Goal: Task Accomplishment & Management: Use online tool/utility

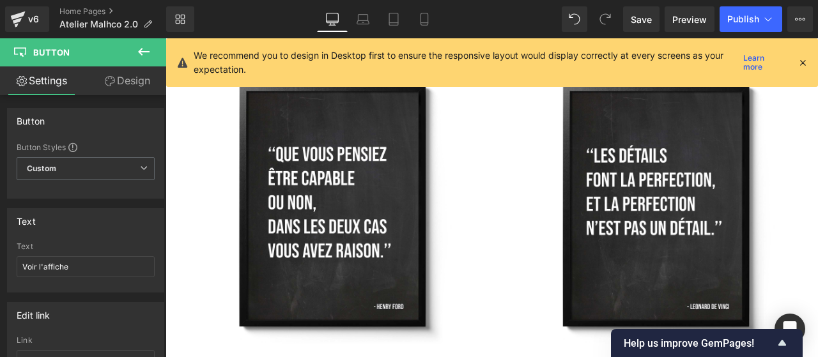
scroll to position [4567, 0]
click at [425, 16] on icon at bounding box center [424, 19] width 13 height 13
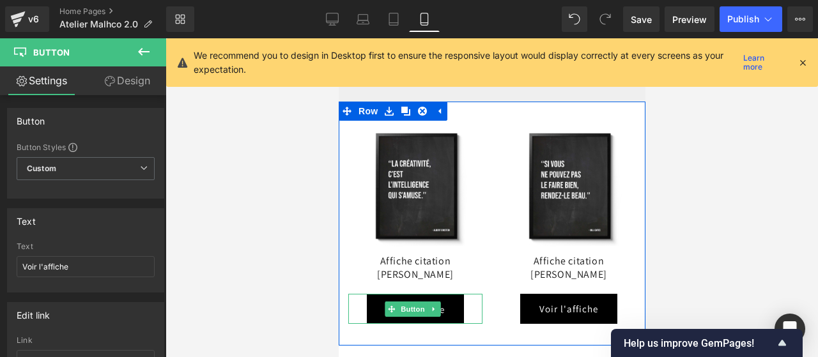
scroll to position [6408, 0]
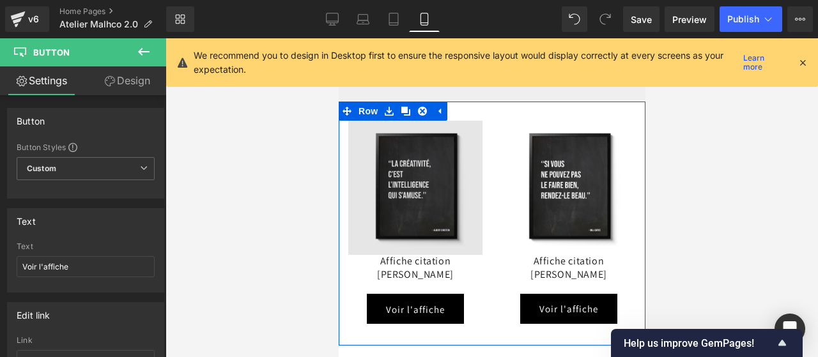
click at [408, 189] on div "Image" at bounding box center [415, 188] width 134 height 134
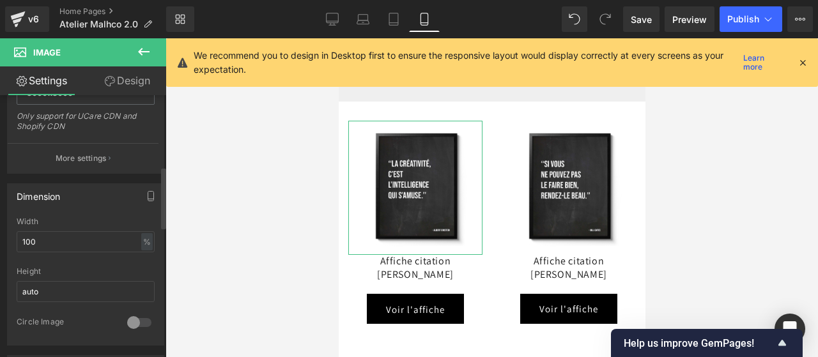
scroll to position [303, 0]
click at [75, 235] on input "100" at bounding box center [86, 240] width 138 height 21
type input "1"
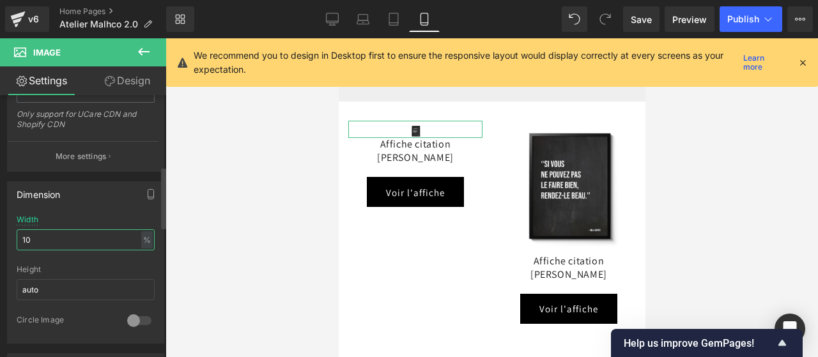
type input "100"
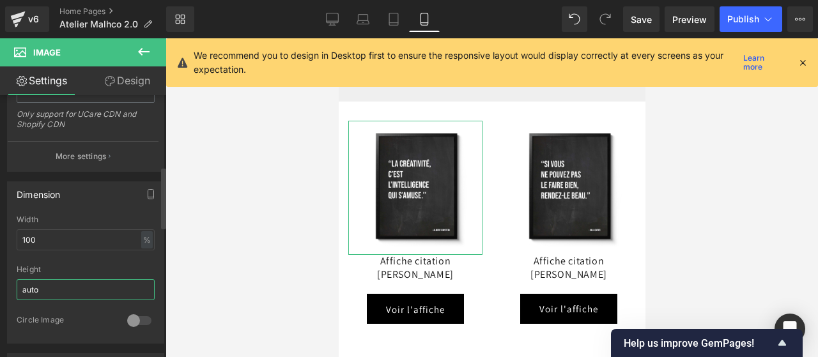
click at [68, 290] on input "auto" at bounding box center [86, 289] width 138 height 21
type input "a"
click at [75, 257] on div at bounding box center [86, 261] width 138 height 8
click at [70, 242] on input "100" at bounding box center [86, 240] width 138 height 21
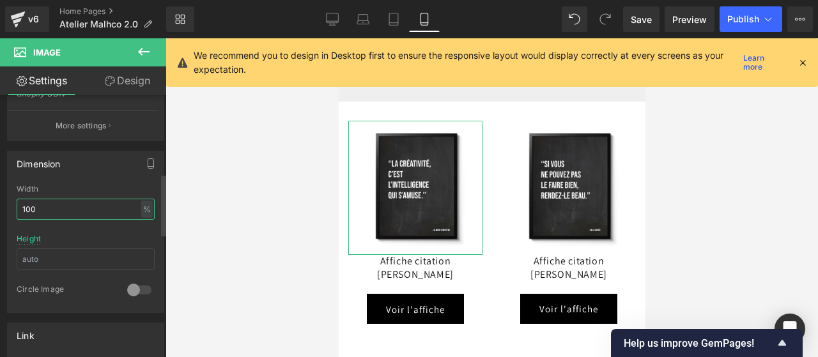
scroll to position [0, 0]
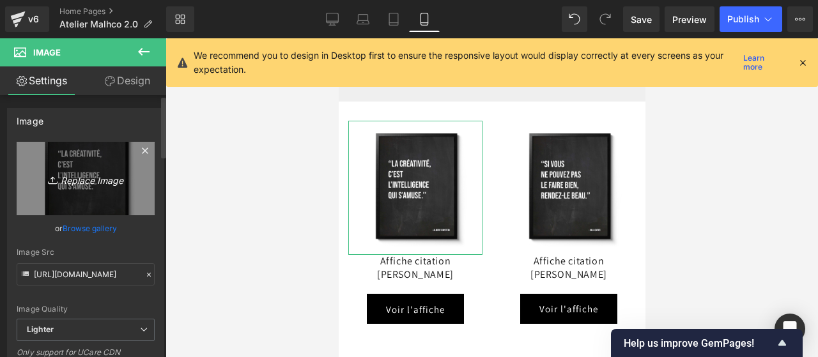
click at [79, 182] on icon "Replace Image" at bounding box center [86, 179] width 102 height 16
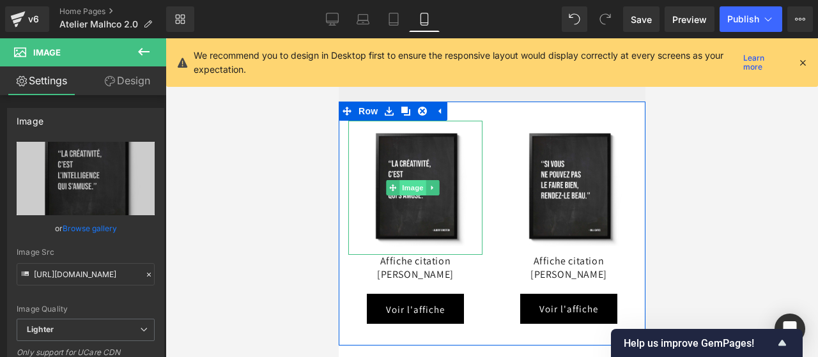
click at [411, 189] on span "Image" at bounding box center [412, 187] width 27 height 15
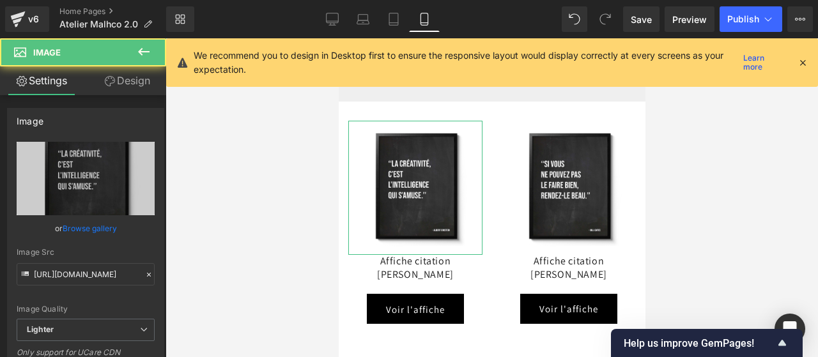
click at [122, 84] on link "Design" at bounding box center [127, 81] width 83 height 29
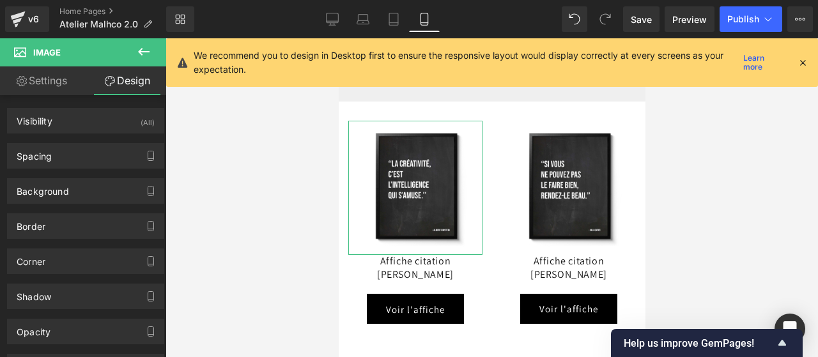
click at [66, 85] on link "Settings" at bounding box center [41, 81] width 83 height 29
type input "auto"
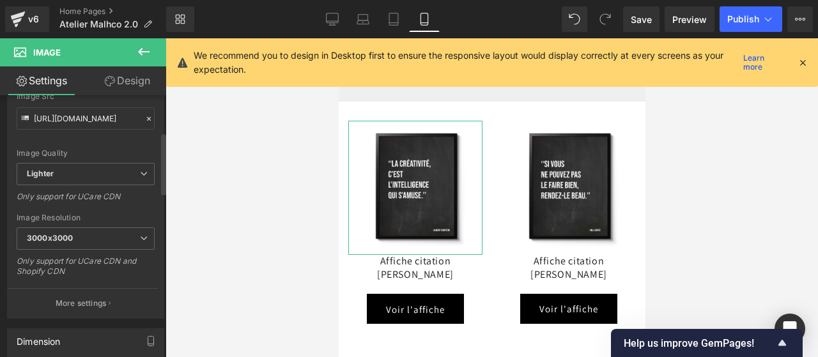
scroll to position [157, 0]
click at [115, 162] on span "Lighter" at bounding box center [86, 173] width 138 height 22
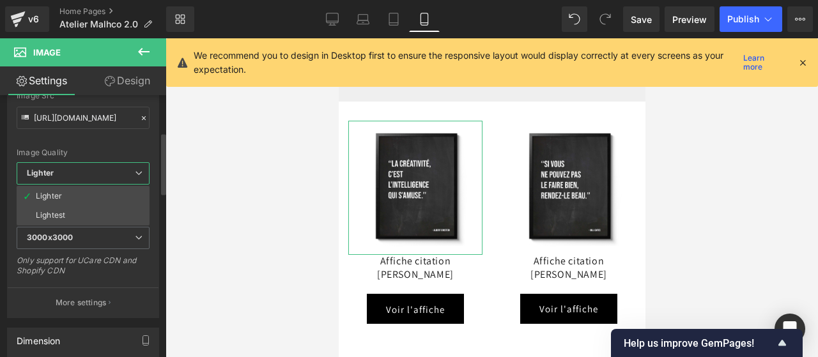
click at [115, 162] on span "Lighter" at bounding box center [83, 173] width 133 height 22
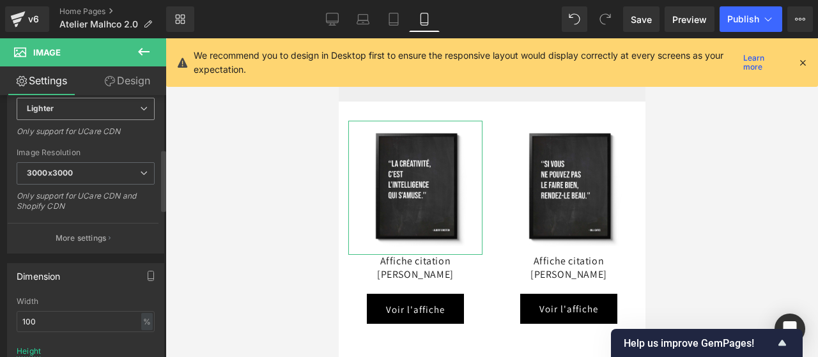
scroll to position [230, 0]
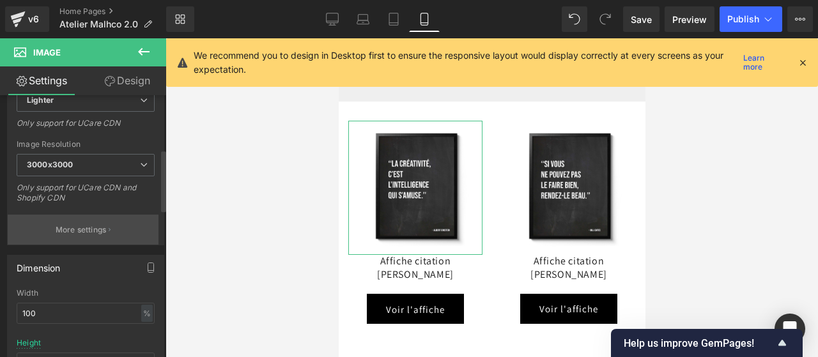
click at [91, 230] on p "More settings" at bounding box center [81, 230] width 51 height 12
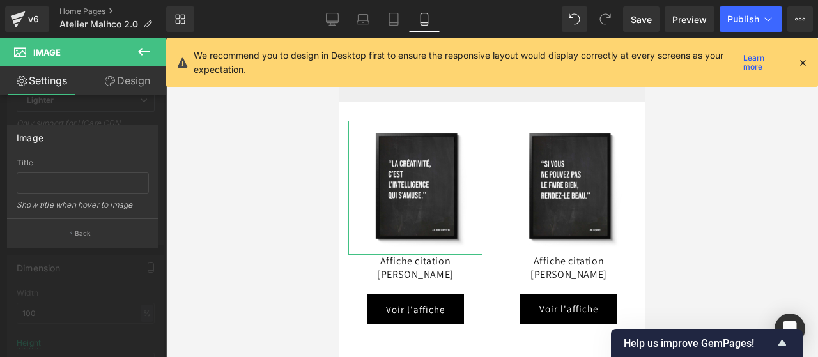
click at [91, 230] on button "Back" at bounding box center [83, 233] width 152 height 29
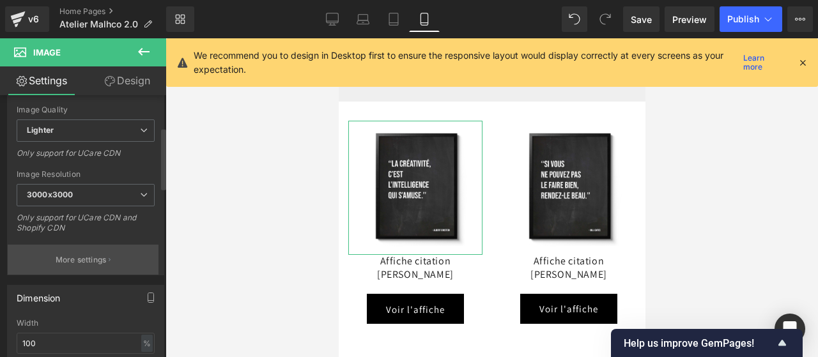
scroll to position [0, 0]
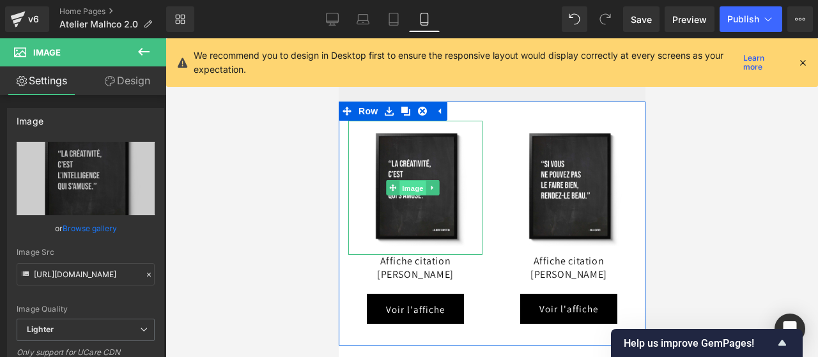
click at [414, 187] on span "Image" at bounding box center [412, 188] width 27 height 15
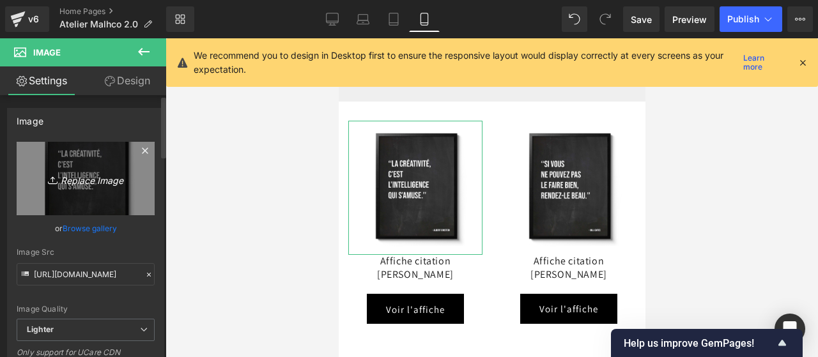
click at [92, 172] on icon "Replace Image" at bounding box center [86, 179] width 102 height 16
type input "C:\fakepath\Citation-[PERSON_NAME].jpg"
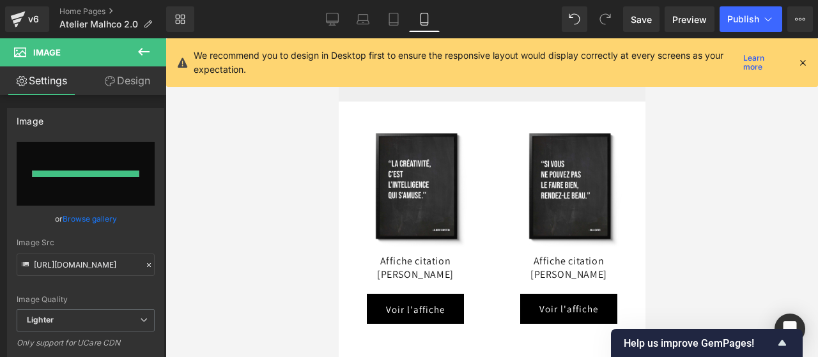
type input "[URL][DOMAIN_NAME]"
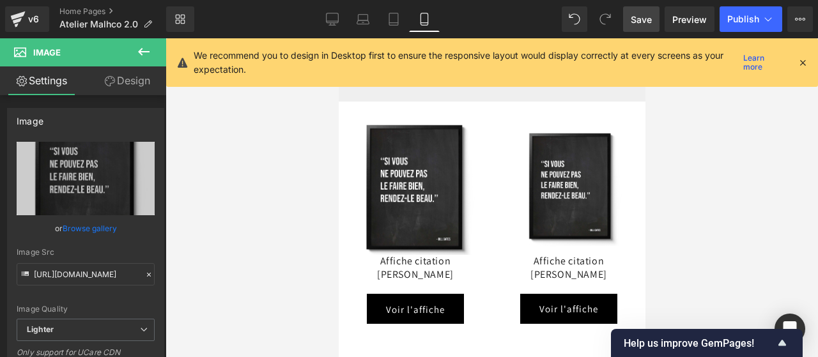
click at [632, 13] on link "Save" at bounding box center [641, 19] width 36 height 26
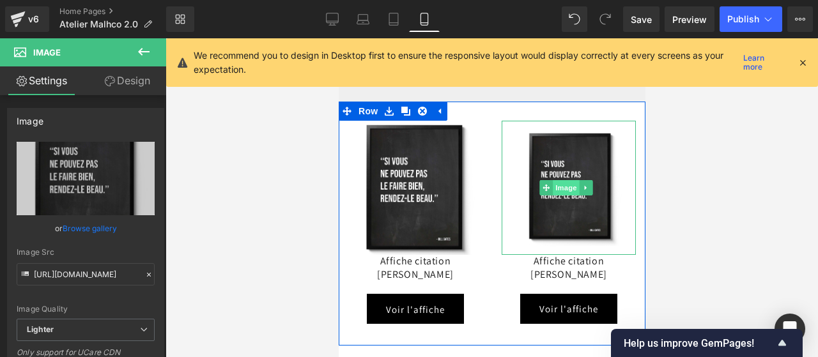
click at [559, 185] on span "Image" at bounding box center [565, 187] width 27 height 15
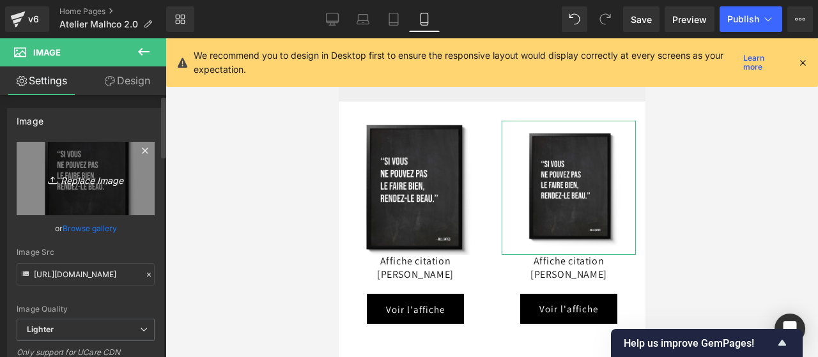
click at [92, 172] on icon "Replace Image" at bounding box center [86, 179] width 102 height 16
type input "C:\fakepath\Citation-[PERSON_NAME].jpg"
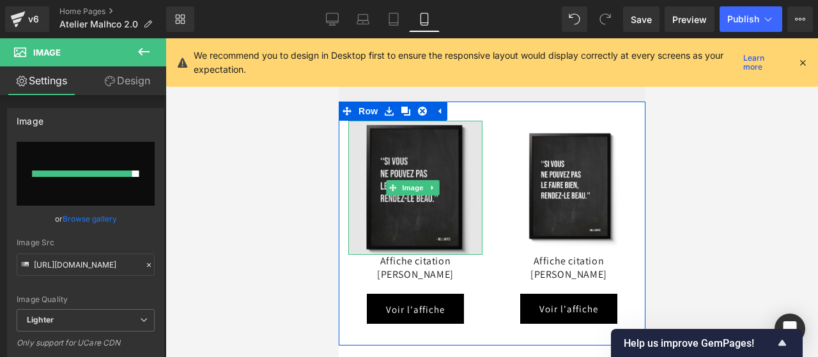
type input "[URL][DOMAIN_NAME]"
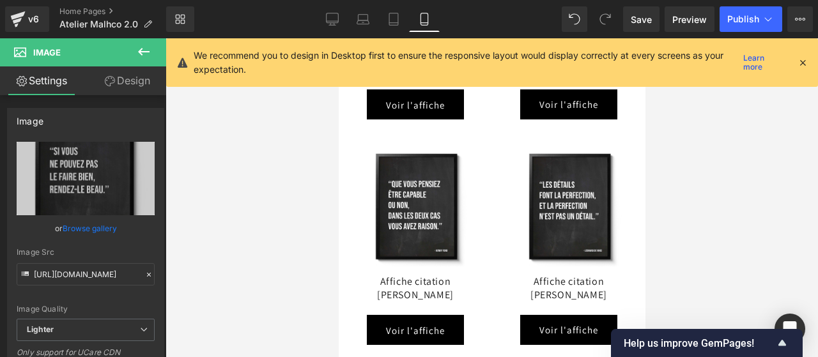
scroll to position [6621, 0]
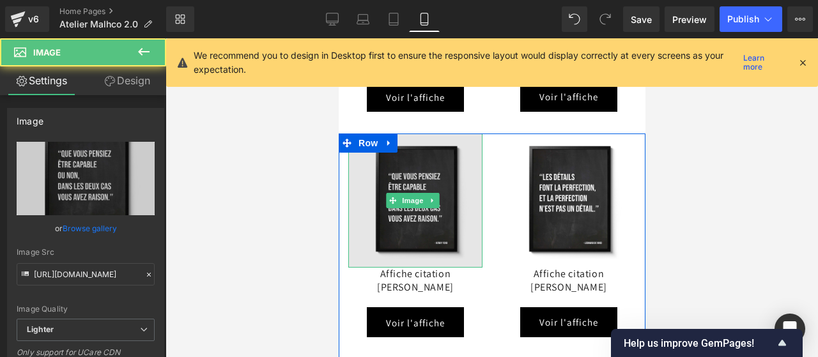
click at [416, 204] on img at bounding box center [415, 201] width 134 height 134
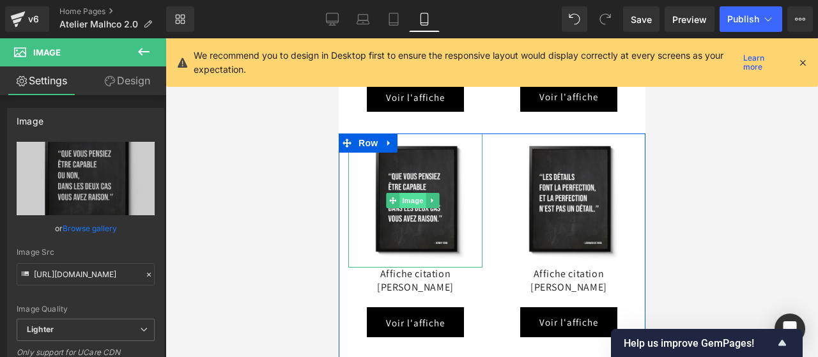
click at [412, 196] on span "Image" at bounding box center [412, 200] width 27 height 15
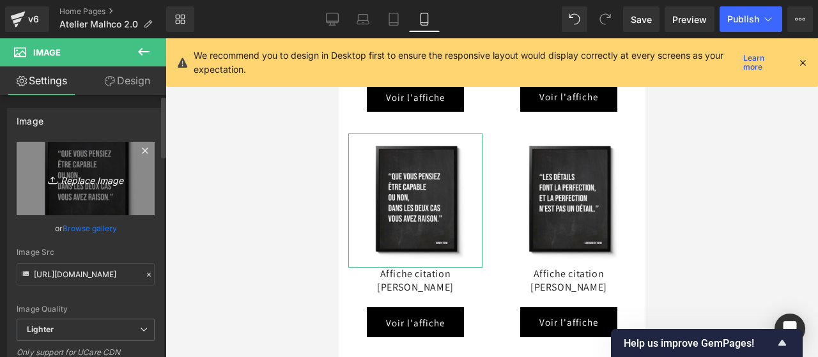
click at [87, 180] on icon "Replace Image" at bounding box center [86, 179] width 102 height 16
type input "C:\fakepath\Citation-[PERSON_NAME].jpg"
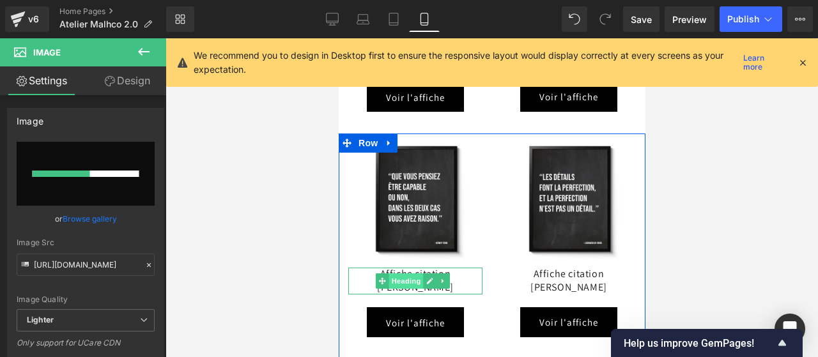
click at [411, 274] on span "Heading" at bounding box center [406, 281] width 35 height 15
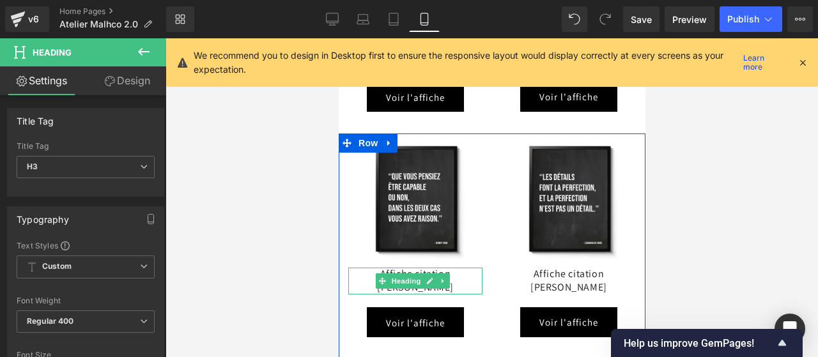
click at [459, 282] on h3 "Affiche citation [PERSON_NAME]" at bounding box center [415, 281] width 134 height 27
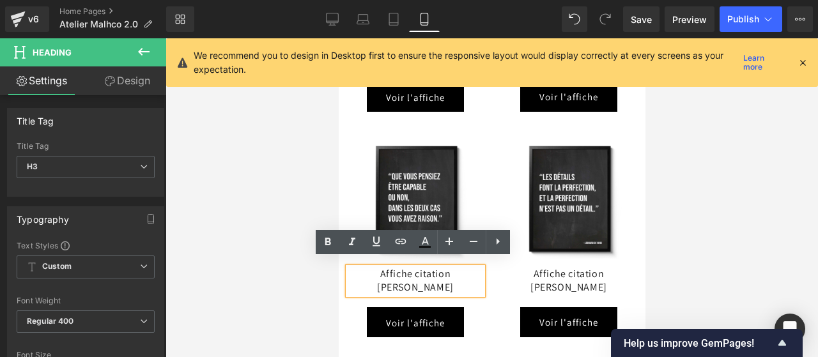
click at [450, 281] on h3 "Affiche citation [PERSON_NAME]" at bounding box center [415, 281] width 134 height 27
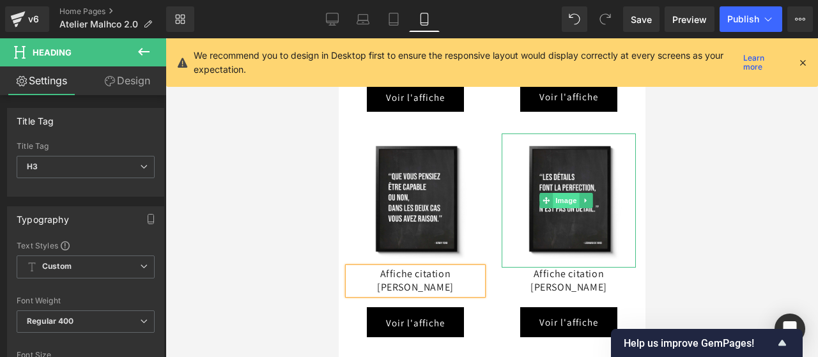
click at [561, 193] on span "Image" at bounding box center [565, 200] width 27 height 15
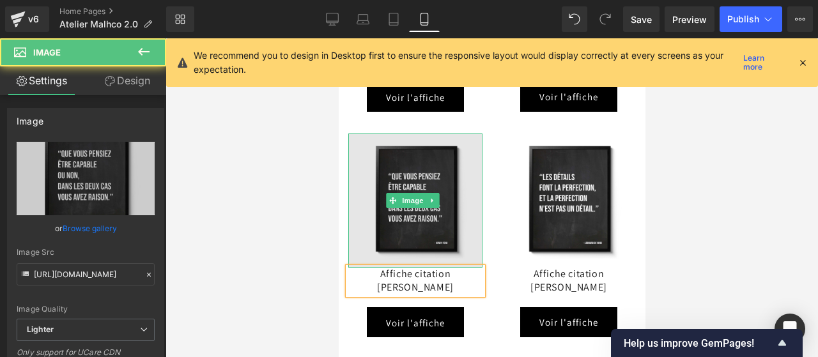
click at [416, 185] on img at bounding box center [415, 201] width 134 height 134
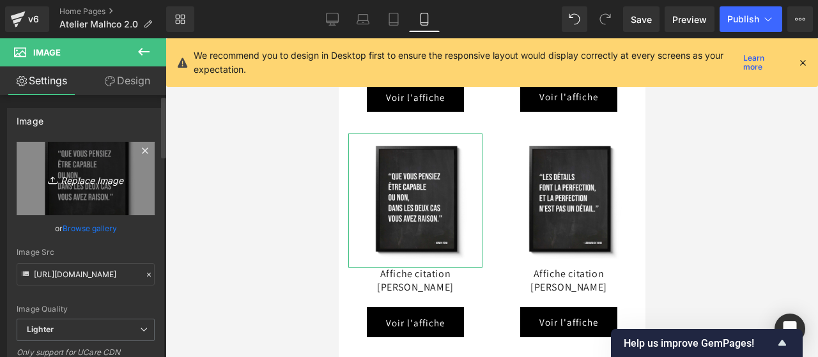
click at [78, 180] on icon "Replace Image" at bounding box center [86, 179] width 102 height 16
type input "C:\fakepath\Citation-[PERSON_NAME].jpg"
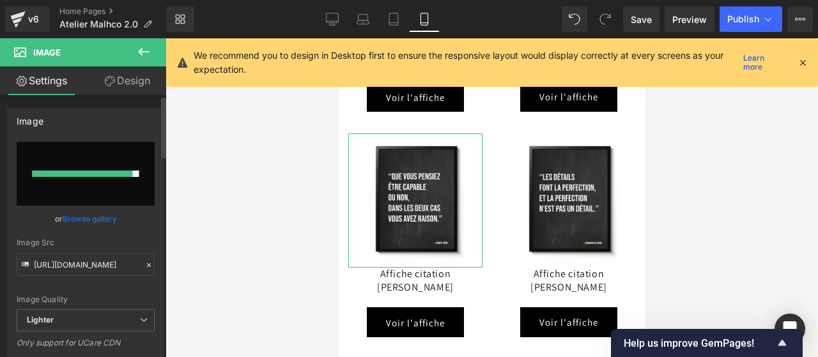
type input "[URL][DOMAIN_NAME]"
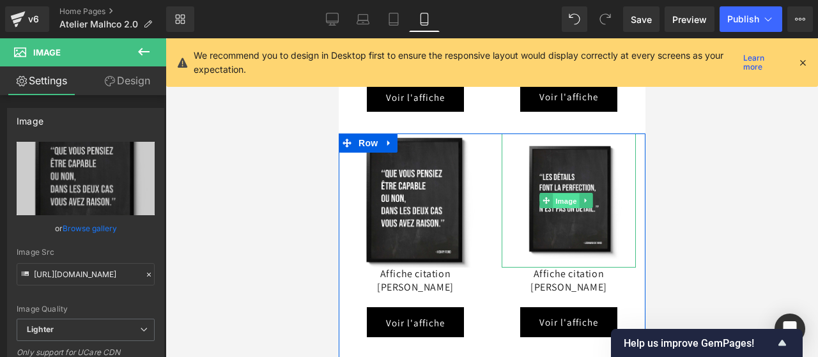
click at [559, 196] on span "Image" at bounding box center [565, 201] width 27 height 15
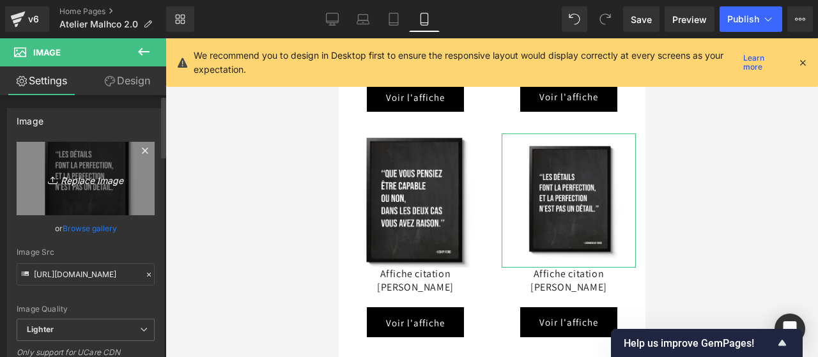
click at [102, 178] on icon "Replace Image" at bounding box center [86, 179] width 102 height 16
type input "C:\fakepath\Citation-[PERSON_NAME].jpg"
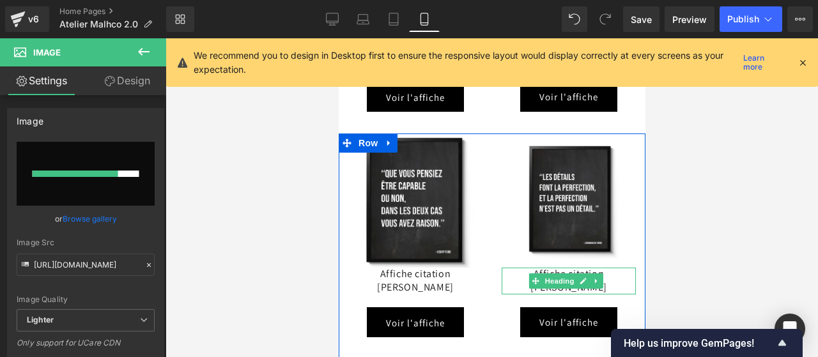
click at [618, 268] on h3 "Affiche citation [PERSON_NAME]" at bounding box center [568, 281] width 134 height 27
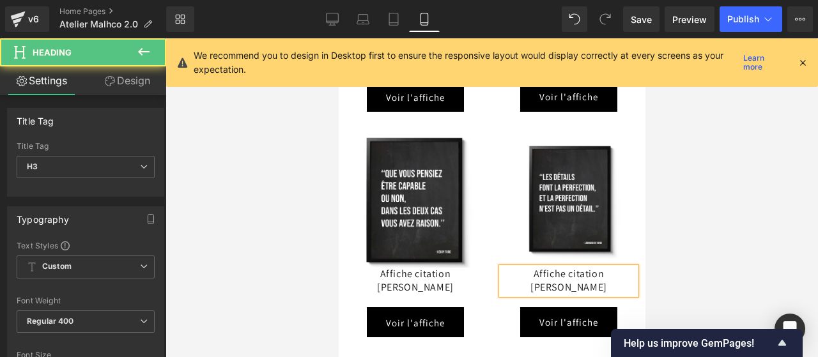
click at [618, 268] on h3 "Affiche citation [PERSON_NAME]" at bounding box center [568, 281] width 134 height 27
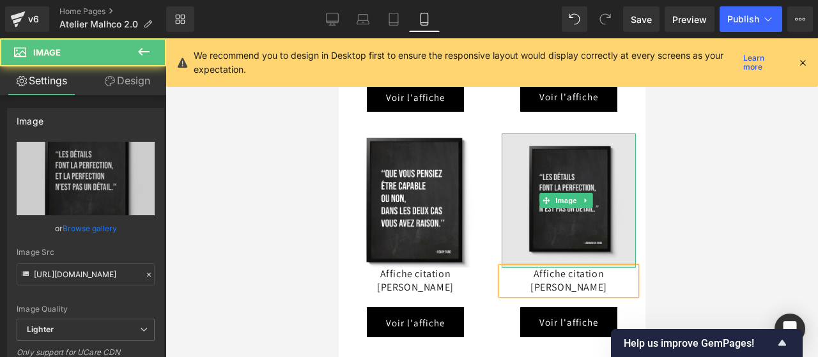
click at [561, 186] on img at bounding box center [568, 201] width 134 height 134
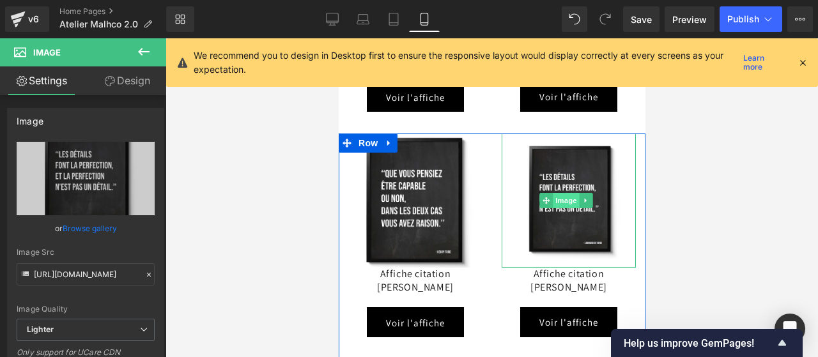
click at [565, 198] on span "Image" at bounding box center [565, 200] width 27 height 15
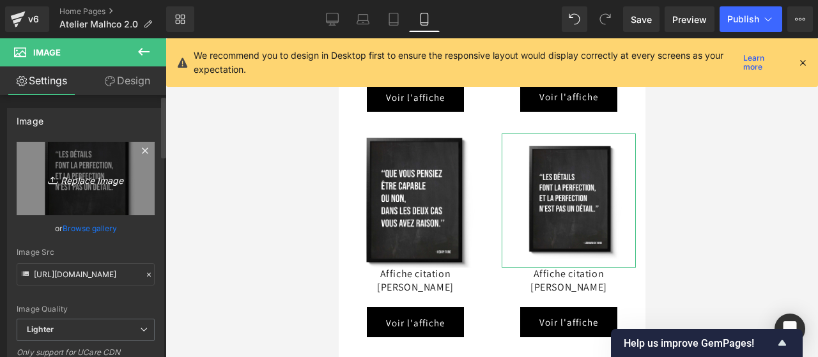
click at [74, 176] on icon "Replace Image" at bounding box center [86, 179] width 102 height 16
type input "C:\fakepath\Citation-[PERSON_NAME].jpg"
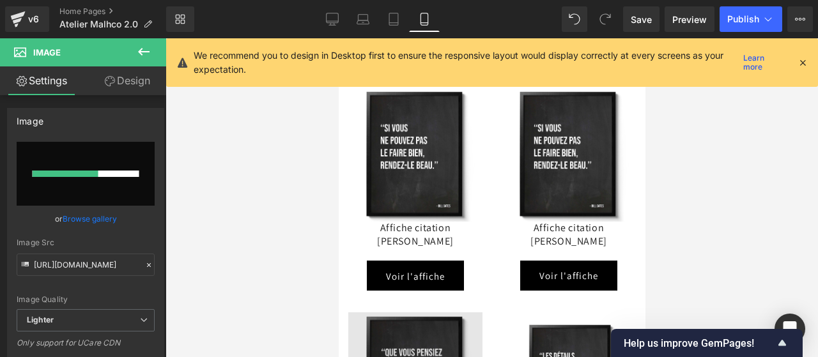
scroll to position [6442, 0]
type input "[URL][DOMAIN_NAME]"
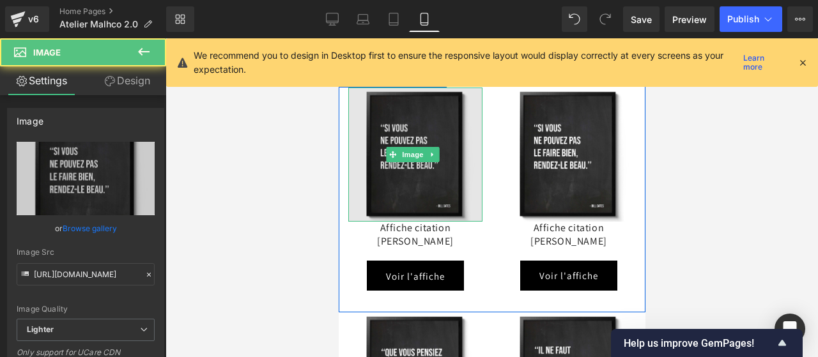
click at [413, 148] on div "Image" at bounding box center [415, 155] width 134 height 134
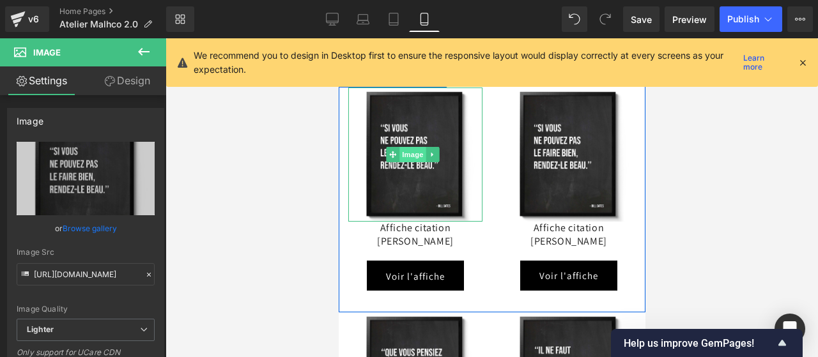
click at [412, 153] on span "Image" at bounding box center [412, 154] width 27 height 15
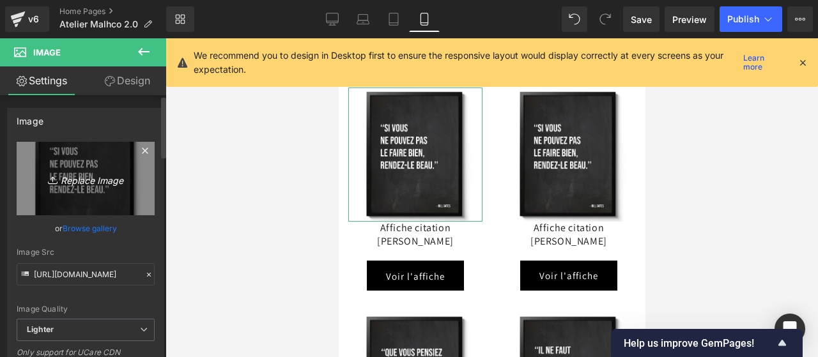
click at [87, 185] on icon "Replace Image" at bounding box center [86, 179] width 102 height 16
type input "C:\fakepath\Citation-[PERSON_NAME].jpg"
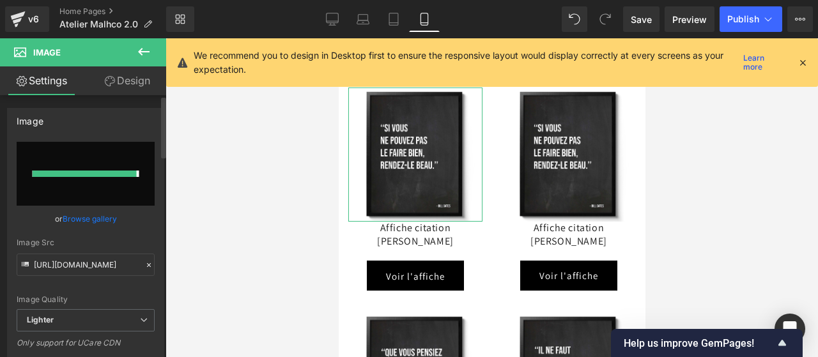
type input "[URL][DOMAIN_NAME]"
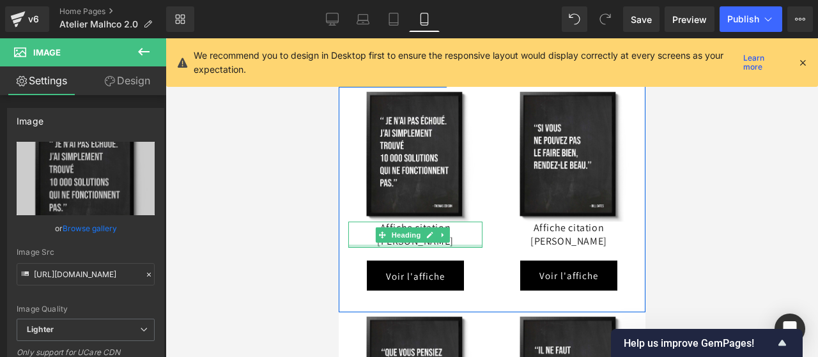
click at [458, 245] on div at bounding box center [415, 246] width 134 height 3
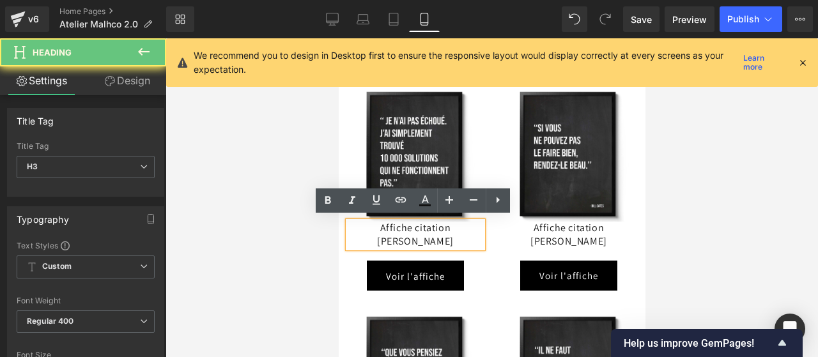
click at [452, 238] on h3 "Affiche citation [PERSON_NAME]" at bounding box center [415, 235] width 134 height 27
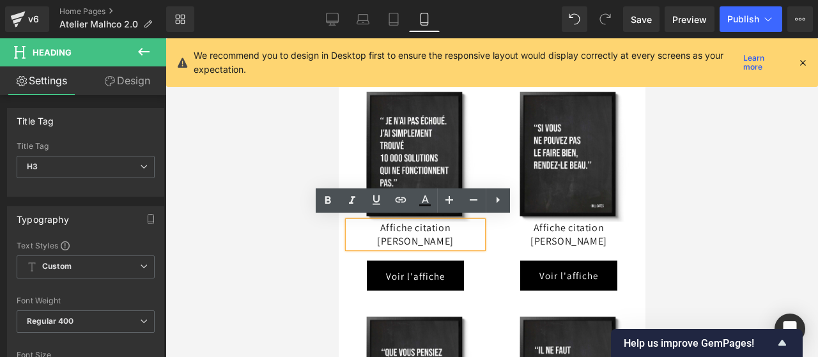
drag, startPoint x: 452, startPoint y: 238, endPoint x: 393, endPoint y: 235, distance: 59.6
click at [393, 235] on h3 "Affiche citation [PERSON_NAME]" at bounding box center [415, 235] width 134 height 27
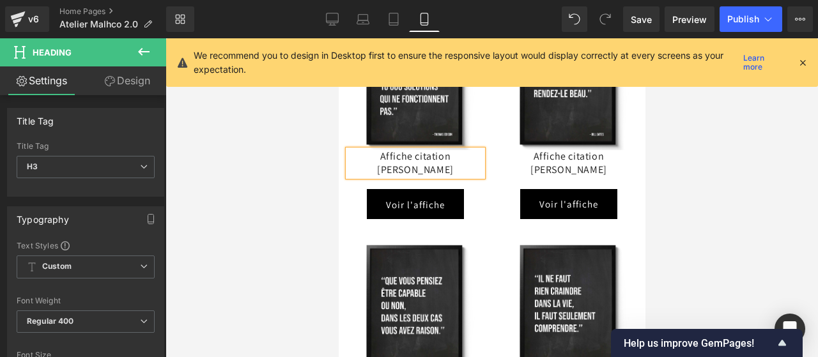
scroll to position [6467, 0]
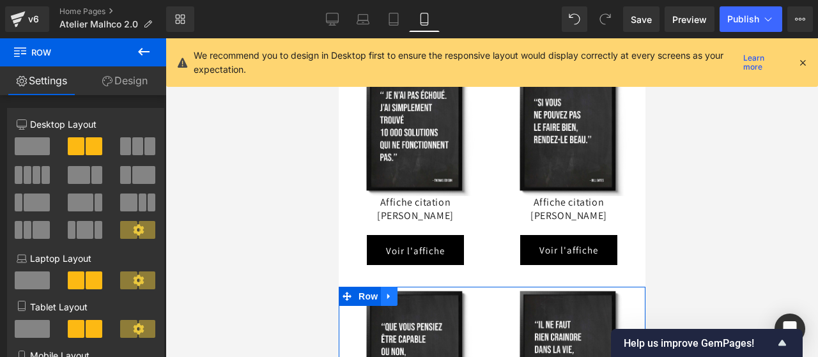
click at [389, 293] on icon at bounding box center [388, 297] width 9 height 10
click at [410, 293] on link at bounding box center [405, 296] width 17 height 19
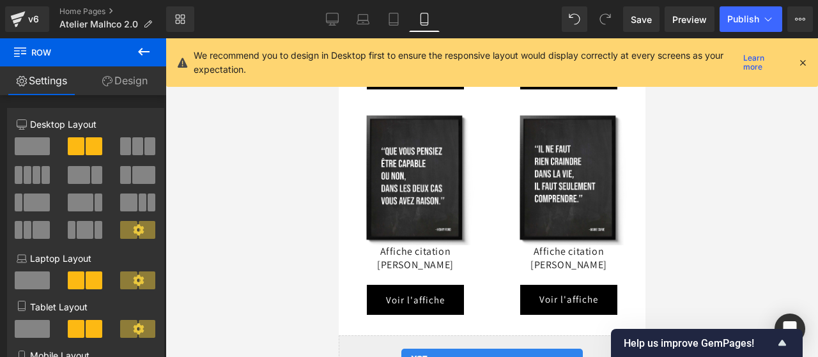
scroll to position [6839, 0]
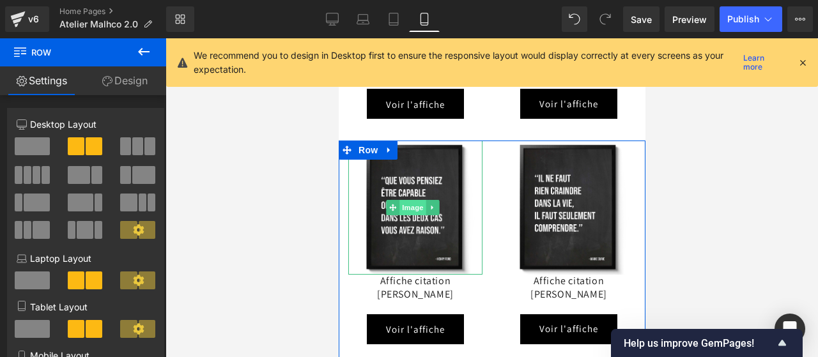
click at [407, 200] on span "Image" at bounding box center [412, 207] width 27 height 15
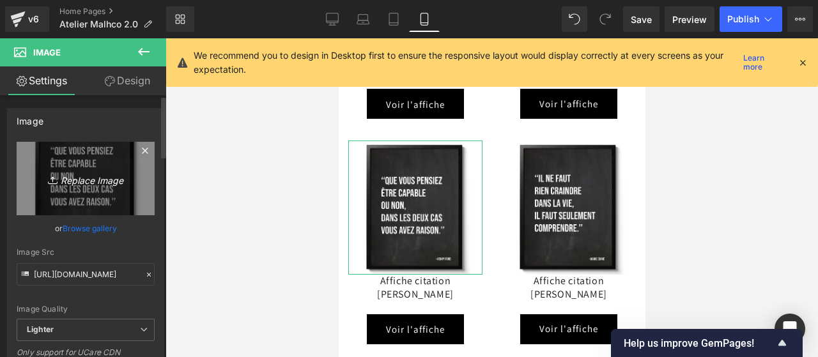
click at [74, 177] on icon "Replace Image" at bounding box center [86, 179] width 102 height 16
type input "C:\fakepath\Citation-[PERSON_NAME].jpg"
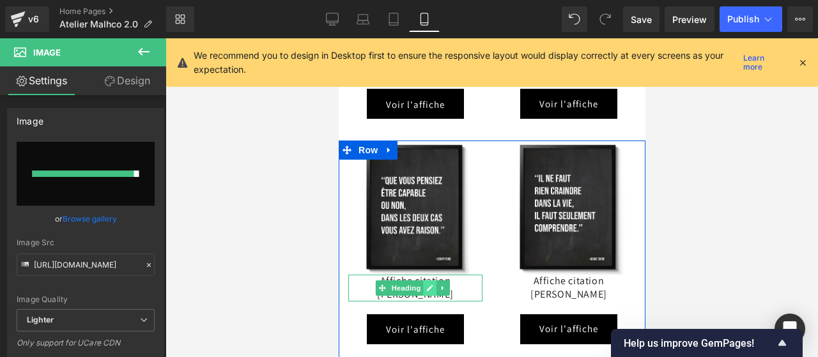
type input "[URL][DOMAIN_NAME][PERSON_NAME]"
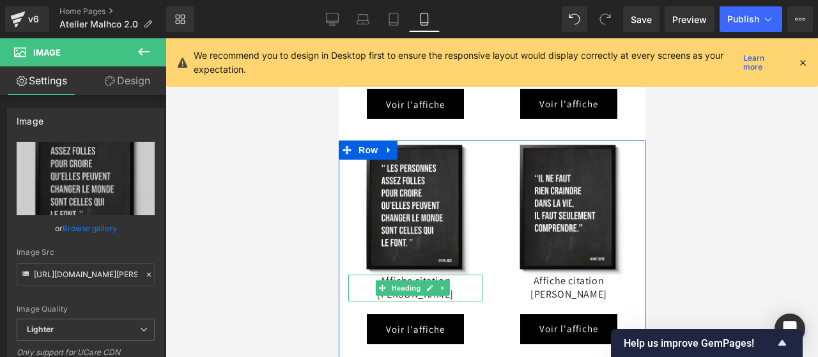
click at [459, 275] on h3 "Affiche citation [PERSON_NAME]" at bounding box center [415, 288] width 134 height 27
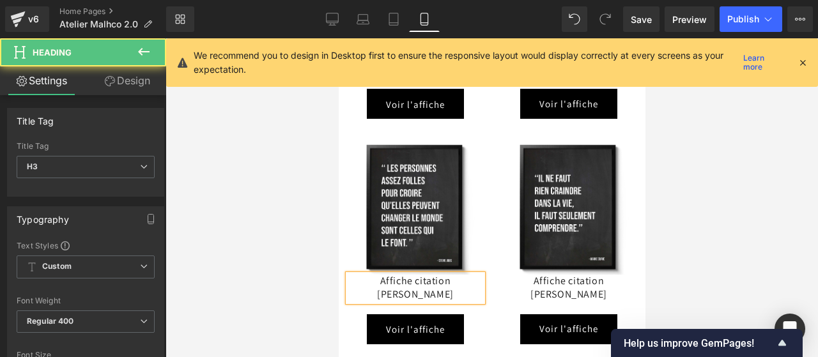
click at [459, 275] on h3 "Affiche citation [PERSON_NAME]" at bounding box center [415, 288] width 134 height 27
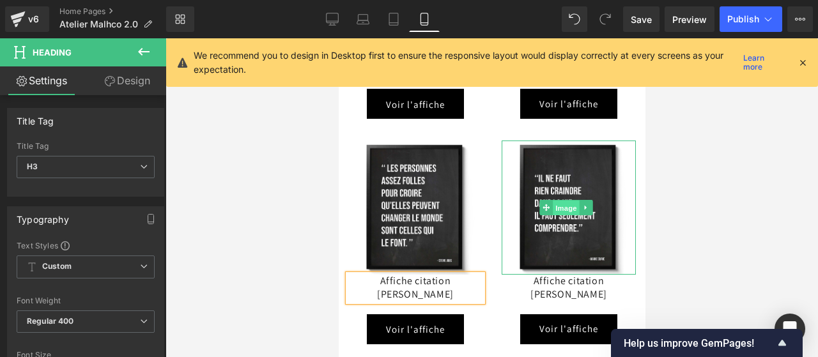
click at [561, 201] on span "Image" at bounding box center [565, 208] width 27 height 15
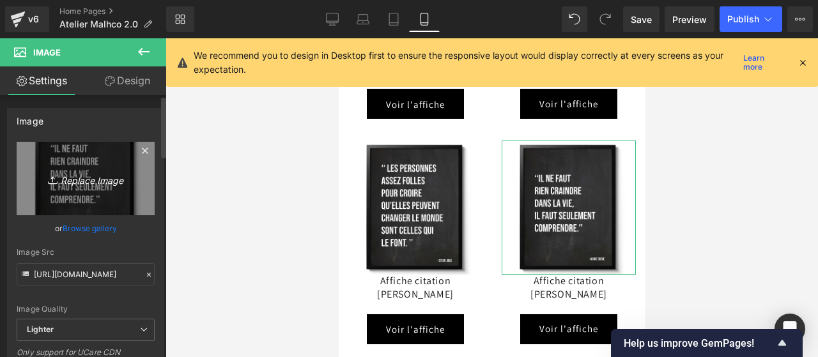
click at [96, 175] on icon "Replace Image" at bounding box center [86, 179] width 102 height 16
type input "C:\fakepath\Citation-[PERSON_NAME].jpg"
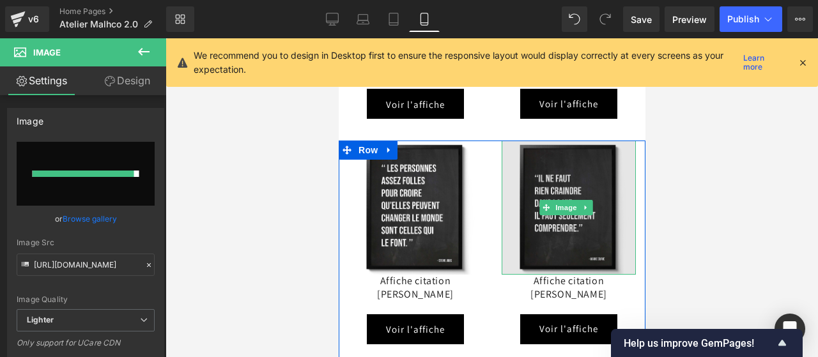
type input "[URL][DOMAIN_NAME]"
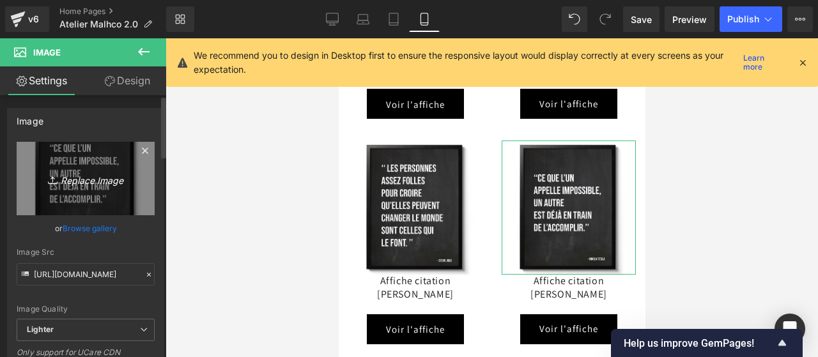
click at [82, 184] on icon "Replace Image" at bounding box center [86, 179] width 102 height 16
type input "C:\fakepath\Citation-[PERSON_NAME].jpg"
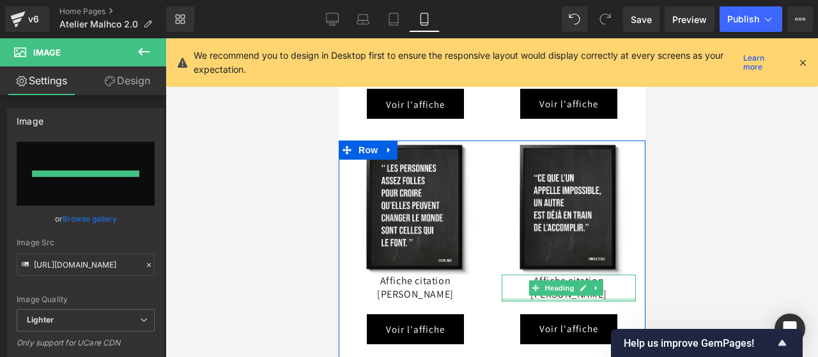
type input "[URL][DOMAIN_NAME]"
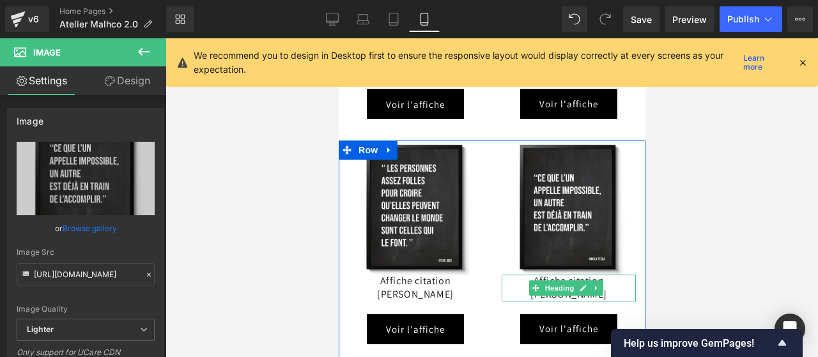
click at [617, 275] on h3 "Affiche citation [PERSON_NAME]" at bounding box center [568, 288] width 134 height 27
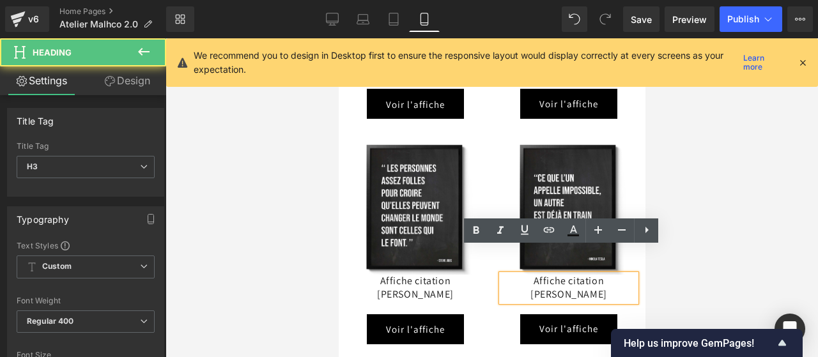
click at [611, 275] on h3 "Affiche citation [PERSON_NAME]" at bounding box center [568, 288] width 134 height 27
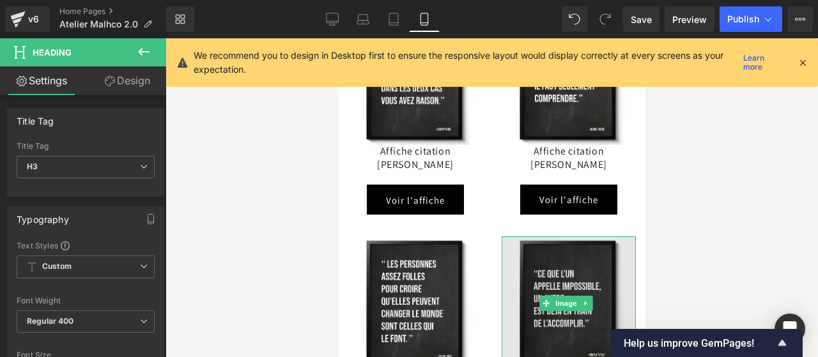
scroll to position [6738, 0]
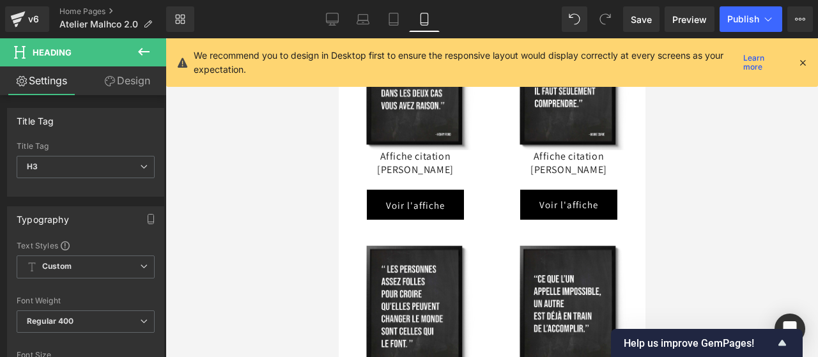
click at [438, 190] on div "Voir l'affiche Button" at bounding box center [415, 205] width 134 height 30
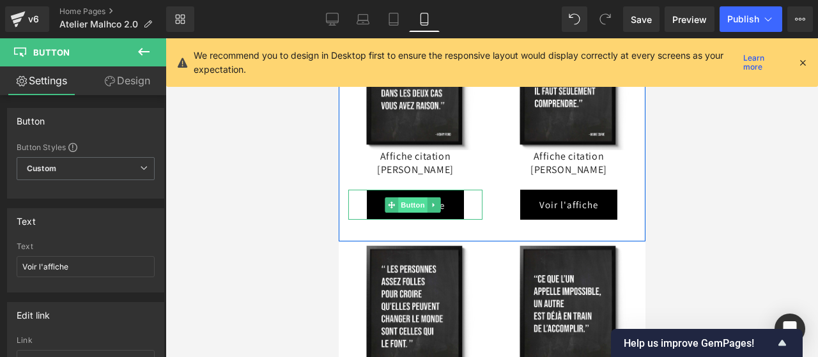
click at [411, 198] on span "Button" at bounding box center [412, 205] width 29 height 15
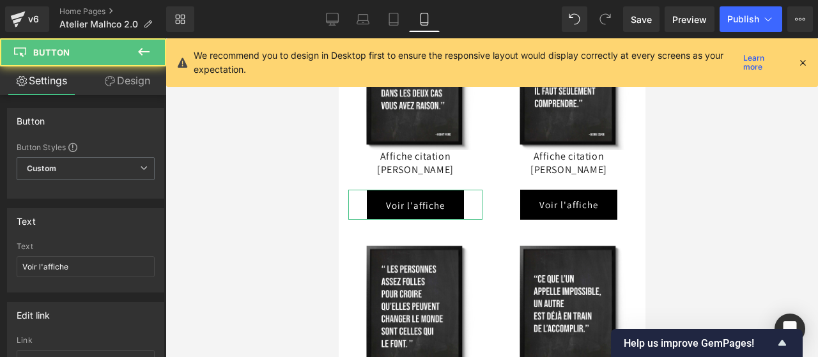
click at [120, 82] on link "Design" at bounding box center [127, 81] width 83 height 29
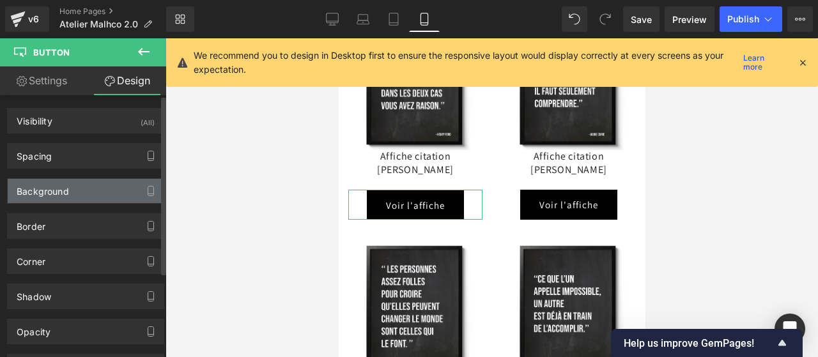
click at [88, 192] on div "Background" at bounding box center [86, 191] width 156 height 24
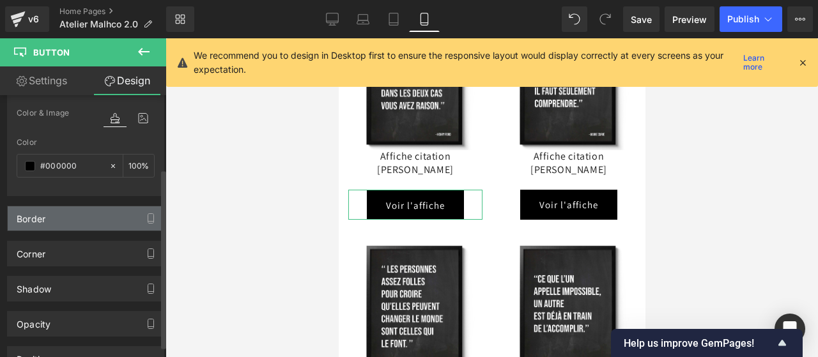
scroll to position [107, 0]
click at [81, 221] on div "Border" at bounding box center [86, 218] width 156 height 24
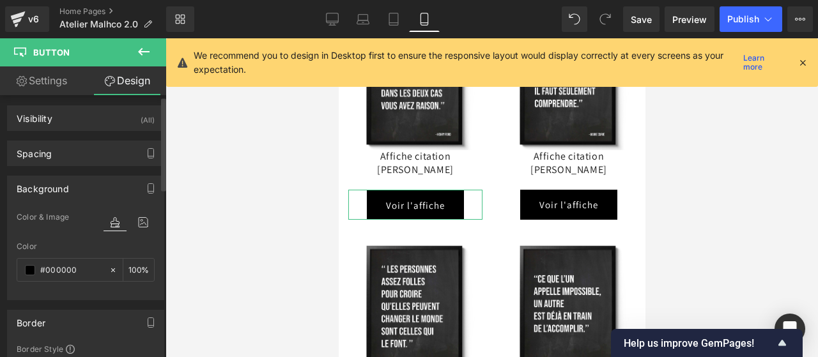
scroll to position [0, 0]
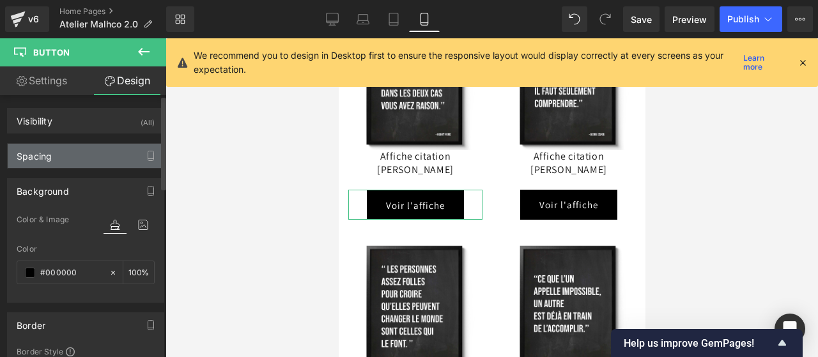
click at [68, 159] on div "Spacing" at bounding box center [86, 156] width 156 height 24
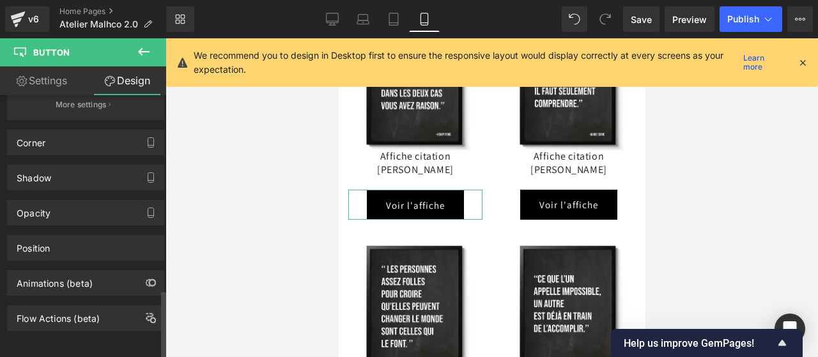
scroll to position [739, 0]
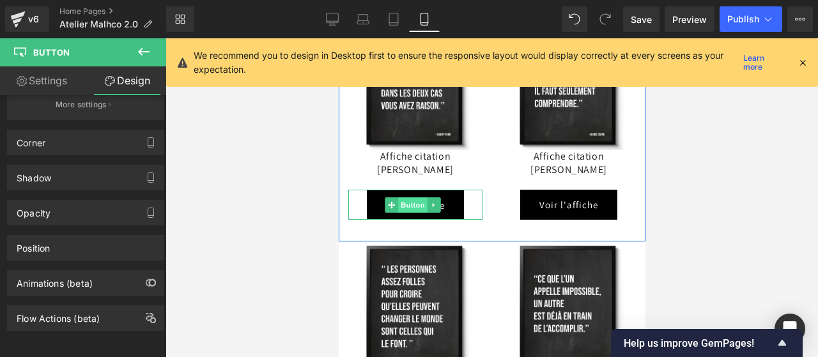
click at [409, 198] on span "Button" at bounding box center [412, 205] width 29 height 15
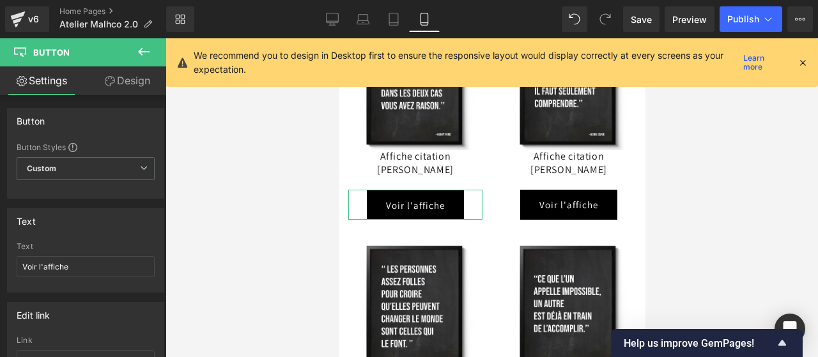
click at [50, 81] on link "Settings" at bounding box center [41, 81] width 83 height 29
click at [130, 168] on span "Custom Setup Global Style" at bounding box center [86, 168] width 138 height 23
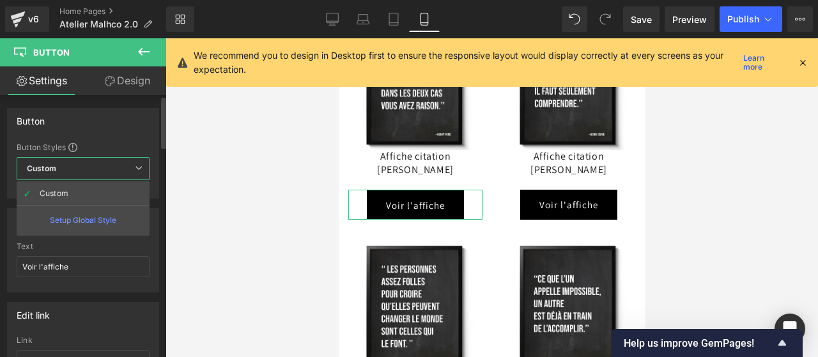
click at [130, 168] on span "Custom Setup Global Style" at bounding box center [83, 168] width 133 height 23
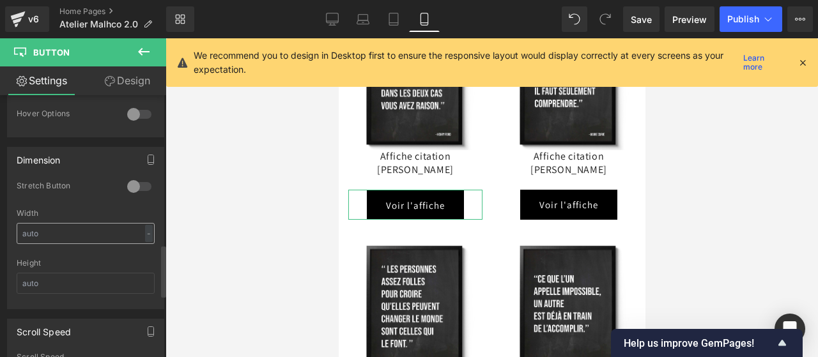
scroll to position [755, 0]
click at [63, 227] on input "text" at bounding box center [86, 233] width 138 height 21
type input "80"
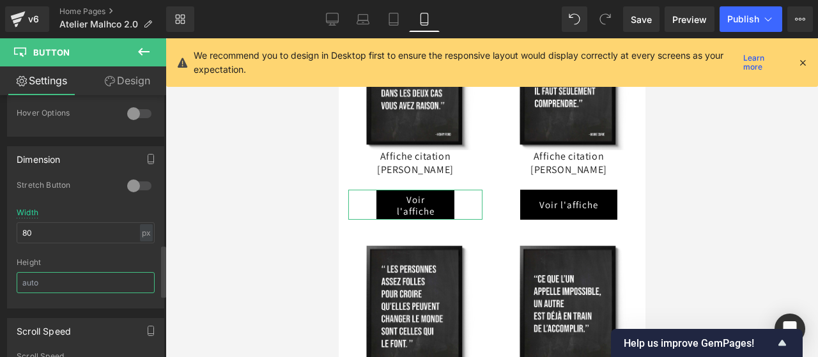
click at [63, 273] on input "text" at bounding box center [86, 282] width 138 height 21
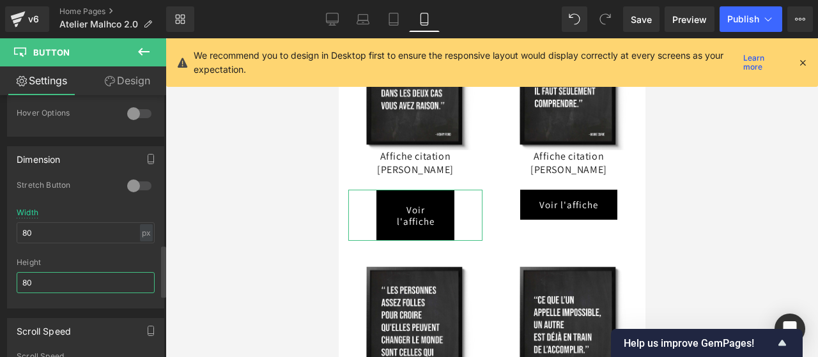
type input "8"
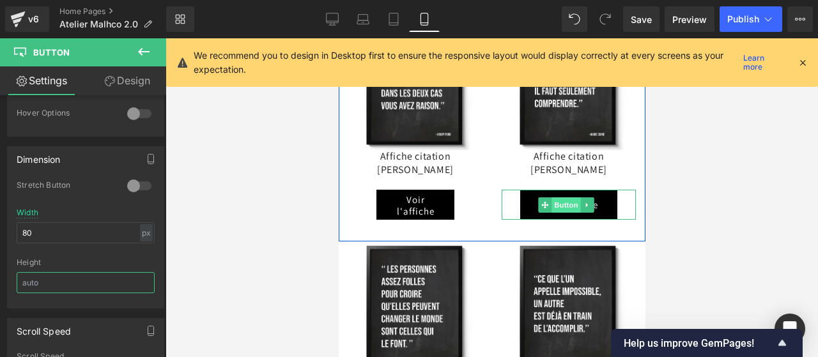
drag, startPoint x: 557, startPoint y: 180, endPoint x: 509, endPoint y: 264, distance: 96.5
click at [557, 198] on span "Button" at bounding box center [565, 205] width 29 height 15
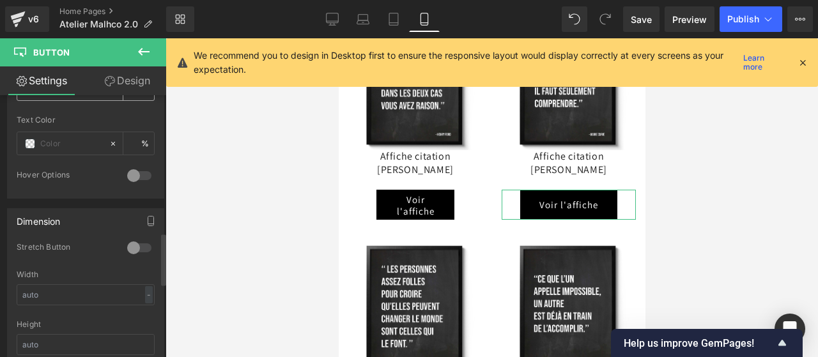
scroll to position [694, 0]
click at [61, 285] on input "text" at bounding box center [86, 293] width 138 height 21
type input "80"
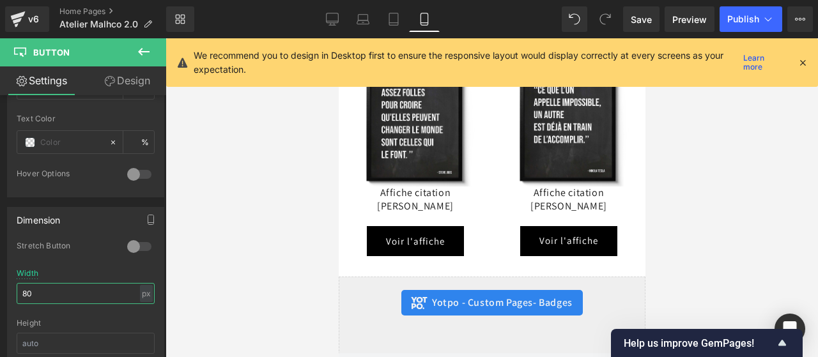
scroll to position [6931, 0]
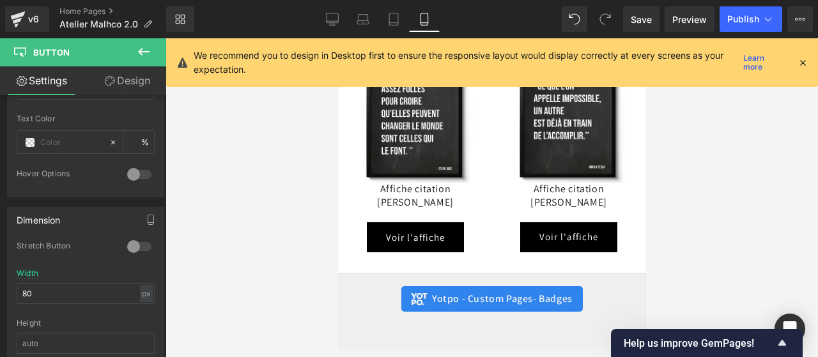
click at [409, 223] on div "Voir l'affiche Button" at bounding box center [415, 238] width 134 height 30
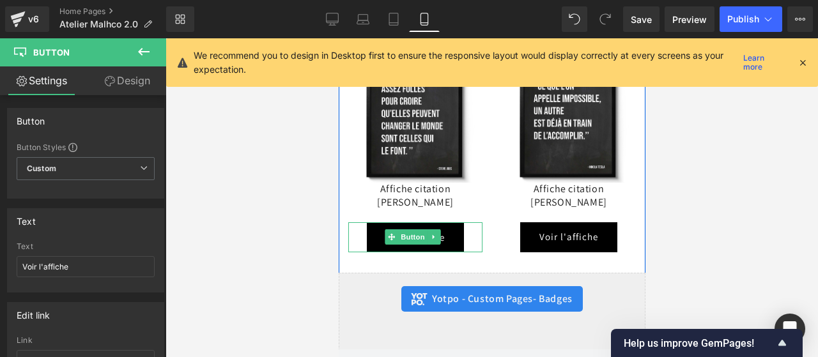
click at [409, 230] on span "Button" at bounding box center [412, 237] width 29 height 15
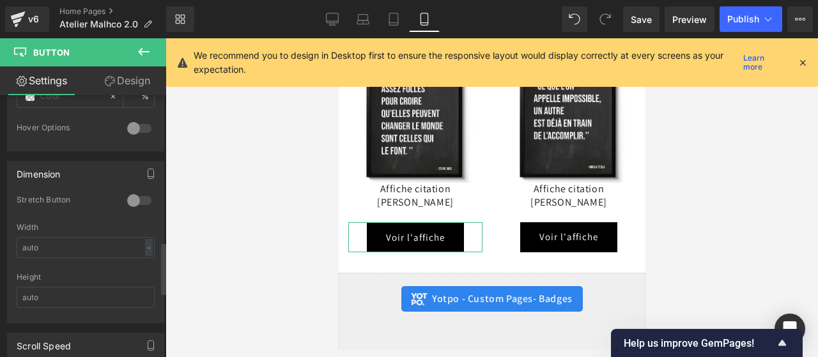
scroll to position [749, 0]
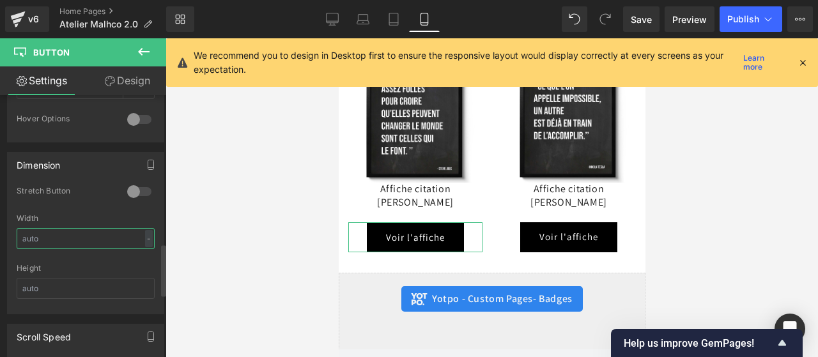
click at [68, 228] on input "text" at bounding box center [86, 238] width 138 height 21
type input "80"
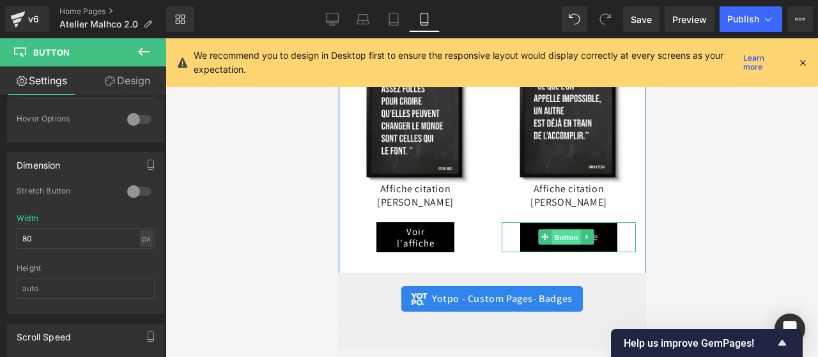
click at [558, 230] on span "Button" at bounding box center [565, 237] width 29 height 15
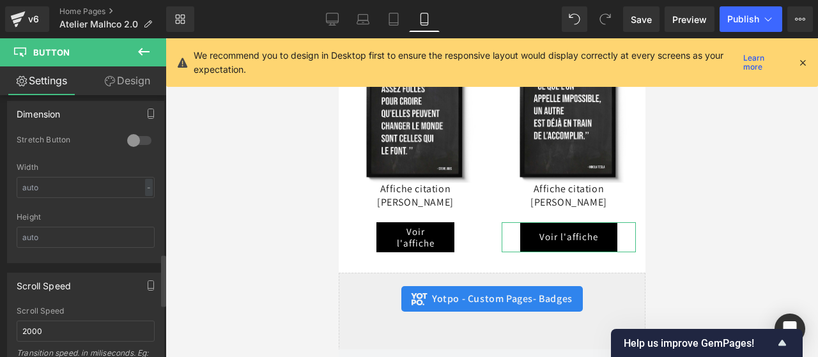
scroll to position [800, 0]
click at [53, 182] on input "text" at bounding box center [86, 188] width 138 height 21
type input "9"
type input "80"
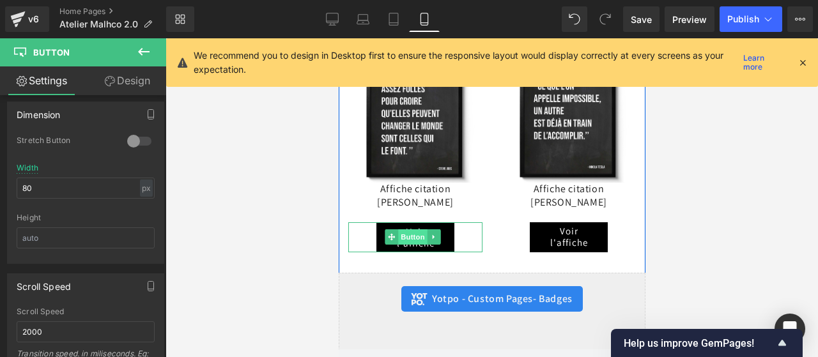
click at [417, 230] on span "Button" at bounding box center [412, 237] width 29 height 15
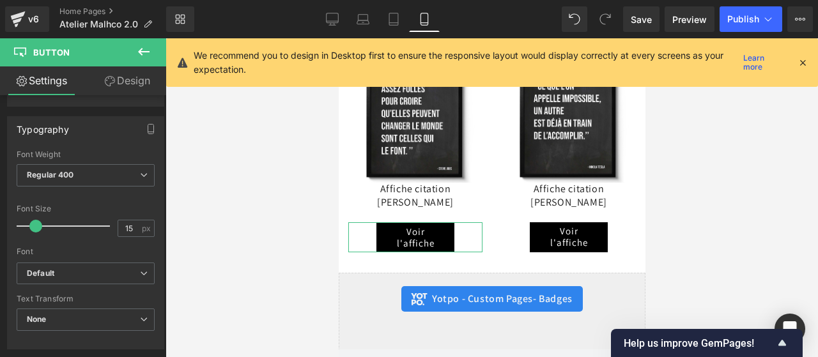
scroll to position [399, 0]
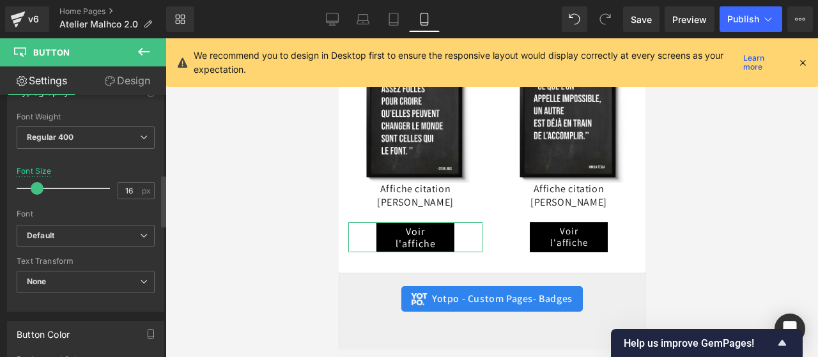
type input "15"
click at [35, 182] on span at bounding box center [35, 188] width 13 height 13
click at [656, 19] on link "Save" at bounding box center [641, 19] width 36 height 26
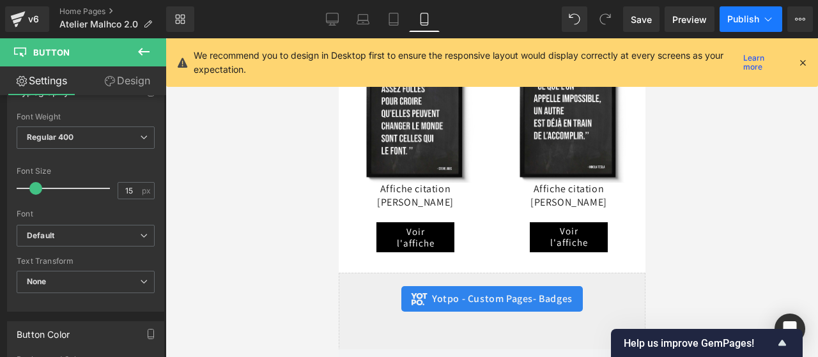
click at [746, 14] on span "Publish" at bounding box center [744, 19] width 32 height 10
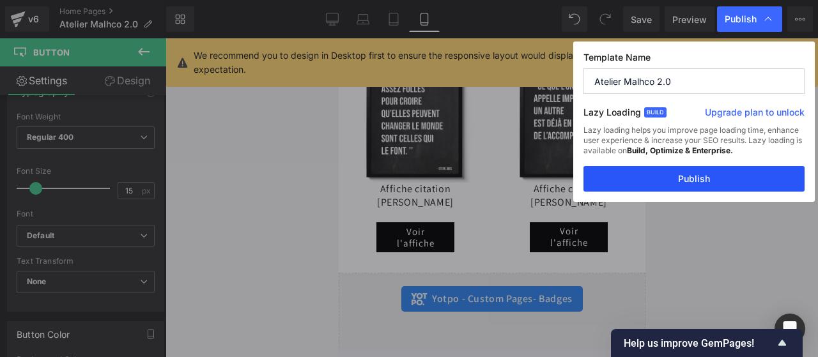
drag, startPoint x: 720, startPoint y: 173, endPoint x: 144, endPoint y: 163, distance: 576.2
click at [720, 173] on button "Publish" at bounding box center [694, 179] width 221 height 26
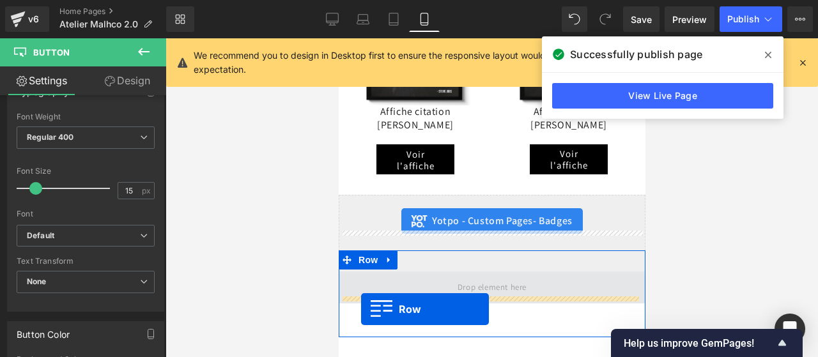
scroll to position [6879, 0]
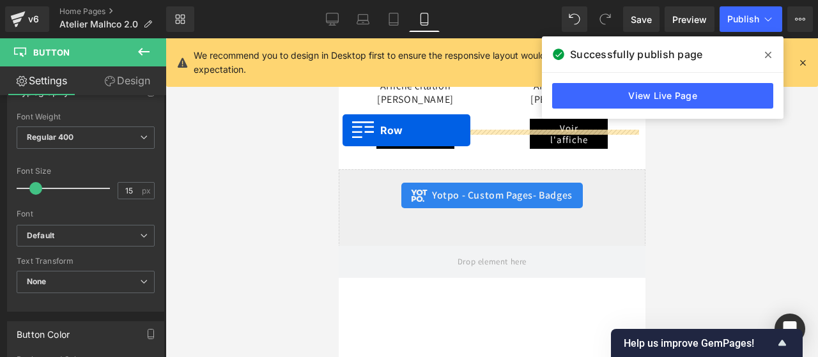
drag, startPoint x: 347, startPoint y: 180, endPoint x: 342, endPoint y: 130, distance: 49.4
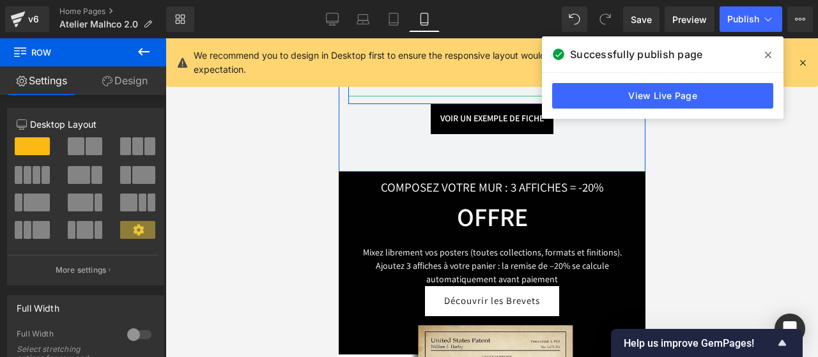
scroll to position [5855, 0]
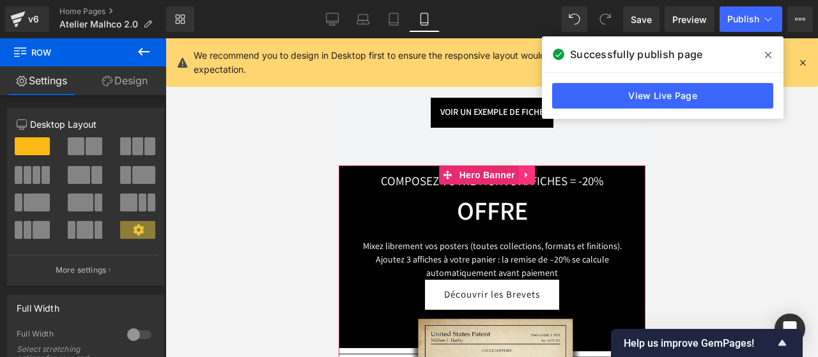
click at [524, 175] on icon at bounding box center [525, 176] width 3 height 6
click at [503, 175] on icon at bounding box center [501, 176] width 9 height 10
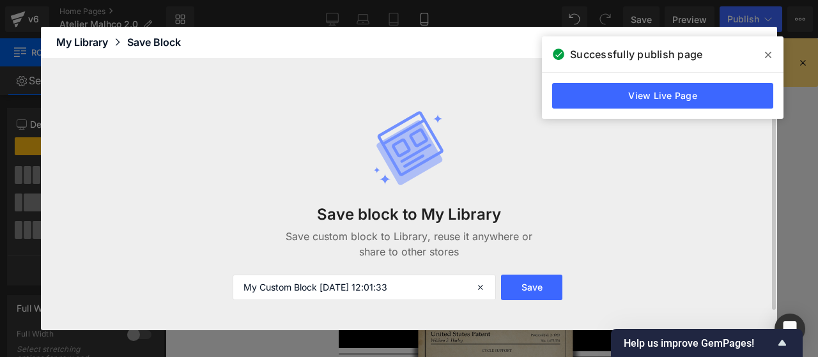
drag, startPoint x: 412, startPoint y: 276, endPoint x: 191, endPoint y: 295, distance: 221.4
click at [191, 295] on div "Save block to My Library Save custom block to Library, reuse it anywhere or sha…" at bounding box center [409, 195] width 737 height 272
type input "Offre -20%"
click at [518, 290] on button "Save" at bounding box center [531, 288] width 61 height 26
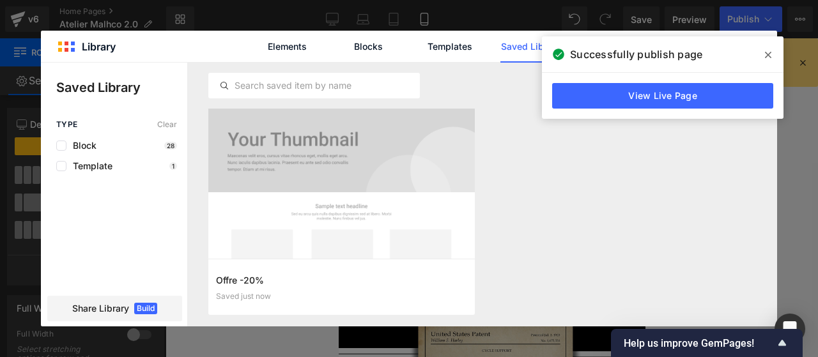
click at [769, 53] on icon at bounding box center [768, 55] width 6 height 6
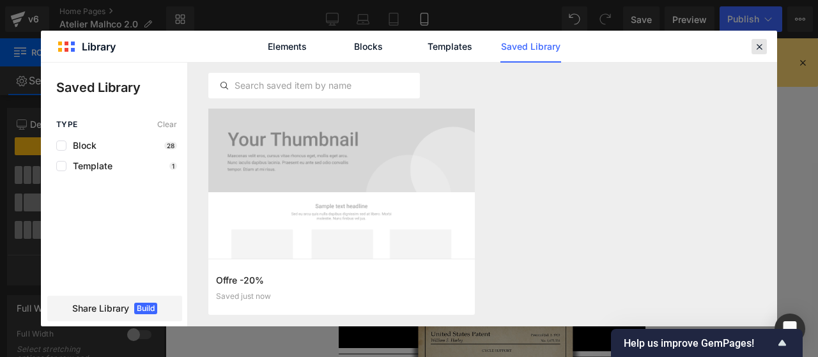
click at [765, 40] on div at bounding box center [759, 46] width 15 height 15
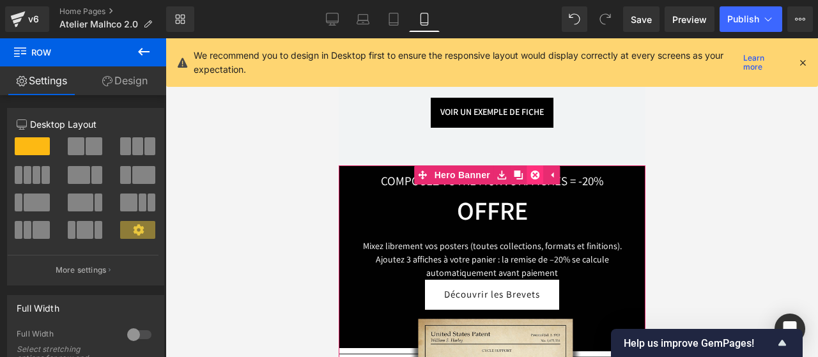
click at [534, 178] on icon at bounding box center [534, 176] width 9 height 10
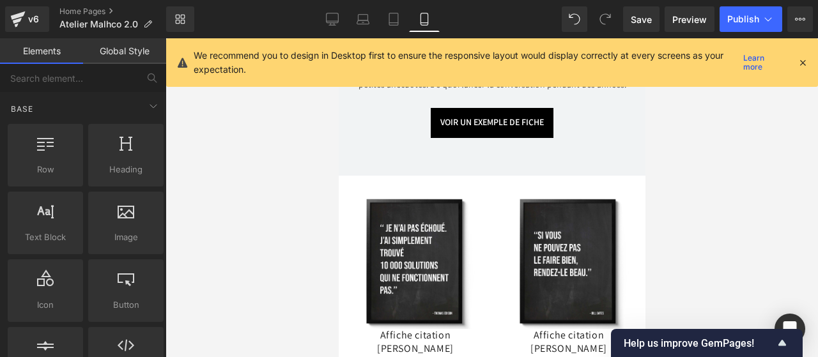
scroll to position [5843, 0]
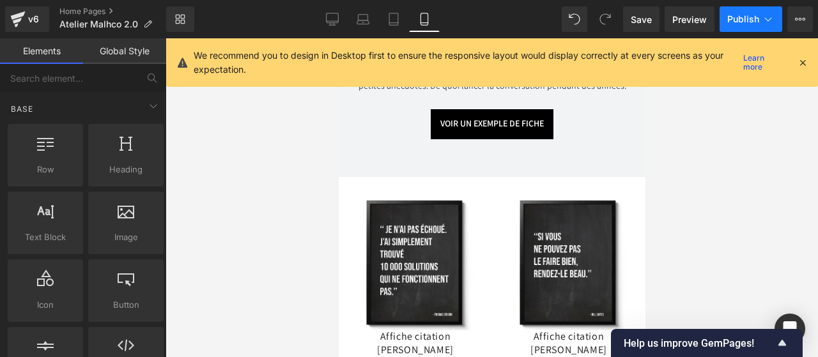
click at [752, 14] on span "Publish" at bounding box center [744, 19] width 32 height 10
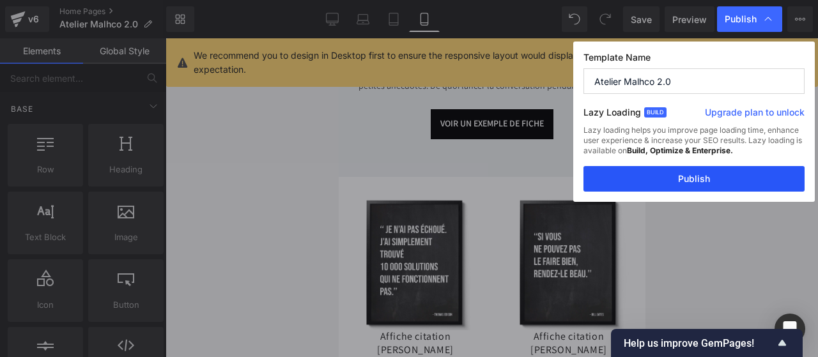
click at [717, 178] on button "Publish" at bounding box center [694, 179] width 221 height 26
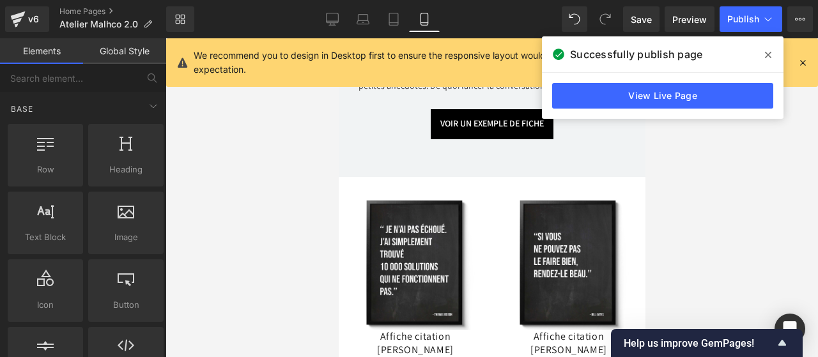
click at [768, 54] on icon at bounding box center [768, 55] width 6 height 6
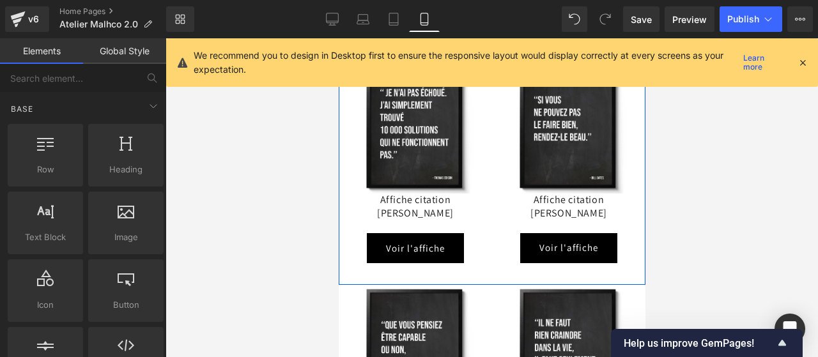
scroll to position [6025, 0]
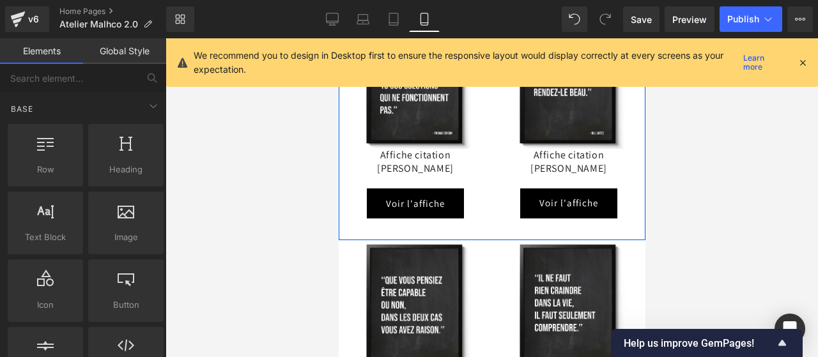
click at [422, 194] on div "Voir l'affiche Button" at bounding box center [415, 204] width 134 height 30
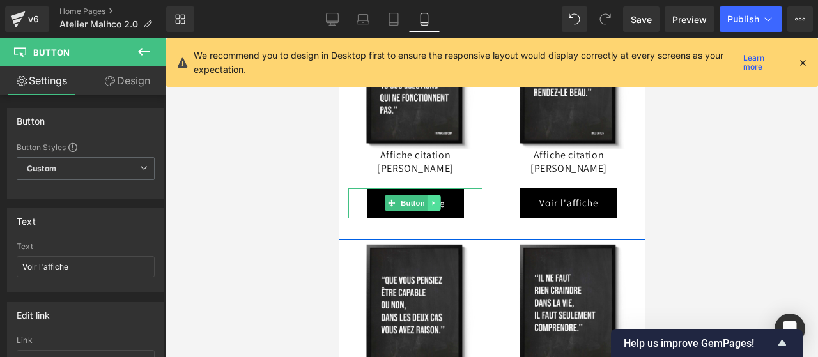
click at [432, 200] on icon at bounding box center [433, 204] width 7 height 8
click at [438, 200] on icon at bounding box center [440, 203] width 7 height 7
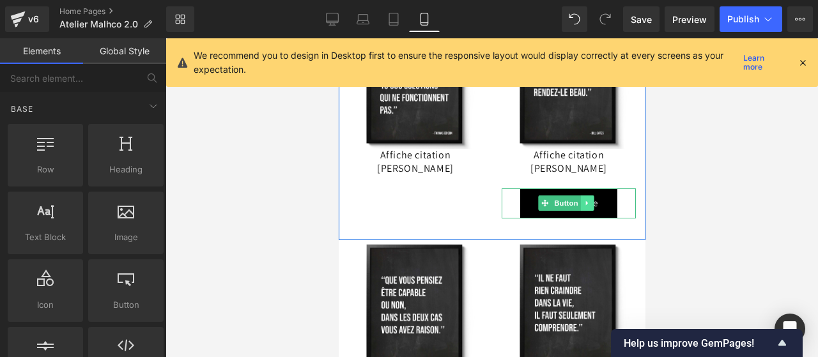
click at [584, 200] on icon at bounding box center [587, 204] width 7 height 8
click at [590, 200] on icon at bounding box center [593, 203] width 7 height 7
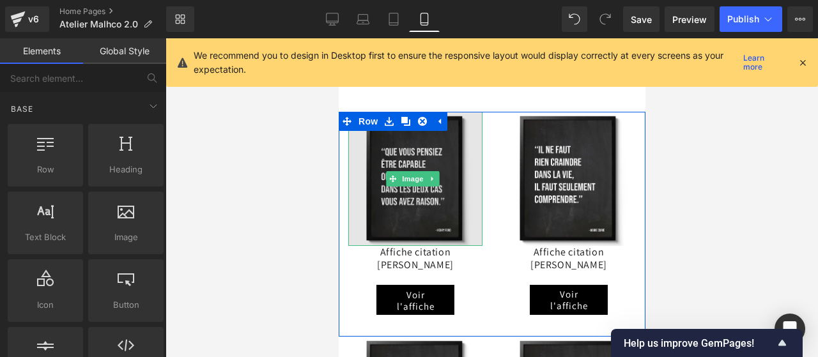
scroll to position [6135, 0]
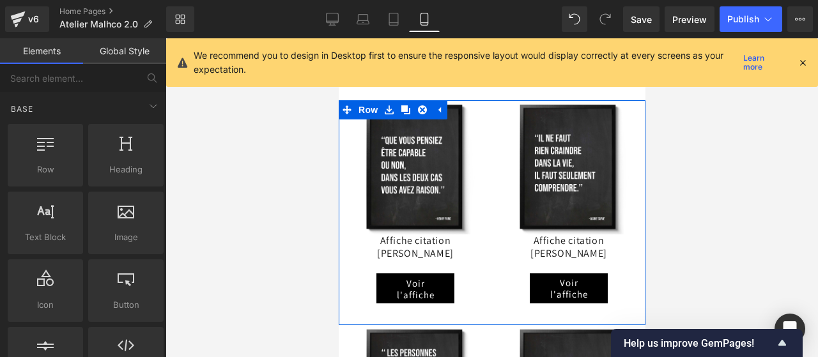
click at [440, 274] on link "Voir l'affiche" at bounding box center [415, 289] width 78 height 30
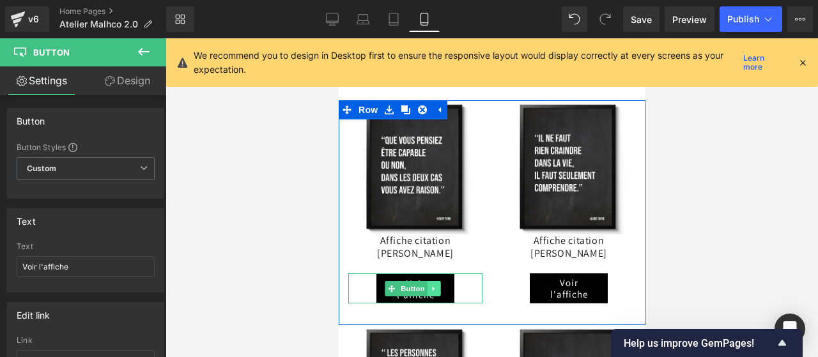
click at [433, 285] on icon at bounding box center [433, 289] width 7 height 8
click at [443, 281] on link at bounding box center [440, 288] width 13 height 15
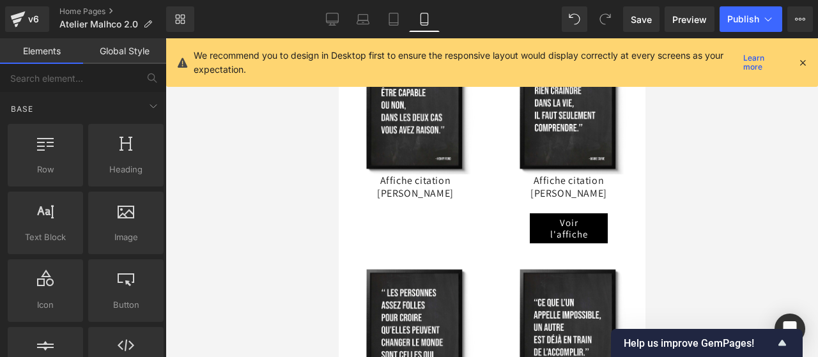
scroll to position [6195, 0]
click at [559, 214] on div "Voir l'affiche Button" at bounding box center [568, 229] width 134 height 30
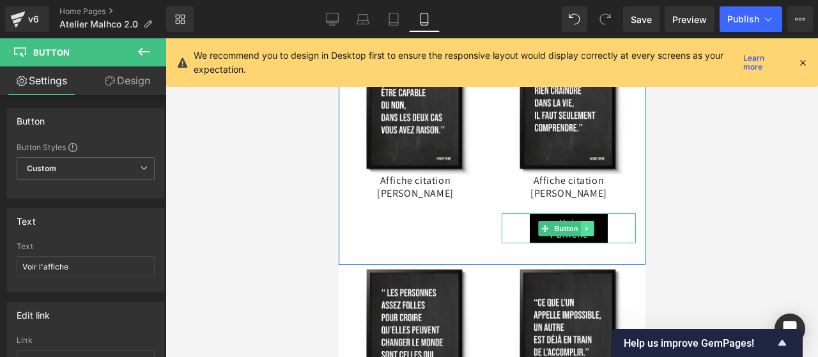
click at [584, 225] on icon at bounding box center [587, 229] width 7 height 8
click at [590, 225] on icon at bounding box center [593, 228] width 7 height 7
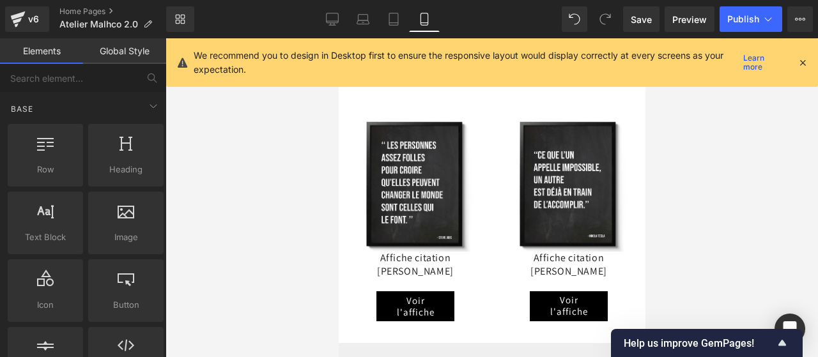
scroll to position [6312, 0]
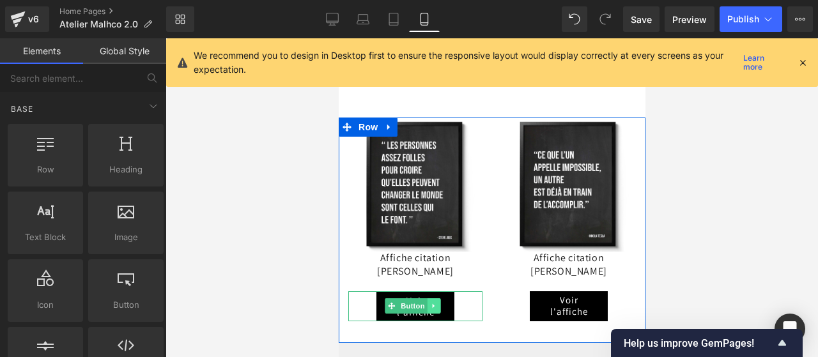
click at [430, 302] on icon at bounding box center [433, 306] width 7 height 8
click at [441, 303] on icon at bounding box center [440, 306] width 7 height 7
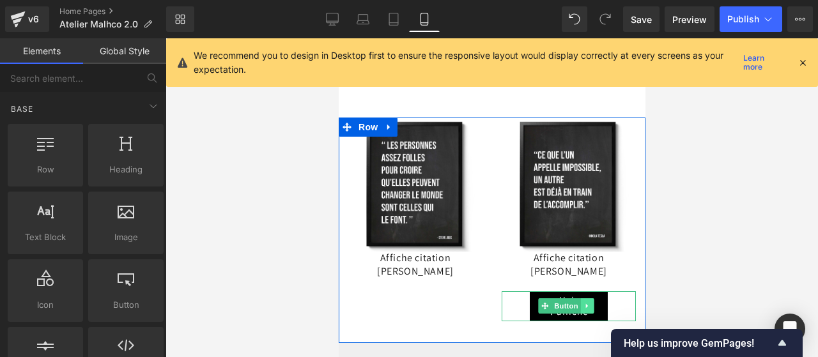
click at [584, 302] on icon at bounding box center [587, 306] width 7 height 8
click at [591, 303] on icon at bounding box center [593, 306] width 7 height 7
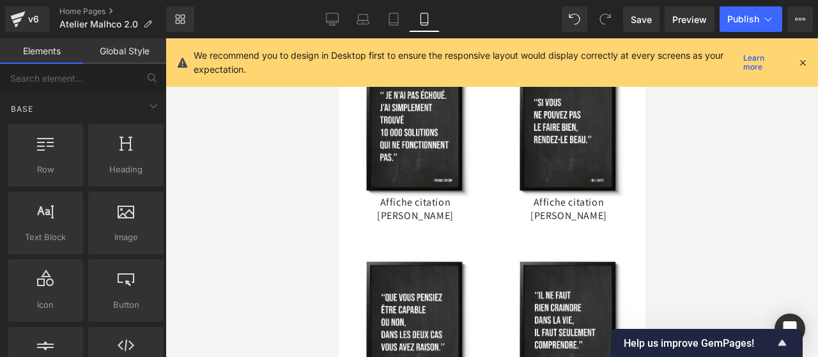
scroll to position [5959, 0]
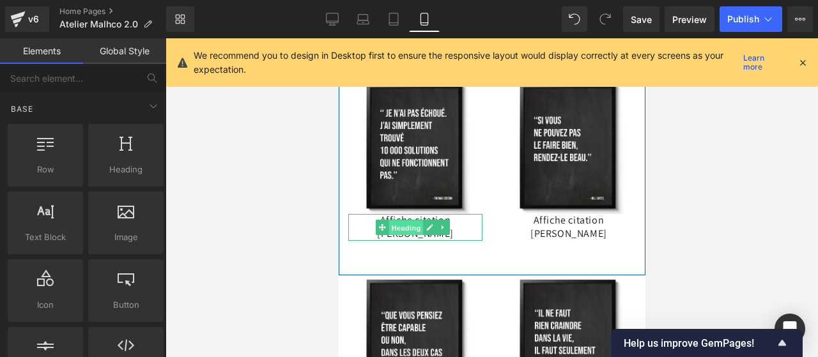
click at [417, 221] on span "Heading" at bounding box center [406, 228] width 35 height 15
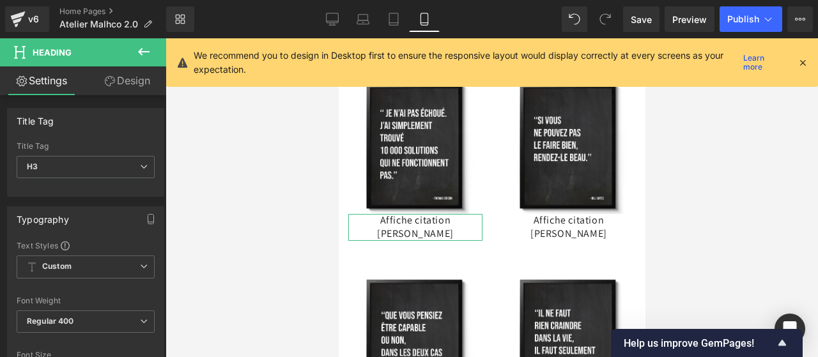
click at [132, 80] on link "Design" at bounding box center [127, 81] width 83 height 29
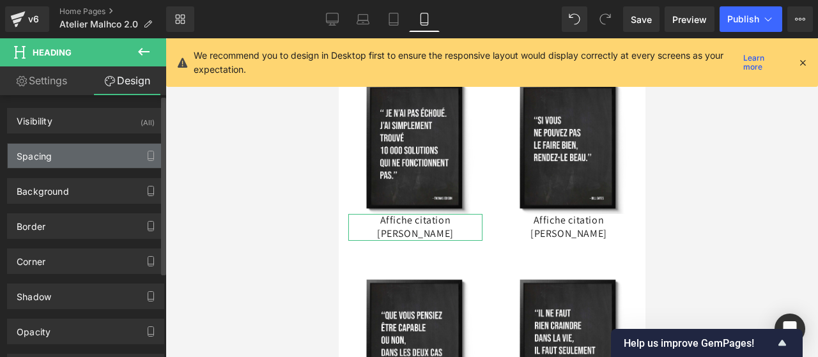
type input "0"
type input "20"
type input "0"
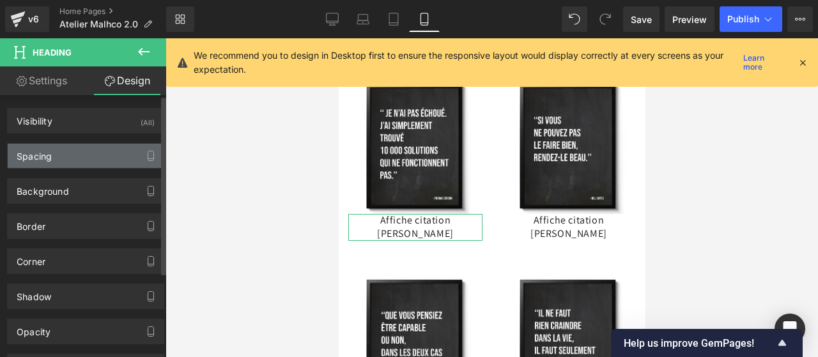
type input "0"
click at [69, 149] on div "Spacing" at bounding box center [86, 156] width 156 height 24
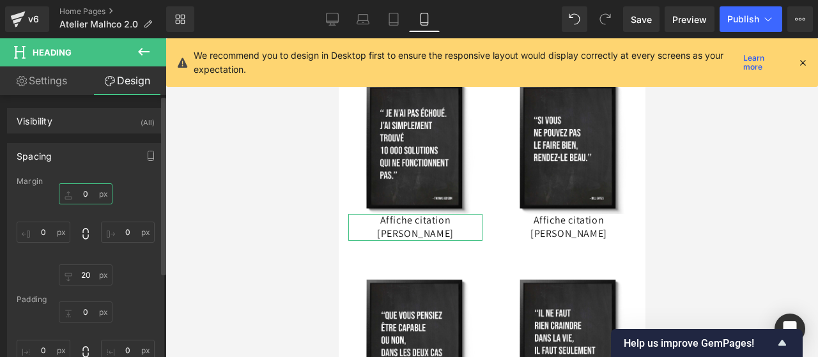
click at [84, 189] on input "0" at bounding box center [86, 194] width 54 height 21
type input "5"
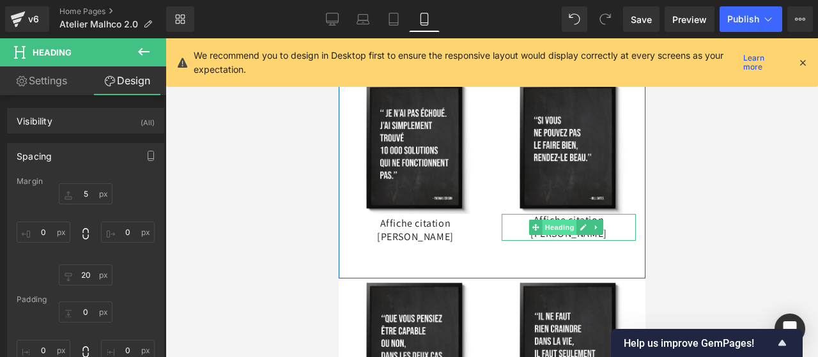
click at [563, 220] on span "Heading" at bounding box center [559, 227] width 35 height 15
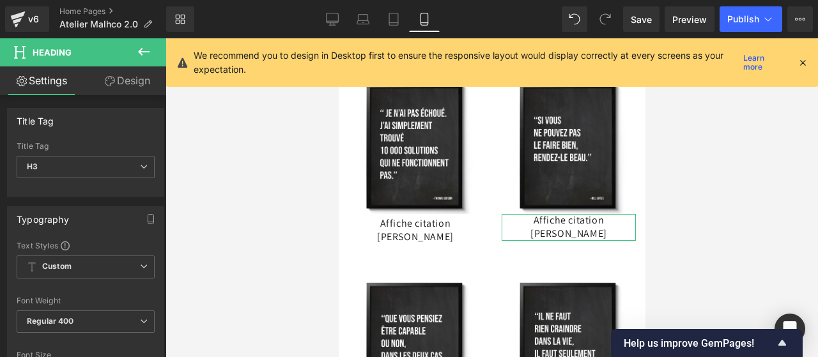
click at [121, 82] on link "Design" at bounding box center [127, 81] width 83 height 29
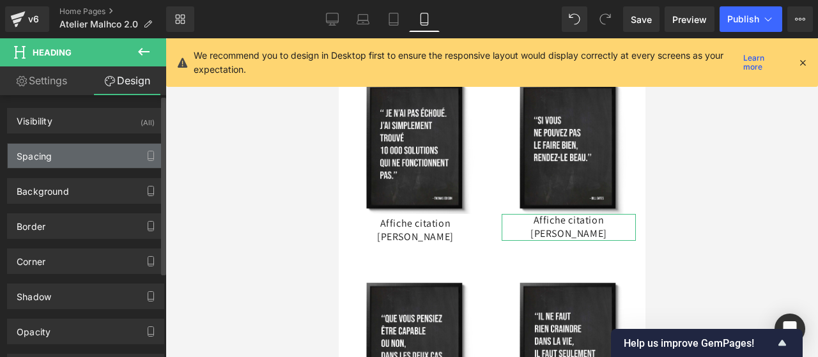
type input "0"
type input "20"
type input "0"
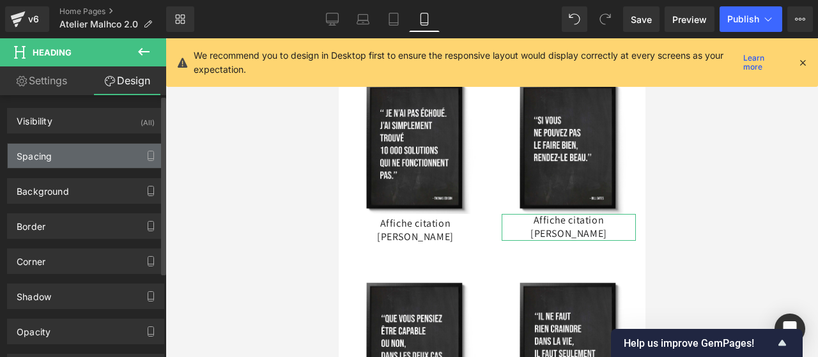
type input "0"
click at [67, 160] on div "Spacing" at bounding box center [86, 156] width 156 height 24
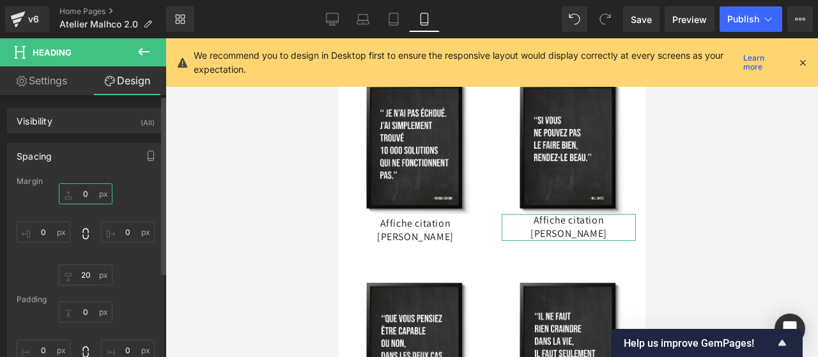
click at [83, 189] on input "0" at bounding box center [86, 194] width 54 height 21
type input "5"
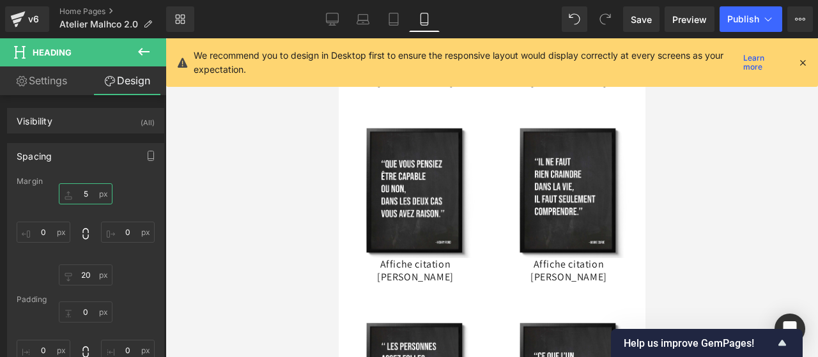
scroll to position [6115, 0]
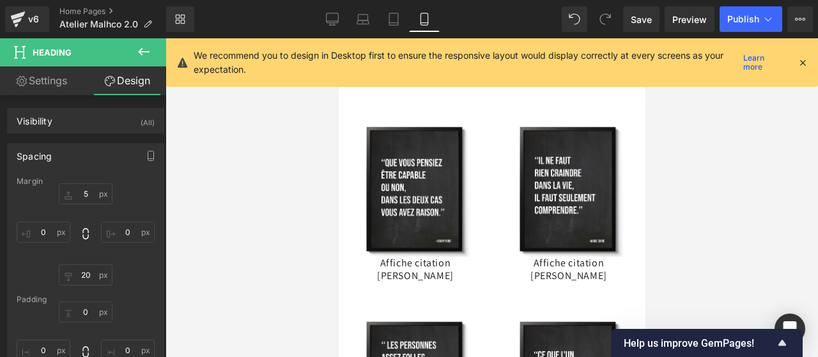
click at [409, 258] on div "Affiche citation [PERSON_NAME] Heading" at bounding box center [415, 270] width 134 height 27
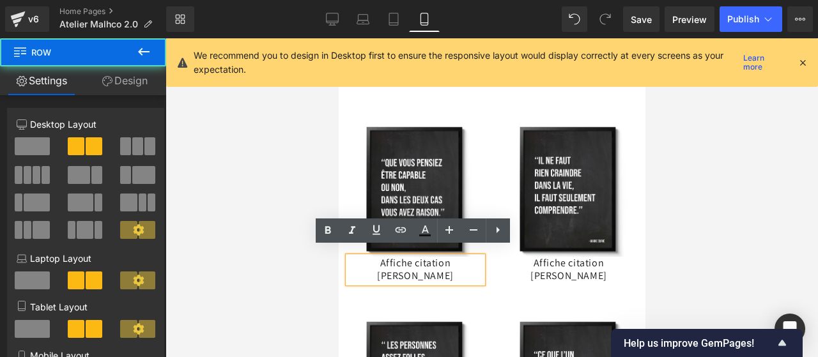
click at [429, 293] on div "Image Affiche citation [PERSON_NAME] Heading Image Affiche citation [PERSON_NAM…" at bounding box center [491, 221] width 307 height 196
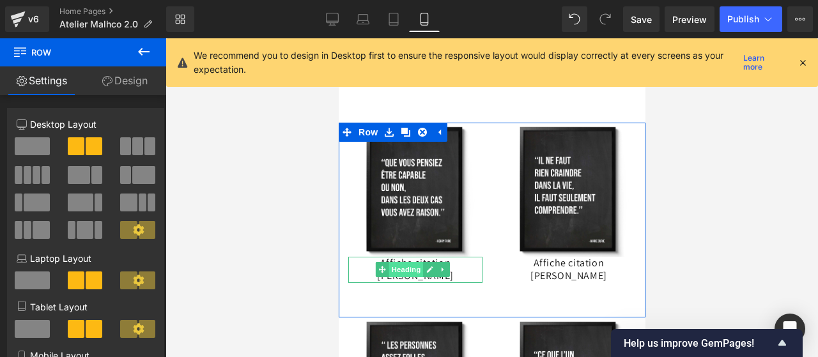
click at [409, 262] on span "Heading" at bounding box center [406, 269] width 35 height 15
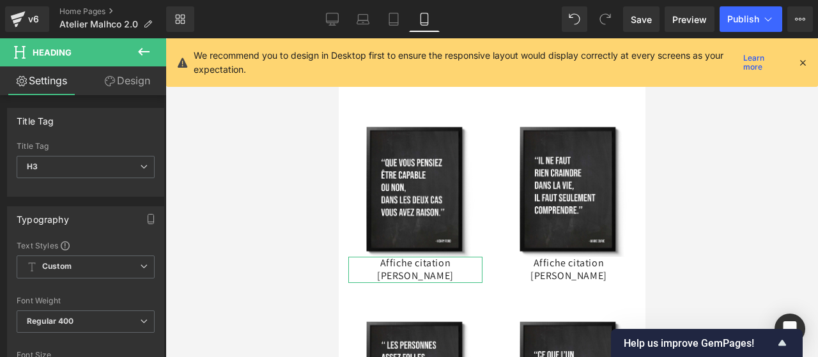
click at [122, 81] on link "Design" at bounding box center [127, 81] width 83 height 29
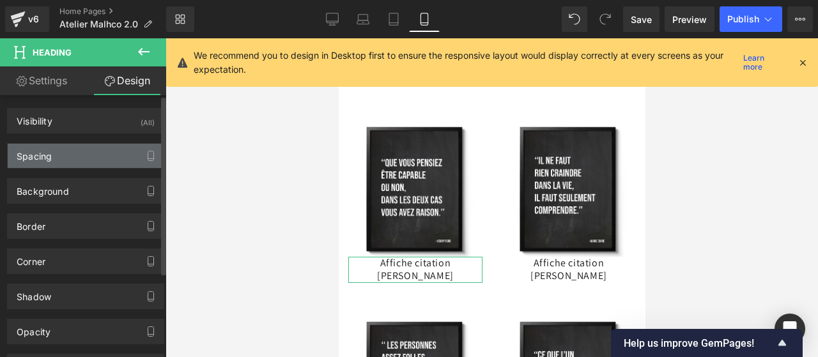
type input "0"
type input "20"
type input "0"
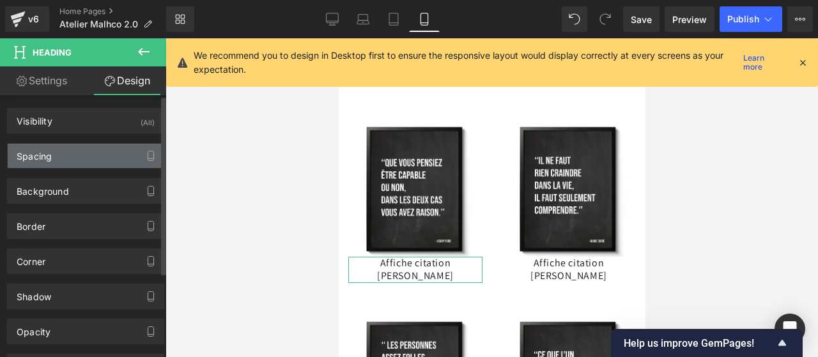
type input "0"
click at [59, 152] on div "Spacing" at bounding box center [86, 156] width 156 height 24
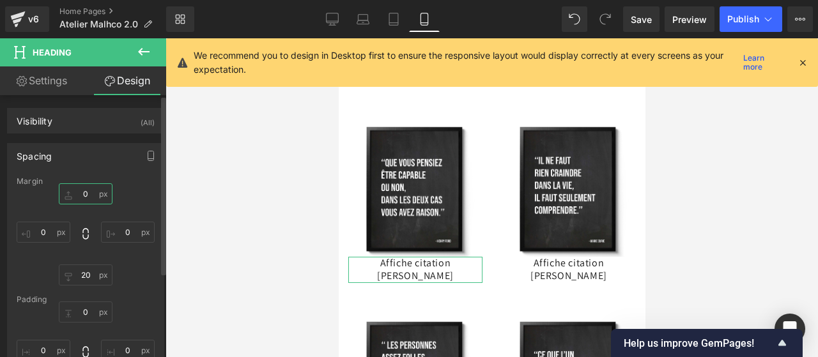
click at [86, 190] on input "0" at bounding box center [86, 194] width 54 height 21
type input "5"
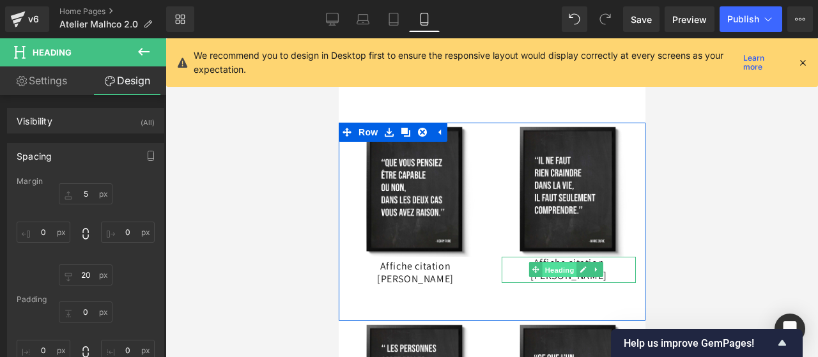
click at [556, 263] on span "Heading" at bounding box center [559, 270] width 35 height 15
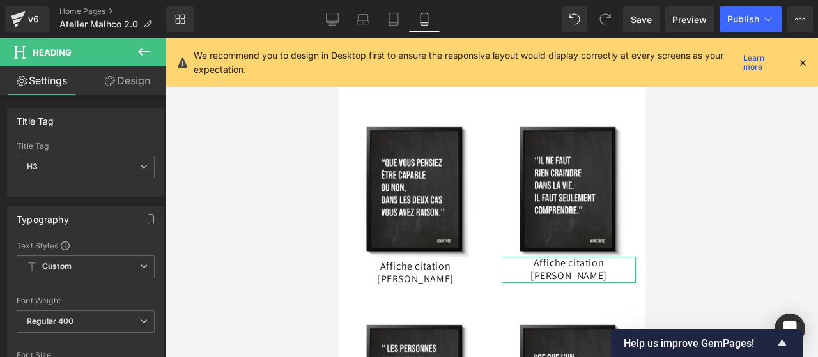
click at [128, 90] on link "Design" at bounding box center [127, 81] width 83 height 29
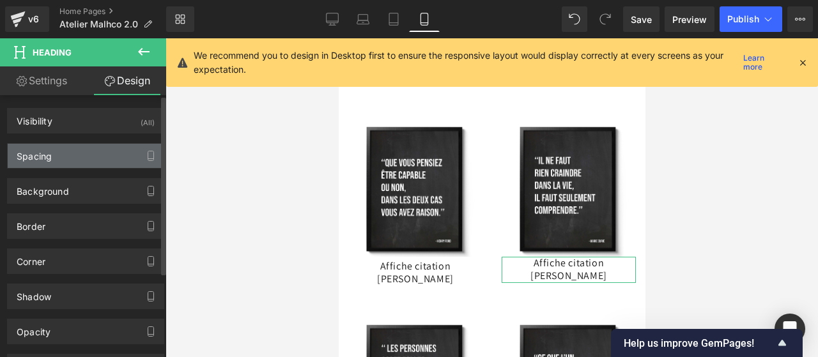
type input "0"
type input "20"
type input "0"
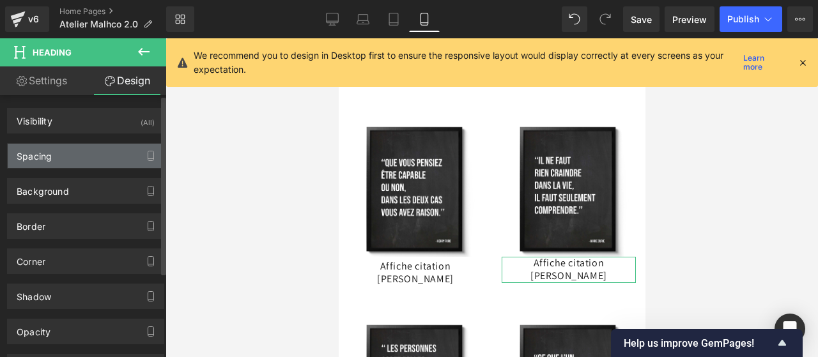
type input "0"
click at [73, 162] on div "Spacing" at bounding box center [86, 156] width 156 height 24
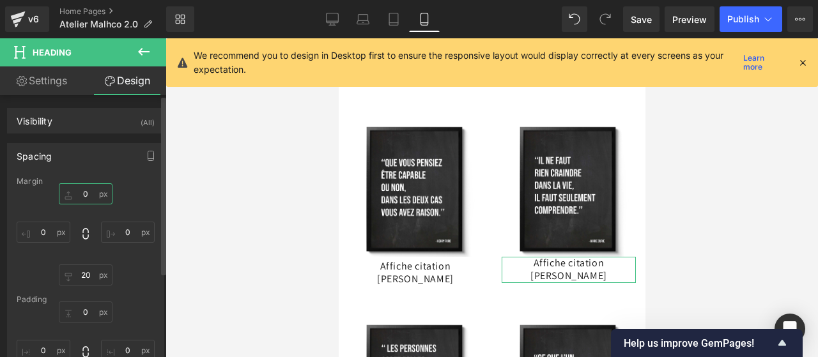
click at [82, 188] on input "0" at bounding box center [86, 194] width 54 height 21
type input "5"
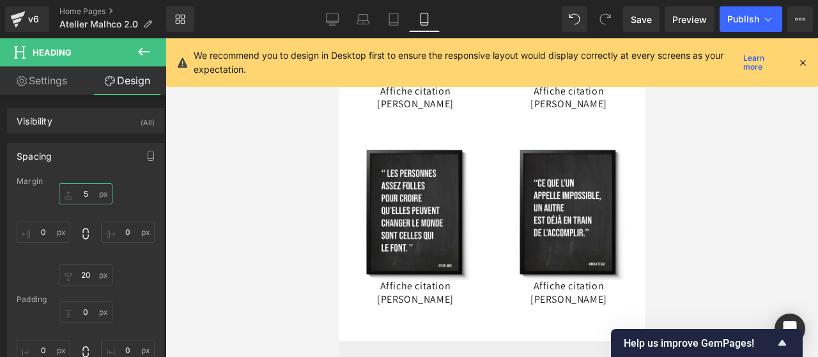
scroll to position [6316, 0]
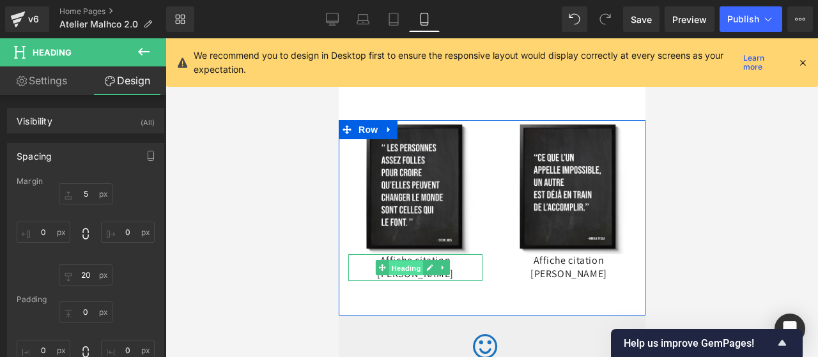
click at [412, 261] on span "Heading" at bounding box center [406, 268] width 35 height 15
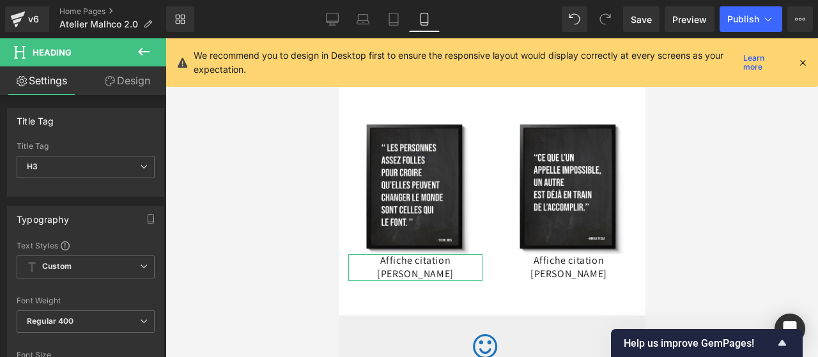
click at [149, 90] on link "Design" at bounding box center [127, 81] width 83 height 29
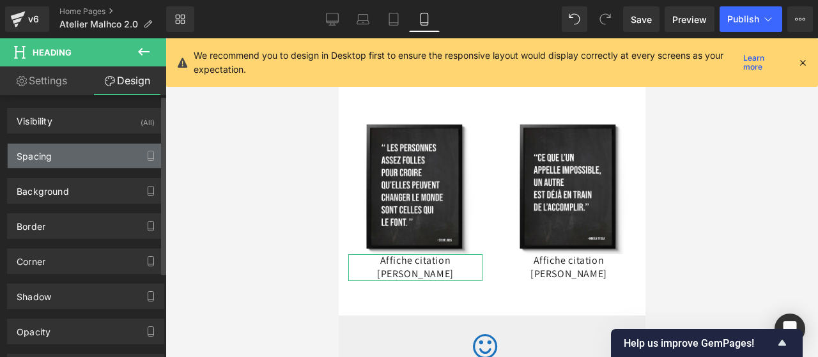
type input "0"
type input "20"
type input "0"
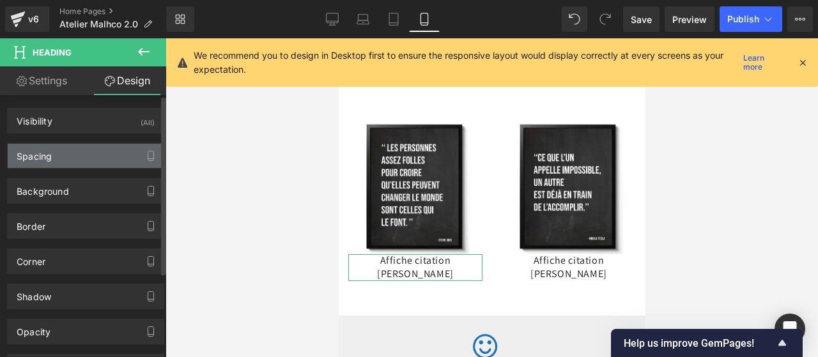
type input "0"
click at [72, 153] on div "Spacing" at bounding box center [86, 156] width 156 height 24
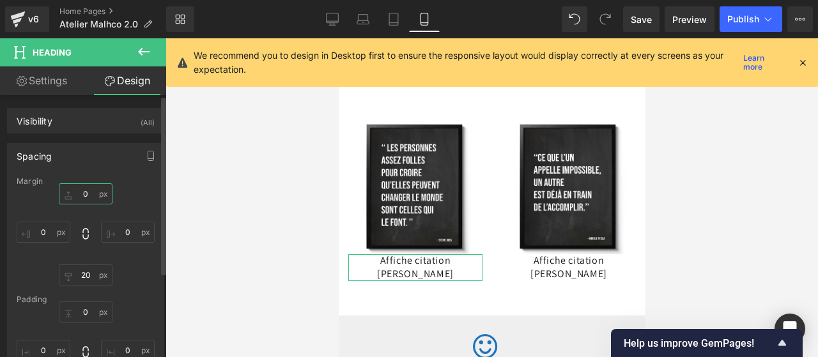
click at [84, 191] on input "0" at bounding box center [86, 194] width 54 height 21
type input "5"
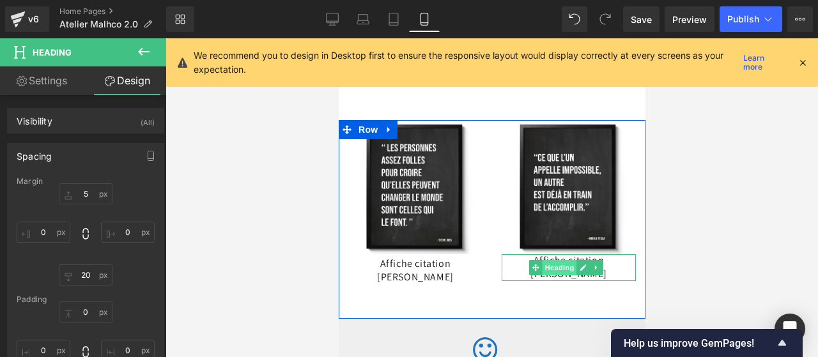
click at [567, 260] on span "Heading" at bounding box center [559, 267] width 35 height 15
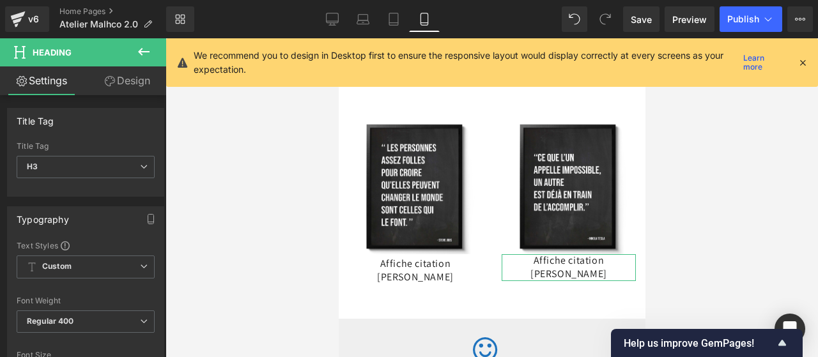
click at [129, 92] on link "Design" at bounding box center [127, 81] width 83 height 29
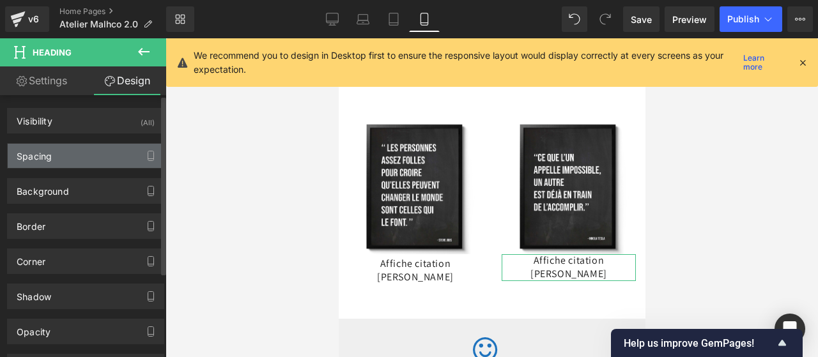
type input "0"
type input "20"
type input "0"
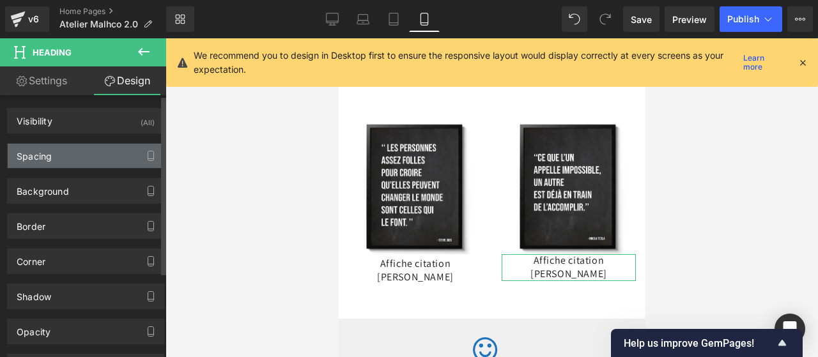
type input "0"
click at [83, 157] on div "Spacing" at bounding box center [86, 156] width 156 height 24
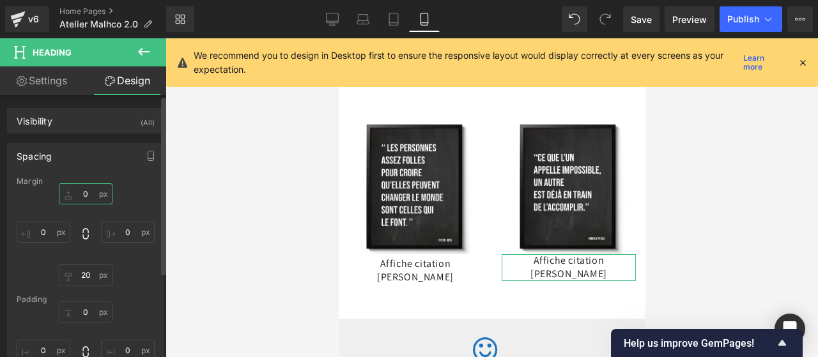
click at [87, 198] on input "0" at bounding box center [86, 194] width 54 height 21
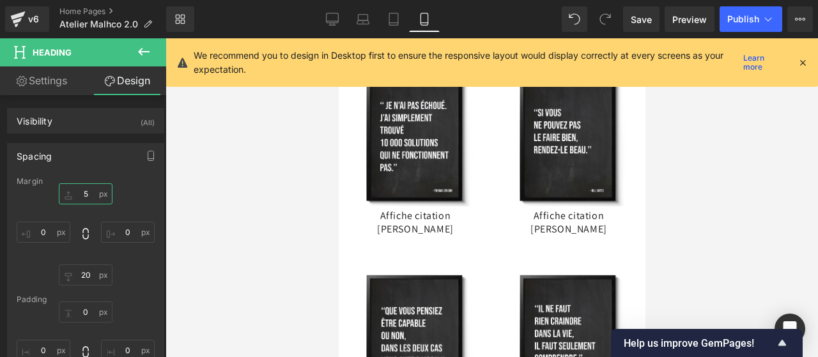
scroll to position [5989, 0]
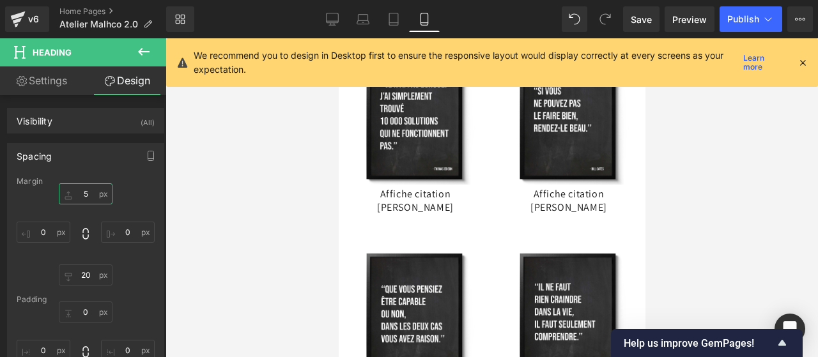
type input "5"
click at [136, 52] on button at bounding box center [143, 52] width 45 height 28
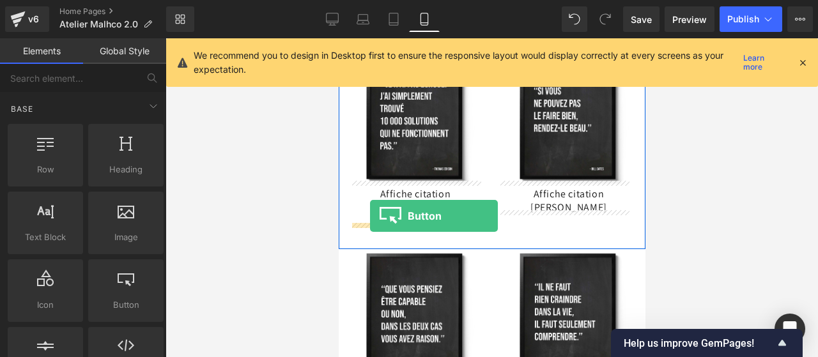
drag, startPoint x: 455, startPoint y: 201, endPoint x: 369, endPoint y: 216, distance: 86.9
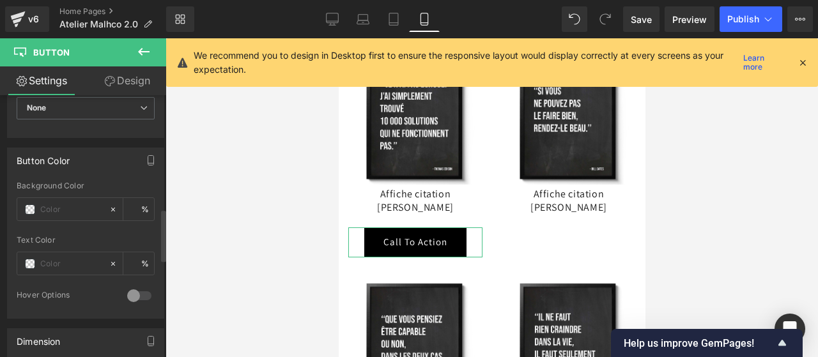
scroll to position [574, 0]
click at [133, 287] on div at bounding box center [139, 295] width 31 height 20
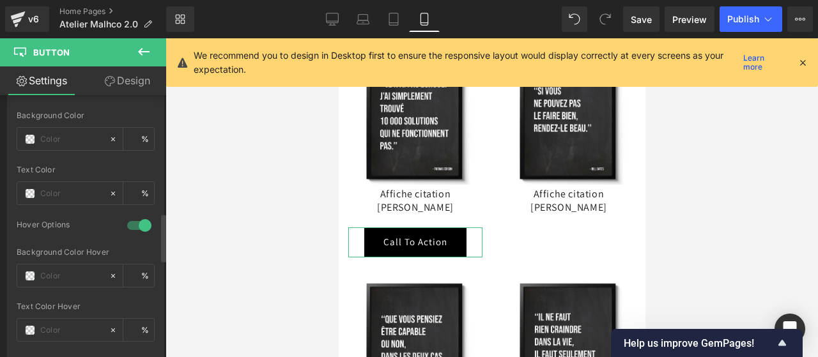
click at [128, 219] on div at bounding box center [139, 225] width 31 height 20
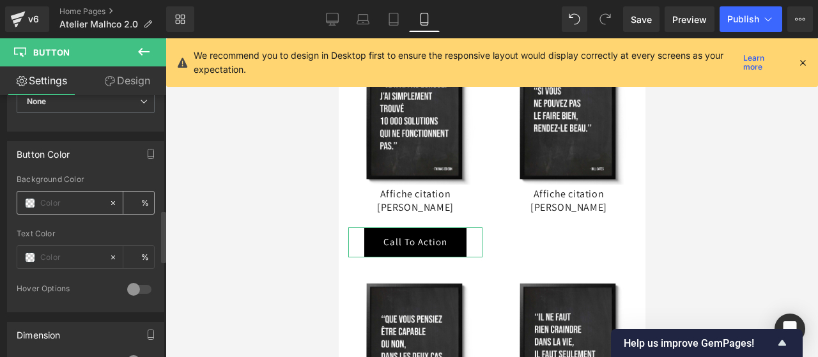
scroll to position [580, 0]
click at [38, 197] on div at bounding box center [62, 202] width 91 height 22
click at [112, 198] on icon at bounding box center [113, 202] width 9 height 9
type input "none"
type input "0"
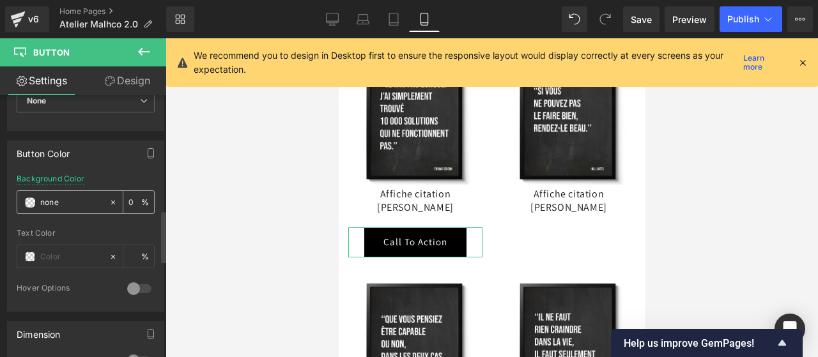
click at [30, 198] on span at bounding box center [30, 203] width 10 height 10
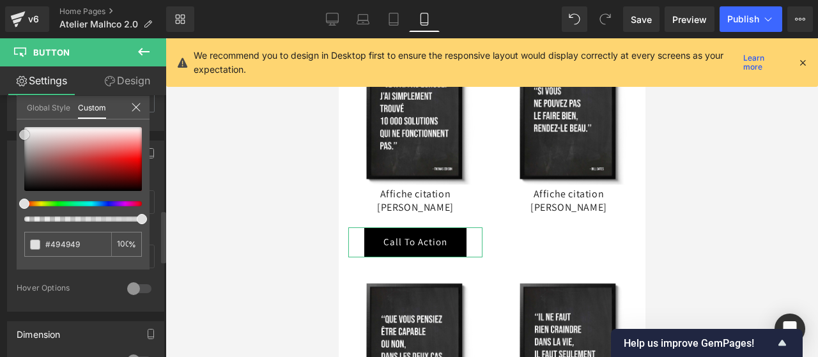
type input "#494949"
type input "100"
type input "#494949"
type input "100"
type input "#e0e0e0"
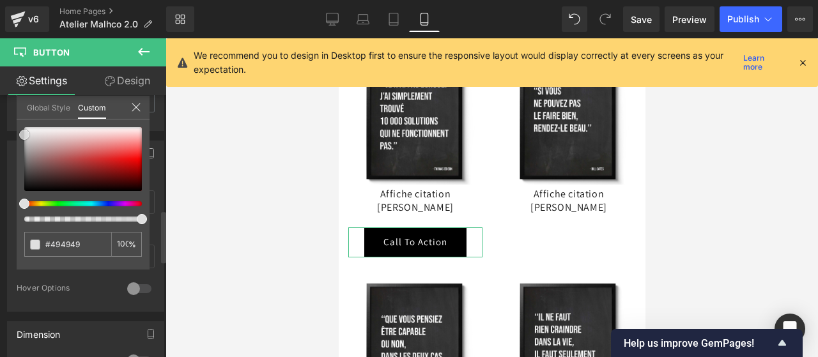
type input "#e0e0e0"
type input "#ffffff"
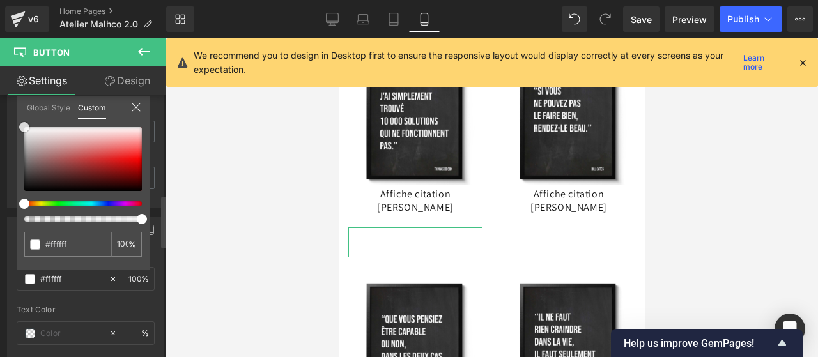
drag, startPoint x: 26, startPoint y: 187, endPoint x: 12, endPoint y: 100, distance: 87.5
click at [12, 208] on div "Button Color rgba(255, 255, 255, 1) Background Color #ffffff 100 % Text Color %…" at bounding box center [86, 298] width 172 height 181
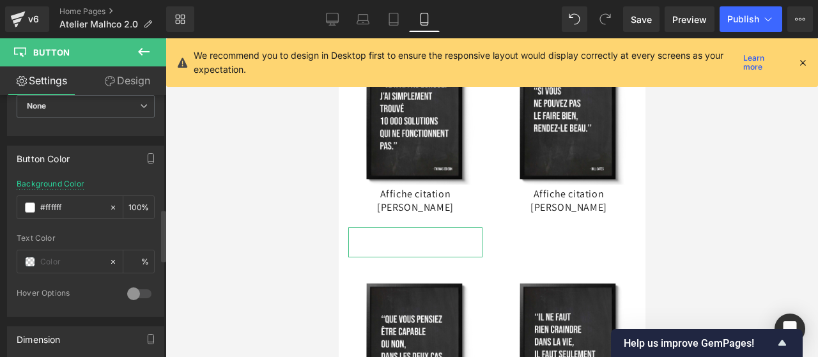
scroll to position [575, 0]
click at [33, 260] on div at bounding box center [62, 261] width 91 height 22
click at [29, 256] on span at bounding box center [30, 261] width 10 height 10
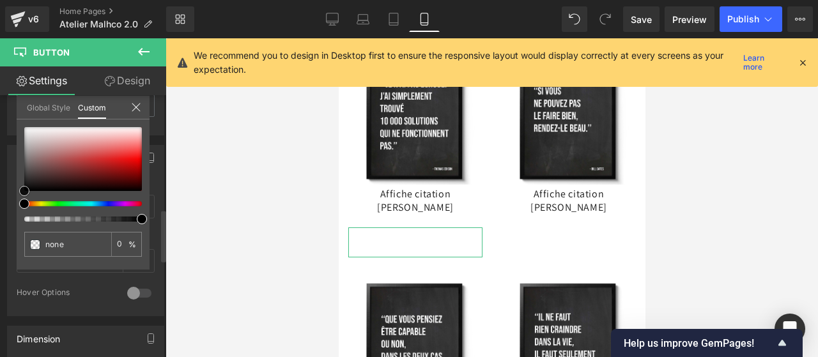
type input "#150d0d"
type input "100"
type input "#150d0d"
type input "100"
type input "#3e0e0e"
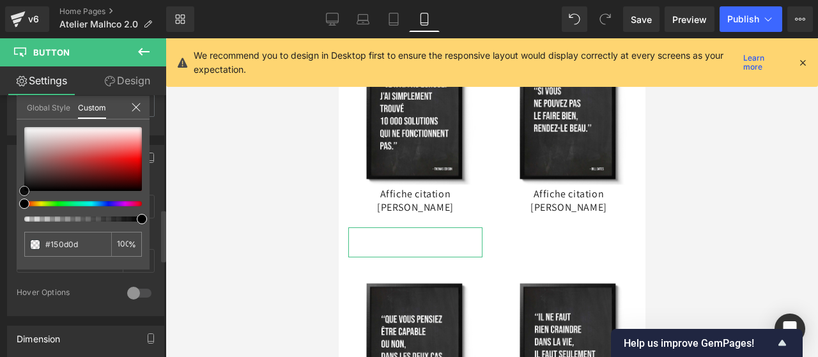
type input "#3e0e0e"
type input "#580303"
type input "#510000"
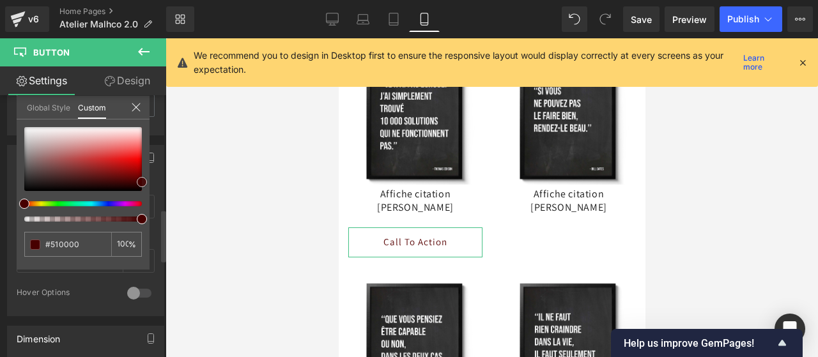
type input "#4c0000"
type input "#470000"
type input "#430303"
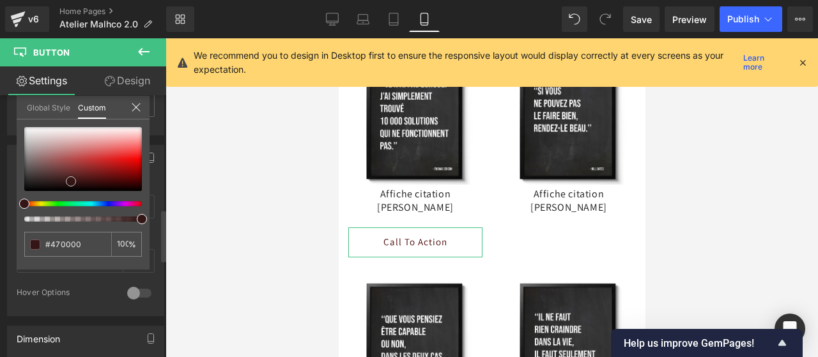
type input "#430303"
type input "#381313"
type input "#261616"
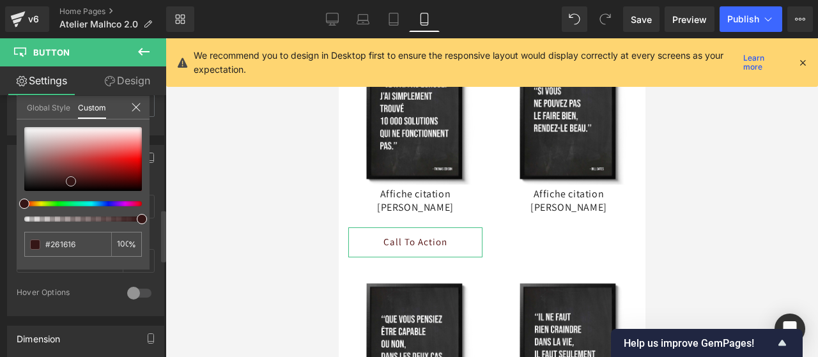
type input "#0b0909"
type input "#000000"
drag, startPoint x: 24, startPoint y: 190, endPoint x: 6, endPoint y: 199, distance: 20.0
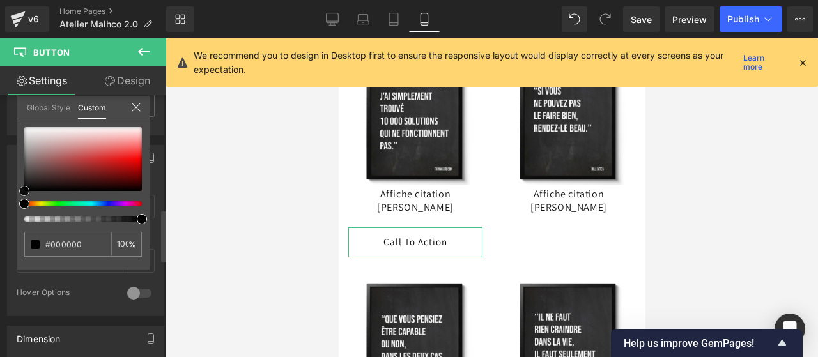
click at [6, 199] on div "Button Color rgba(255, 255, 255, 1) Background Color #ffffff 100 % rgba(0, 0, 0…" at bounding box center [86, 226] width 172 height 181
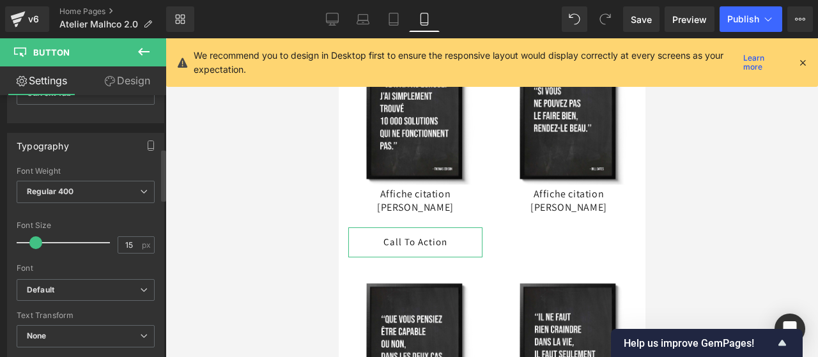
scroll to position [267, 0]
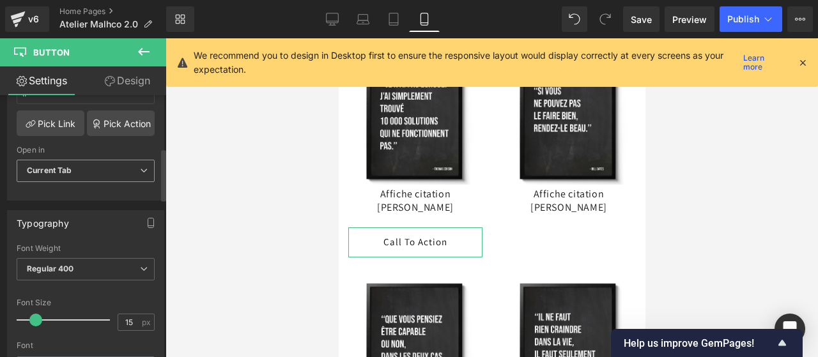
click at [90, 171] on span "Current Tab" at bounding box center [86, 171] width 138 height 22
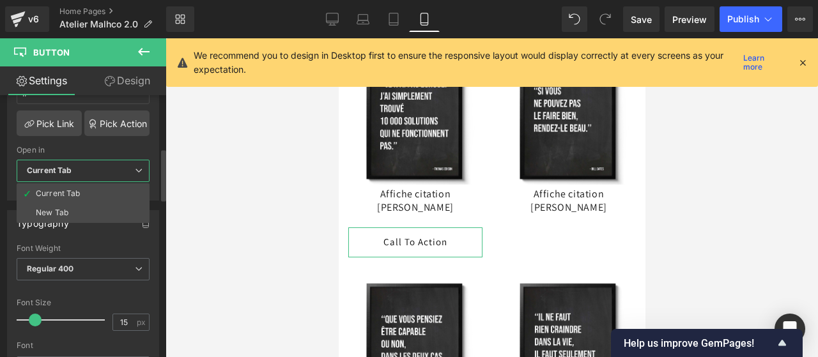
click at [90, 171] on span "Current Tab" at bounding box center [83, 171] width 133 height 22
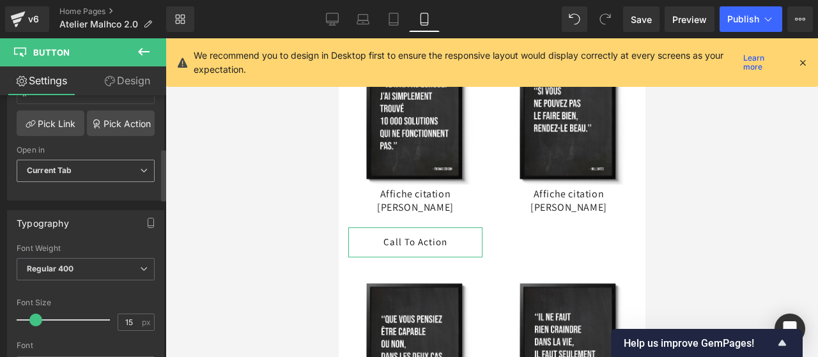
click at [90, 171] on span "Current Tab" at bounding box center [86, 171] width 138 height 22
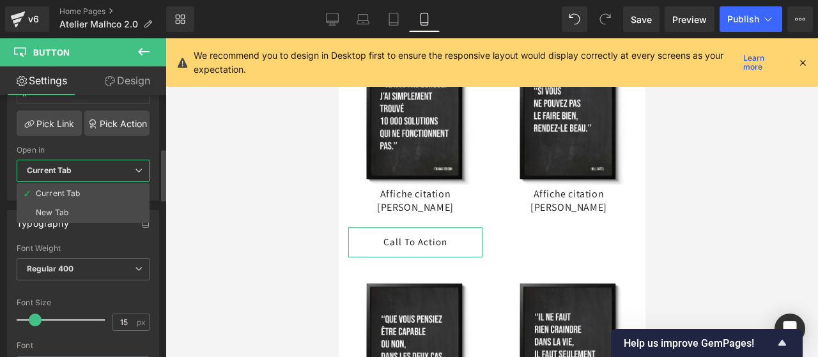
click at [90, 171] on span "Current Tab" at bounding box center [83, 171] width 133 height 22
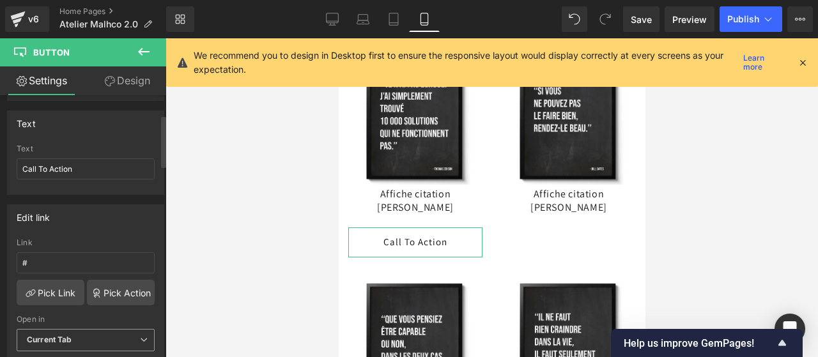
scroll to position [97, 0]
drag, startPoint x: 81, startPoint y: 164, endPoint x: 0, endPoint y: 167, distance: 81.2
click at [0, 167] on div "Text Call To Action Text Call To Action" at bounding box center [86, 149] width 172 height 94
type input "Voir L'"
click at [58, 165] on input "Voir L'" at bounding box center [86, 169] width 138 height 21
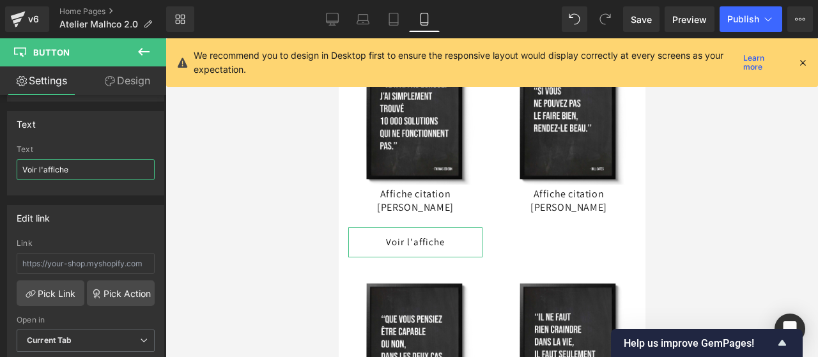
type input "Voir l'affiche"
click at [146, 78] on link "Design" at bounding box center [127, 81] width 83 height 29
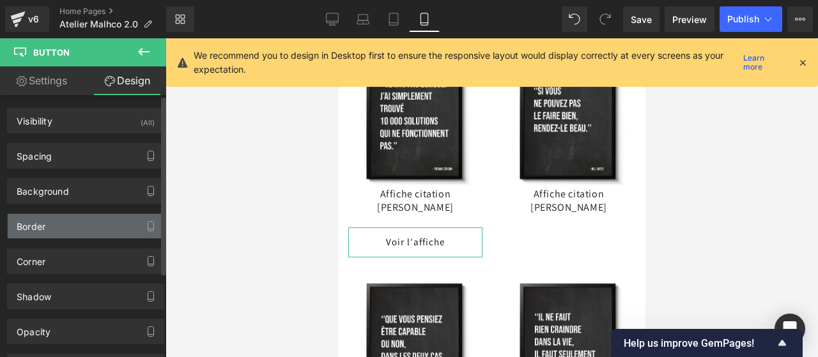
click at [74, 223] on div "Border" at bounding box center [86, 226] width 156 height 24
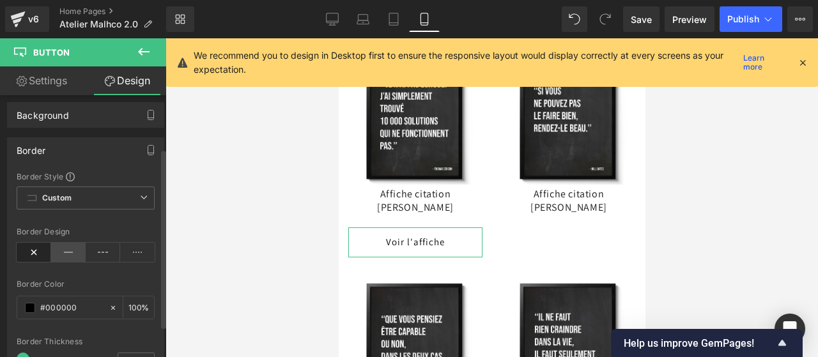
scroll to position [78, 0]
click at [70, 250] on icon at bounding box center [68, 250] width 35 height 19
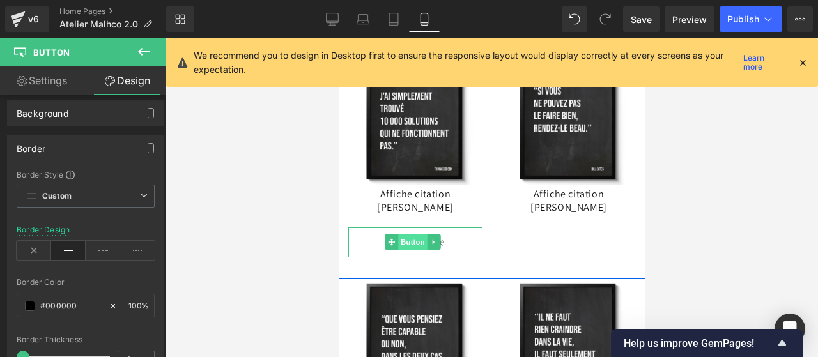
click at [408, 239] on span "Button" at bounding box center [412, 242] width 29 height 15
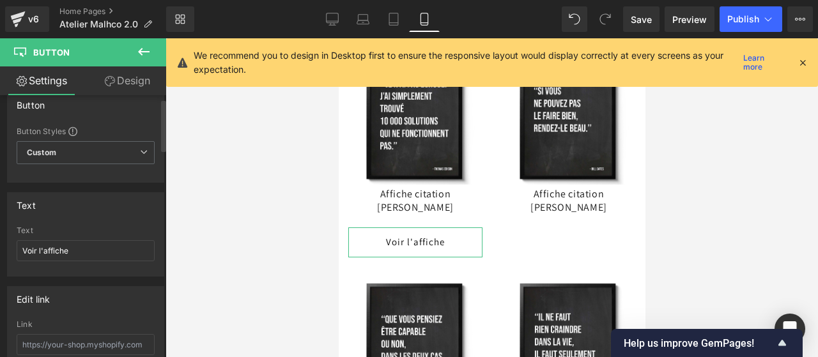
scroll to position [0, 0]
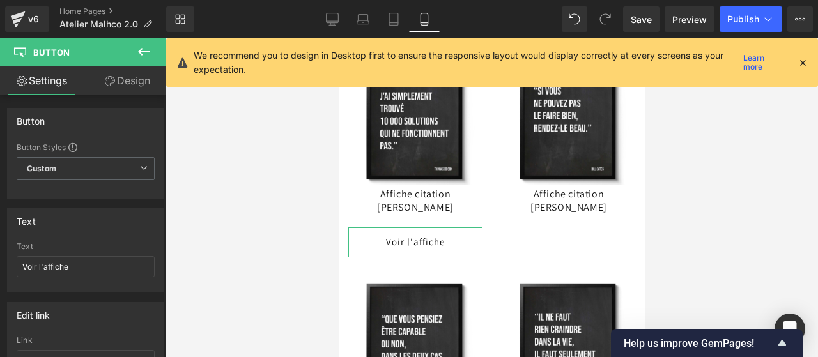
click at [137, 76] on link "Design" at bounding box center [127, 81] width 83 height 29
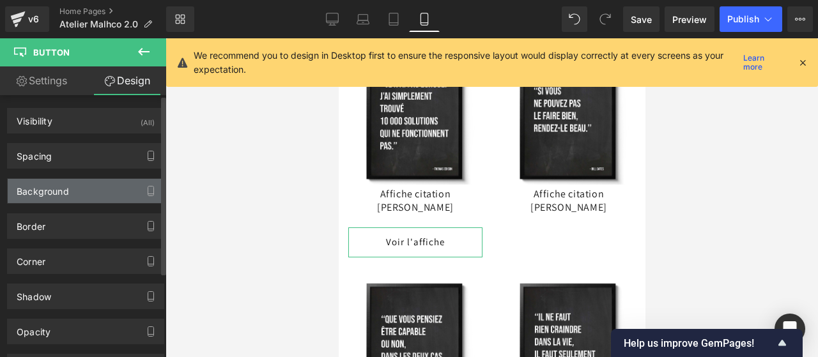
type input "#000000"
type input "100"
type input "0"
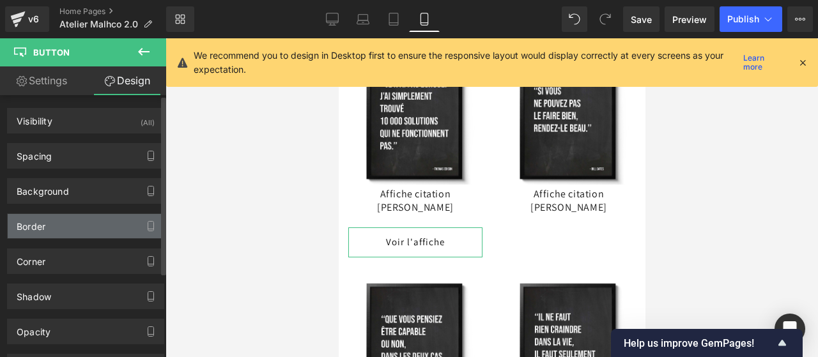
click at [70, 218] on div "Border" at bounding box center [86, 226] width 156 height 24
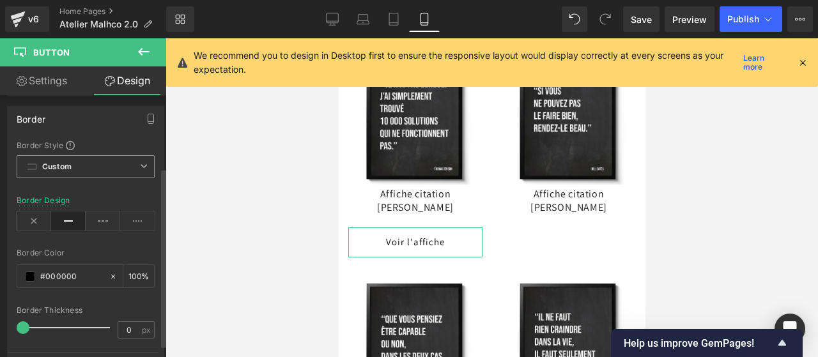
scroll to position [109, 0]
click at [25, 272] on span at bounding box center [30, 275] width 10 height 10
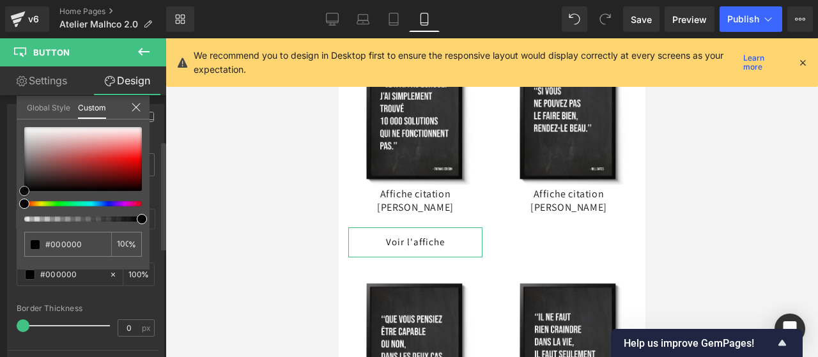
type input "#0a0909"
type input "#332727"
type input "#624545"
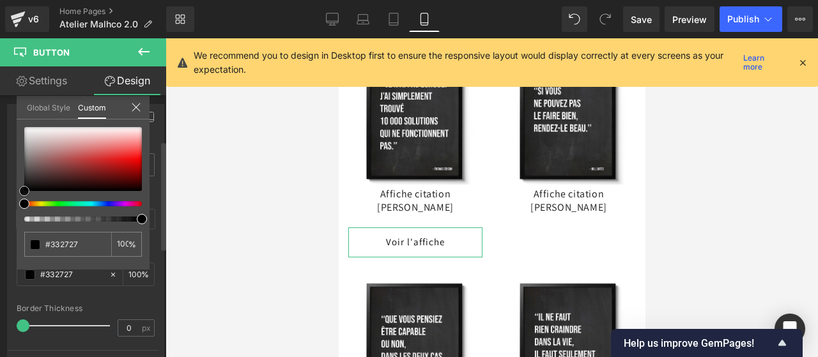
type input "#624545"
type input "#694949"
type input "#684a4a"
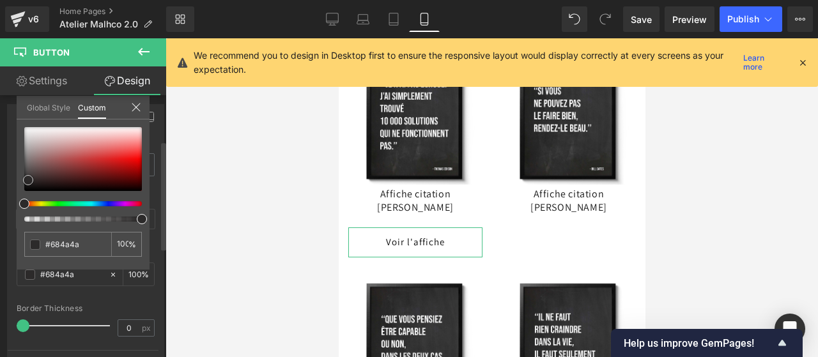
type input "#2c2a2a"
type input "#000000"
drag, startPoint x: 24, startPoint y: 188, endPoint x: 6, endPoint y: 203, distance: 23.6
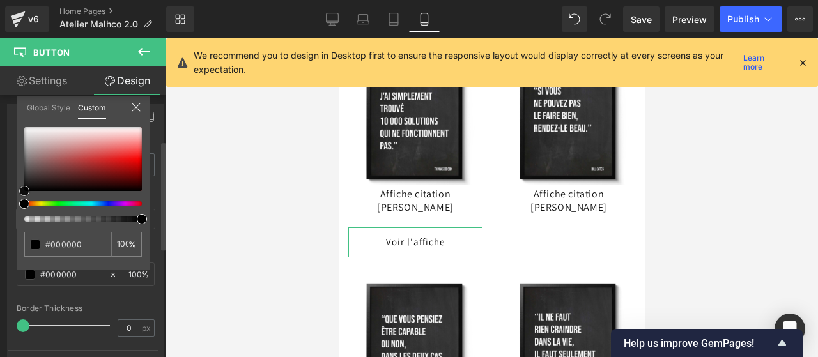
click at [6, 203] on div "Border Border Style Custom Custom Setup Global Style Custom Setup Global Style …" at bounding box center [86, 238] width 172 height 286
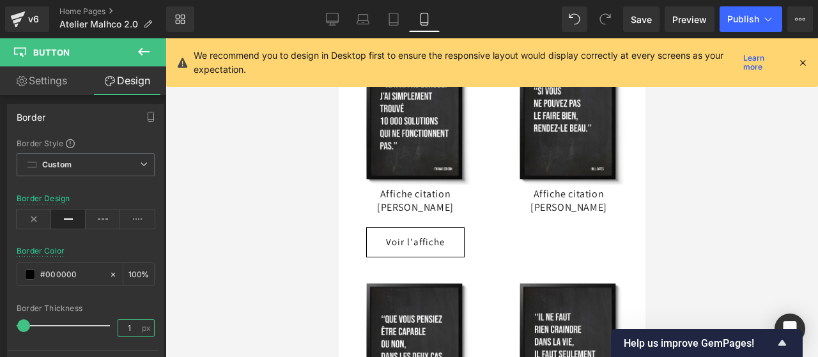
type input "1"
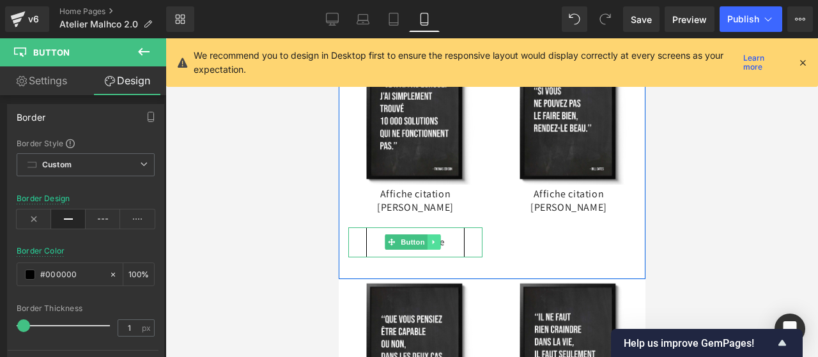
click at [432, 240] on icon at bounding box center [433, 242] width 2 height 4
click at [426, 240] on icon at bounding box center [426, 243] width 7 height 8
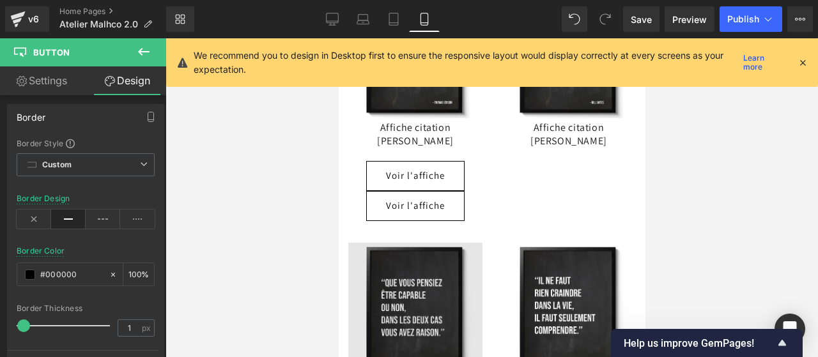
scroll to position [6055, 0]
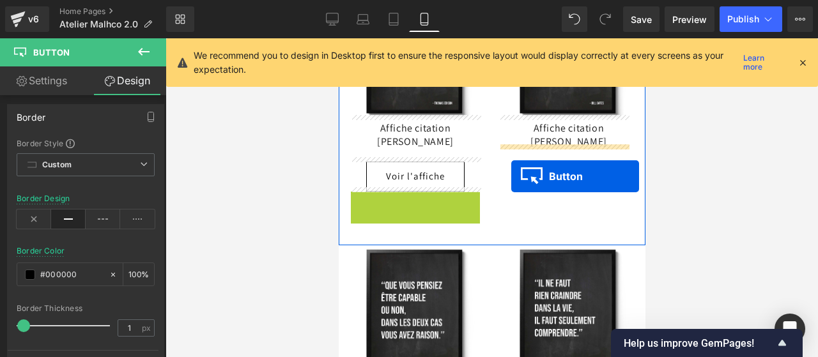
drag, startPoint x: 391, startPoint y: 204, endPoint x: 511, endPoint y: 176, distance: 122.7
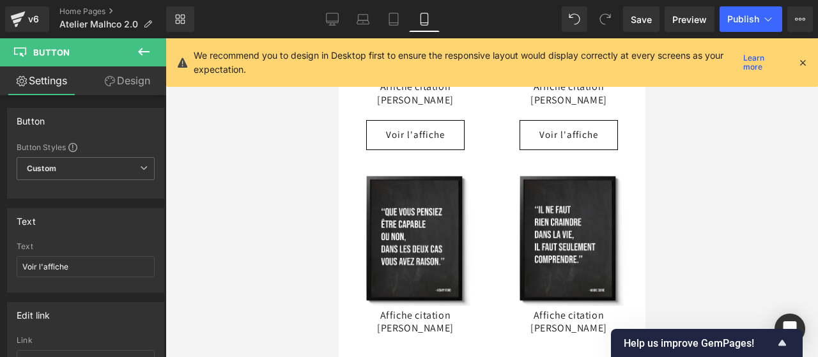
scroll to position [6096, 0]
click at [381, 123] on link "Voir l'affiche" at bounding box center [415, 136] width 98 height 30
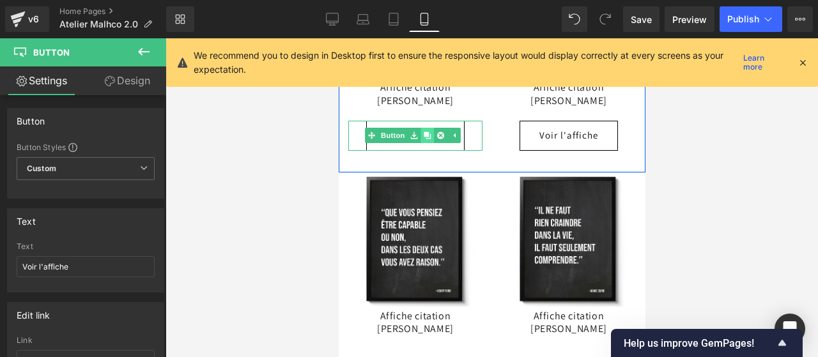
click at [426, 132] on icon at bounding box center [426, 135] width 7 height 7
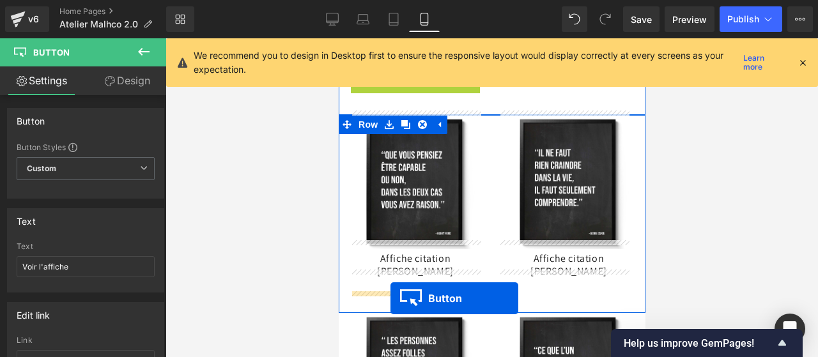
scroll to position [6249, 0]
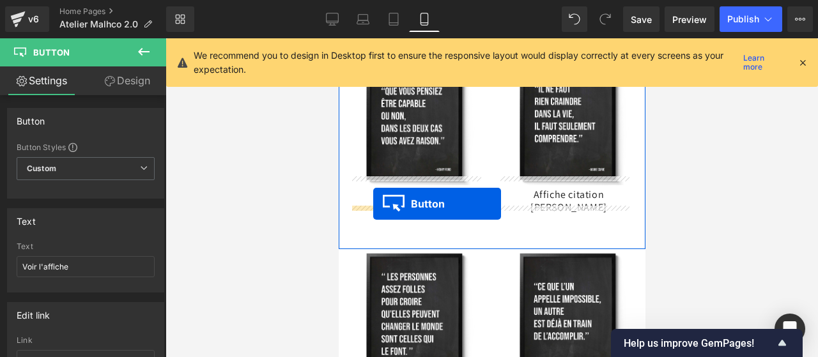
drag, startPoint x: 390, startPoint y: 158, endPoint x: 373, endPoint y: 204, distance: 49.2
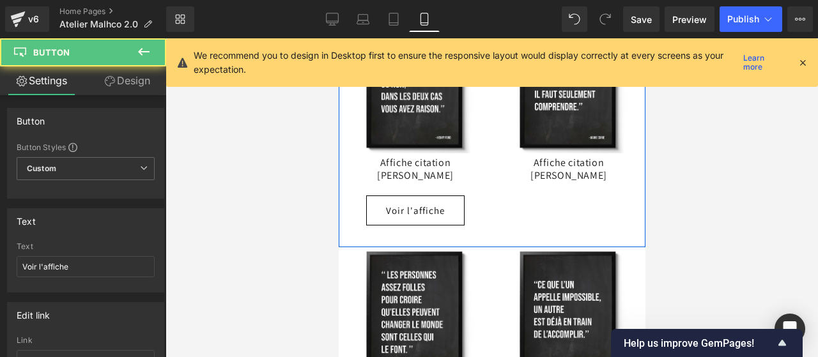
scroll to position [6217, 0]
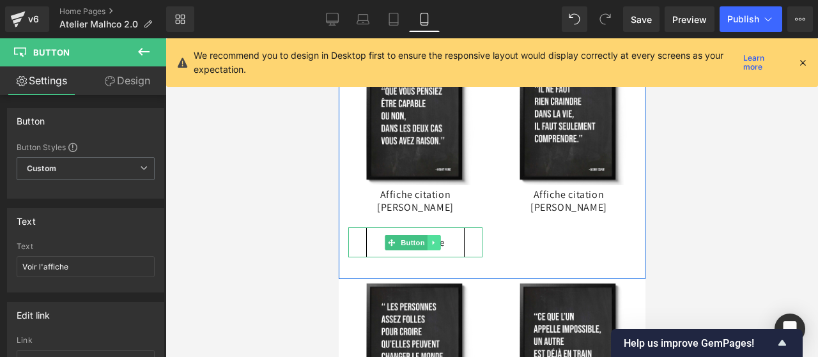
click at [430, 239] on icon at bounding box center [433, 243] width 7 height 8
click at [430, 235] on link at bounding box center [427, 242] width 13 height 15
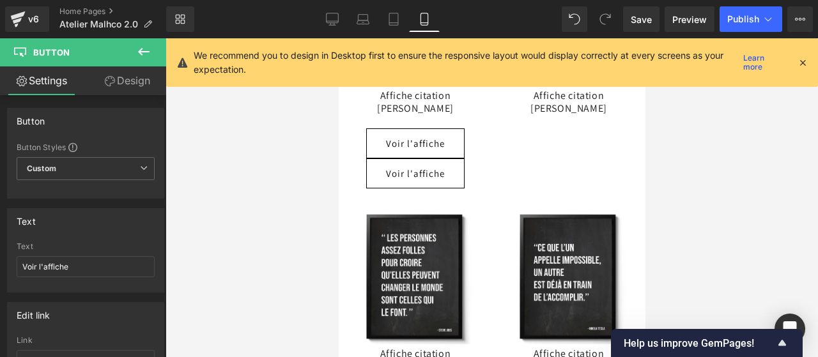
scroll to position [6316, 0]
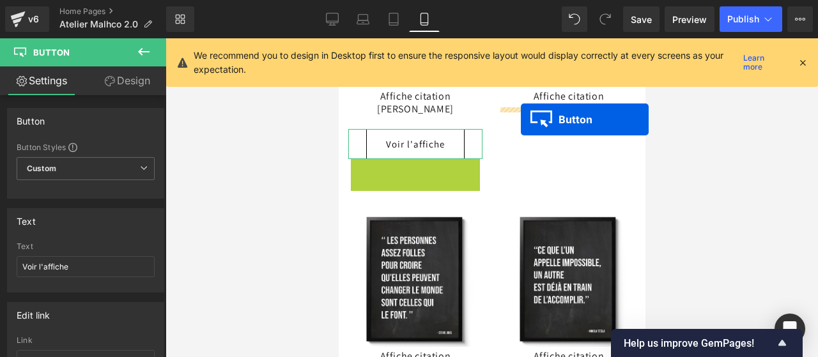
drag, startPoint x: 394, startPoint y: 150, endPoint x: 520, endPoint y: 120, distance: 130.1
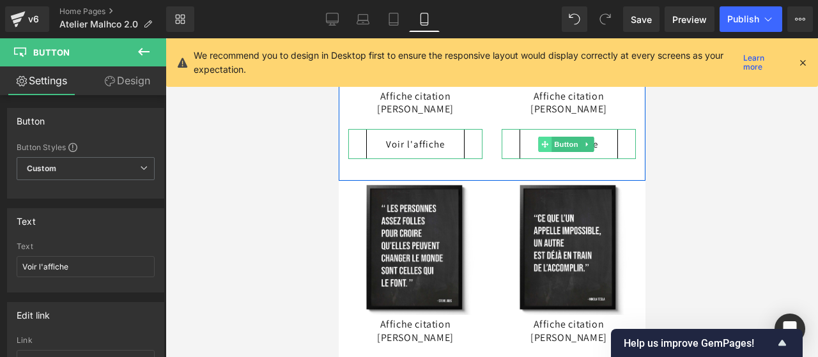
click at [541, 141] on icon at bounding box center [544, 145] width 7 height 8
click at [553, 137] on span "Button" at bounding box center [565, 144] width 29 height 15
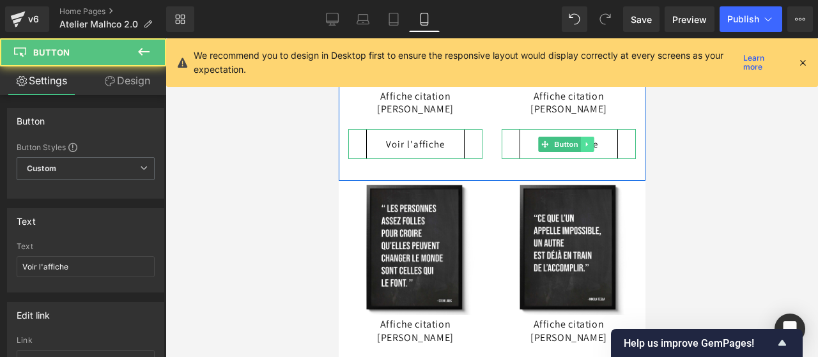
click at [581, 137] on link at bounding box center [587, 144] width 13 height 15
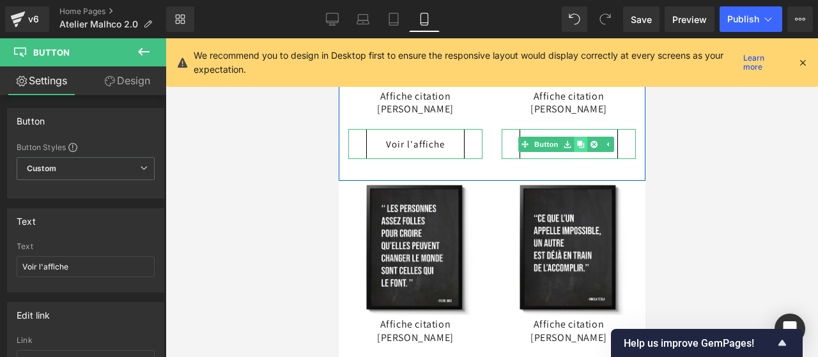
click at [577, 141] on icon at bounding box center [580, 144] width 7 height 7
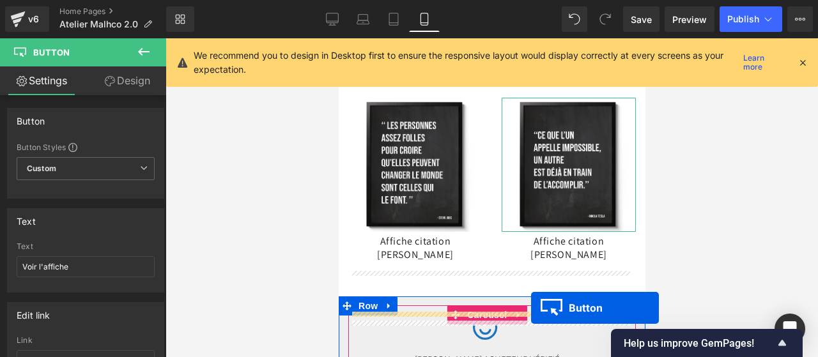
scroll to position [6456, 0]
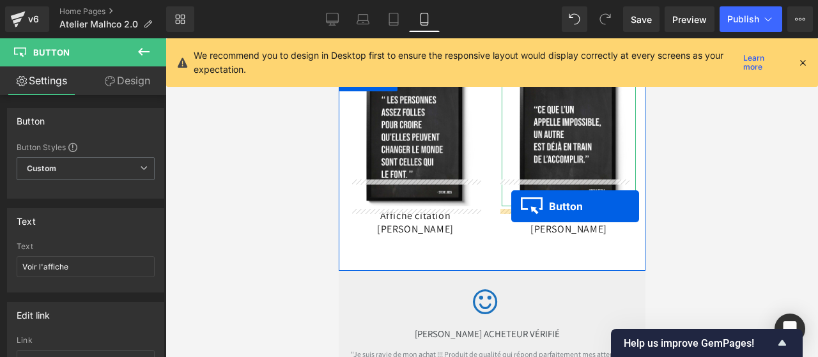
drag, startPoint x: 537, startPoint y: 153, endPoint x: 511, endPoint y: 207, distance: 59.2
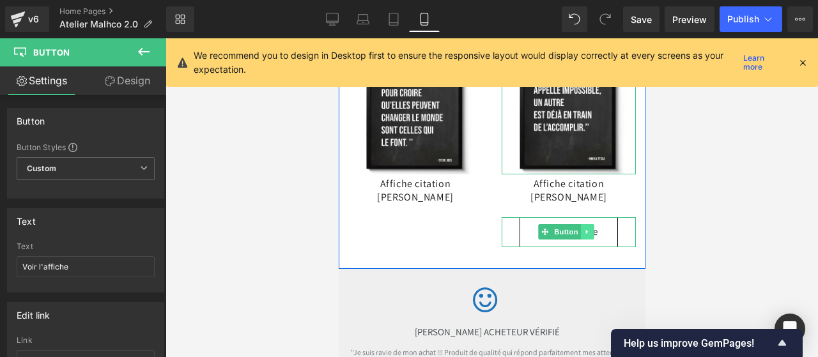
click at [584, 228] on icon at bounding box center [587, 232] width 7 height 8
click at [581, 224] on link at bounding box center [580, 231] width 13 height 15
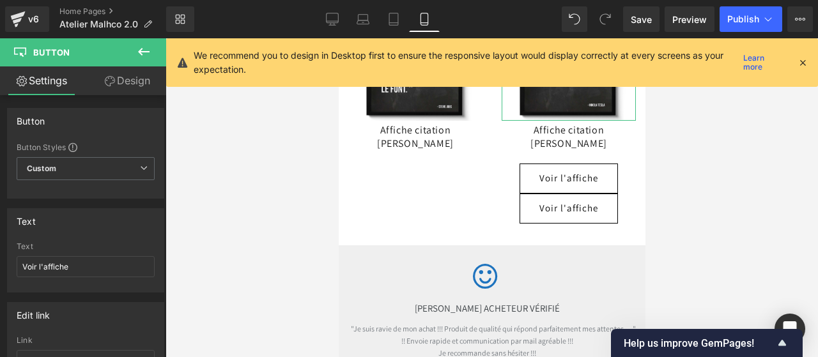
scroll to position [6508, 0]
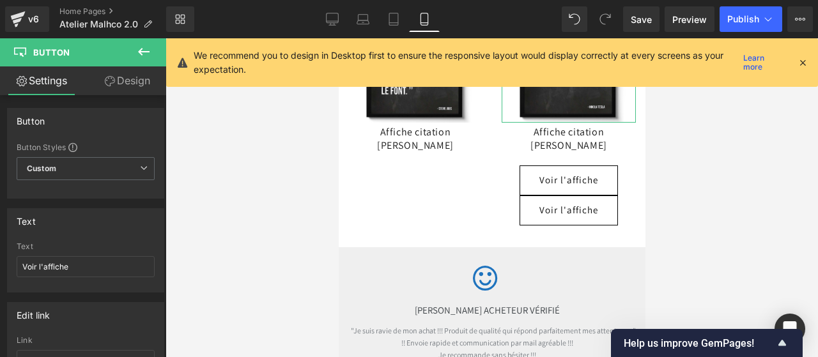
click at [561, 196] on link "Voir l'affiche" at bounding box center [568, 211] width 98 height 30
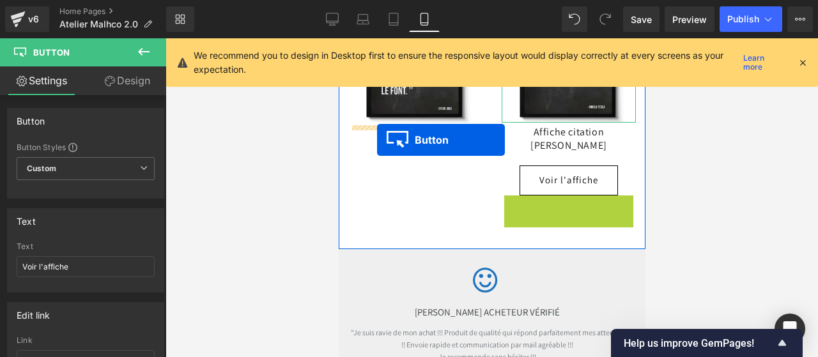
drag, startPoint x: 538, startPoint y: 172, endPoint x: 376, endPoint y: 140, distance: 164.9
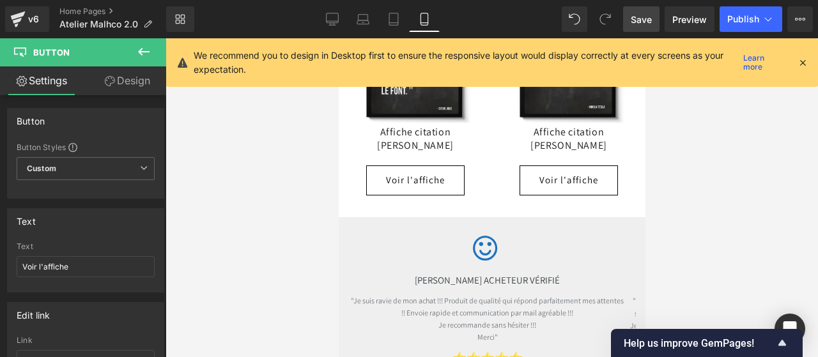
click at [637, 24] on span "Save" at bounding box center [641, 19] width 21 height 13
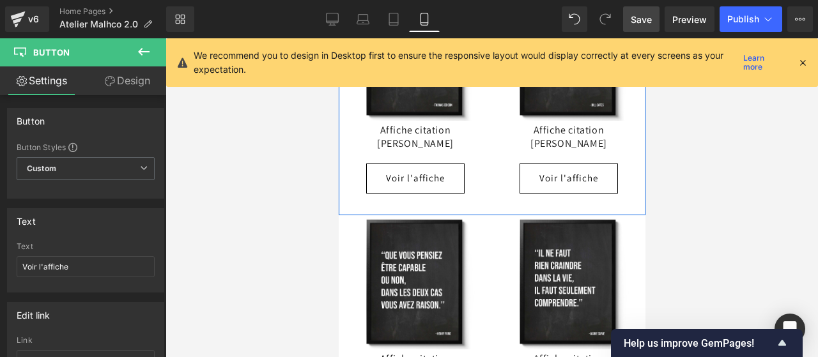
scroll to position [6054, 0]
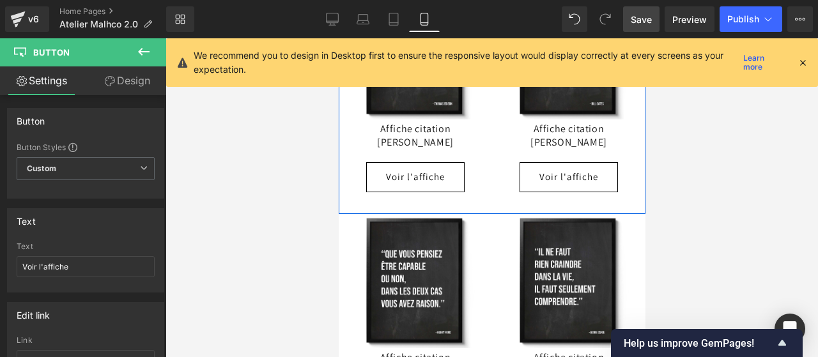
click at [414, 172] on div "Voir l'affiche Button" at bounding box center [415, 177] width 134 height 30
click at [400, 172] on span "Button" at bounding box center [412, 176] width 29 height 15
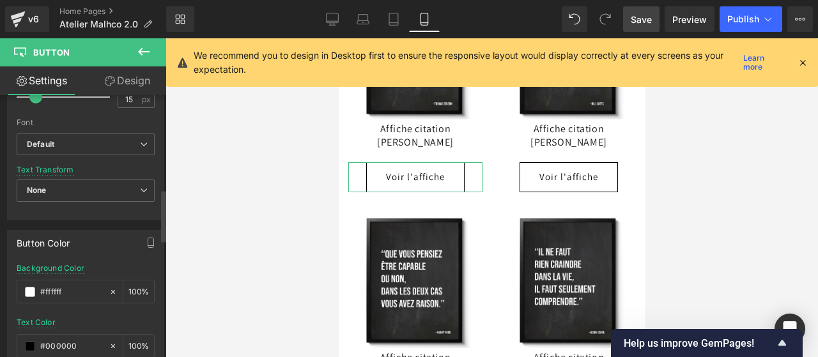
scroll to position [474, 0]
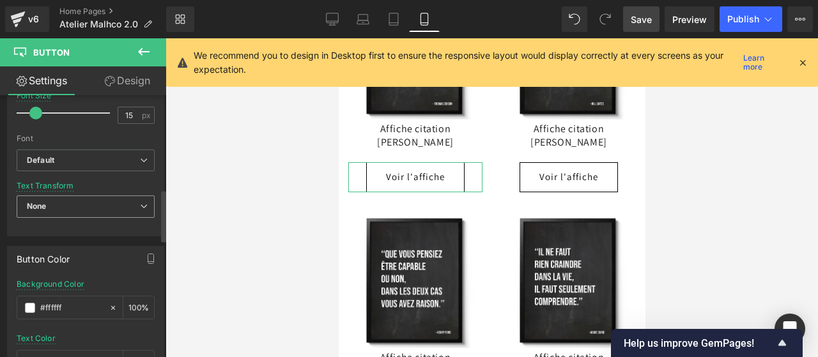
click at [93, 205] on span "None" at bounding box center [86, 207] width 138 height 22
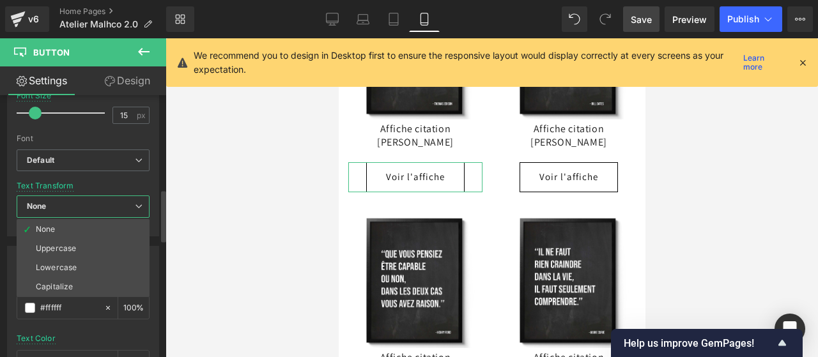
click at [93, 205] on span "None" at bounding box center [83, 207] width 133 height 22
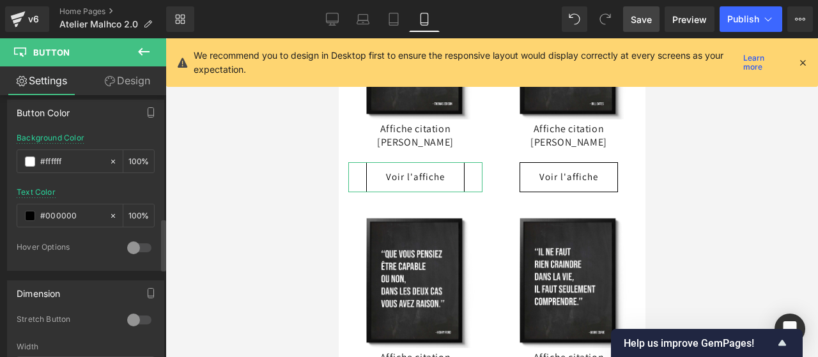
scroll to position [622, 0]
click at [137, 242] on div at bounding box center [139, 247] width 31 height 20
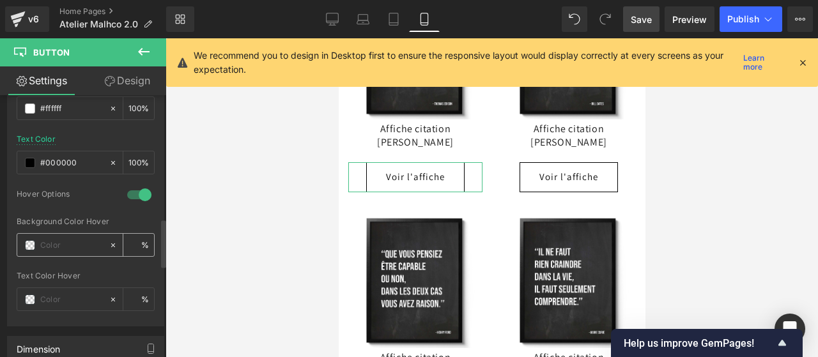
scroll to position [676, 0]
click at [31, 239] on span at bounding box center [30, 244] width 10 height 10
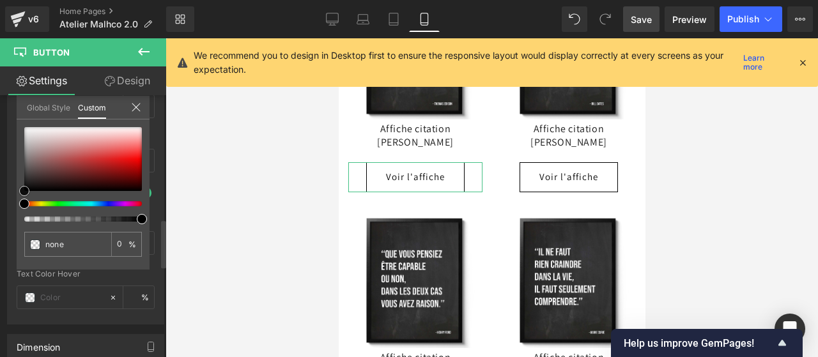
type input "#020202"
type input "100"
type input "#020202"
type input "100"
type input "#8f4b4b"
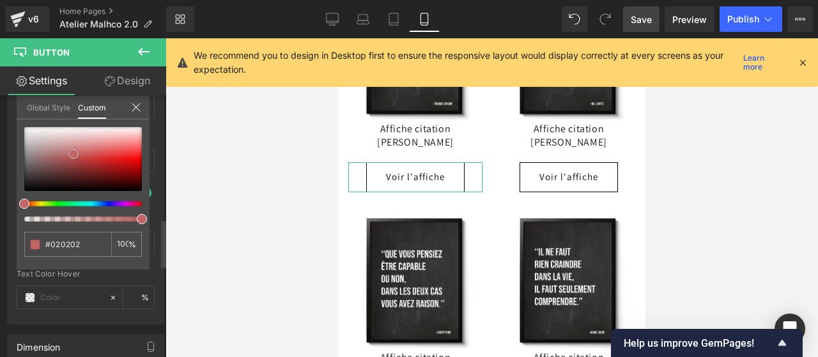
type input "#8f4b4b"
type input "#c97272"
type input "#c67070"
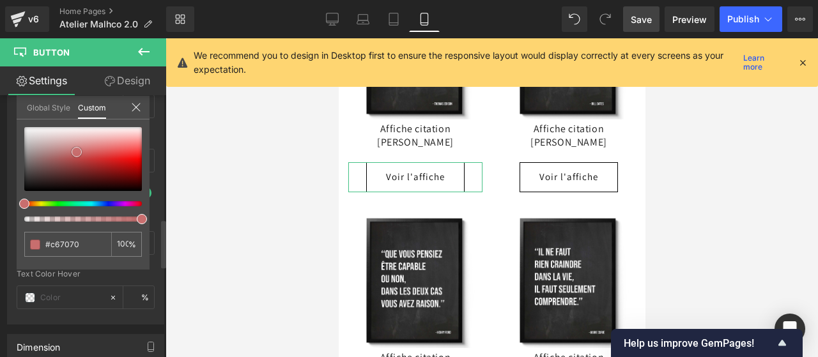
type input "#944c4c"
type input "#2c2020"
type input "#130f0f"
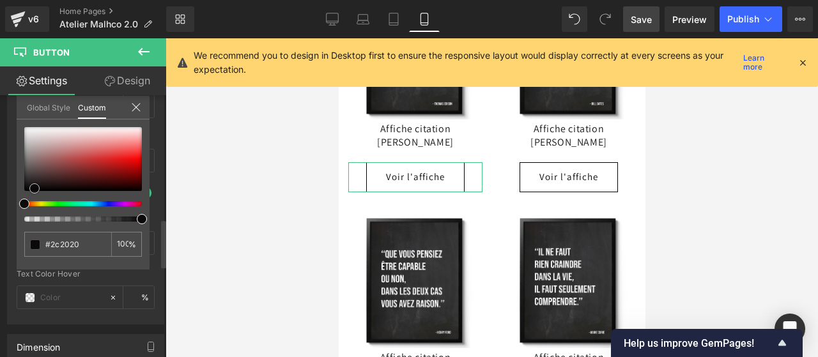
type input "#130f0f"
type input "#000000"
click at [20, 192] on span at bounding box center [24, 191] width 10 height 10
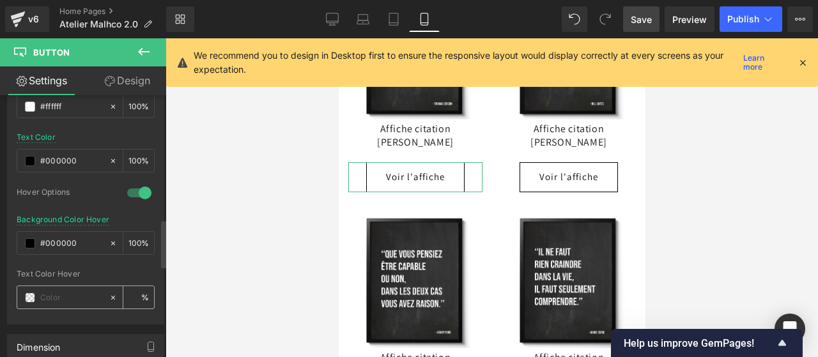
click at [25, 293] on span at bounding box center [30, 298] width 10 height 10
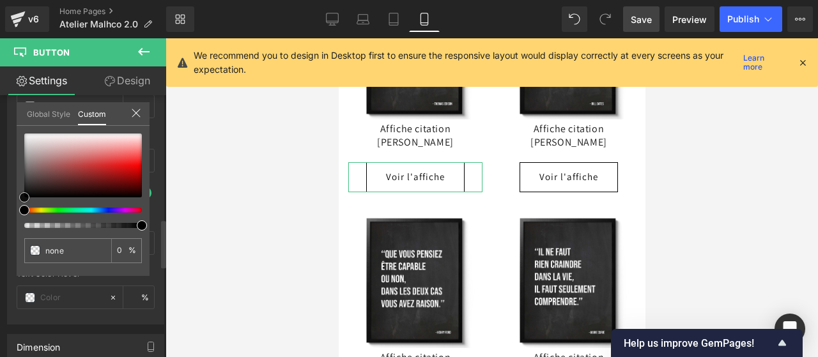
type input "#050505"
type input "100"
type input "#050505"
type input "100"
type input "#4f4949"
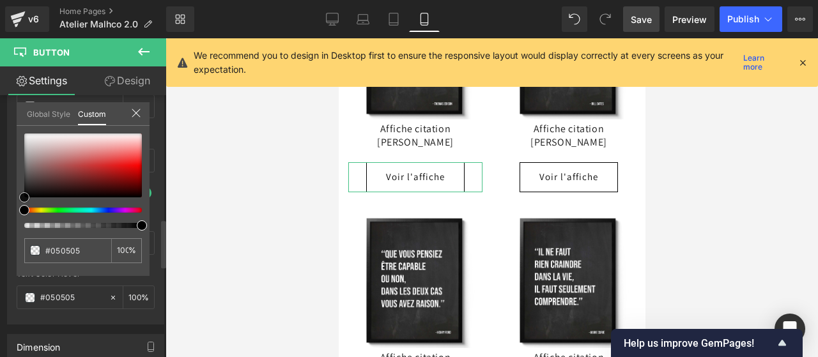
type input "#4f4949"
type input "#897a7a"
type input "#b5aaaa"
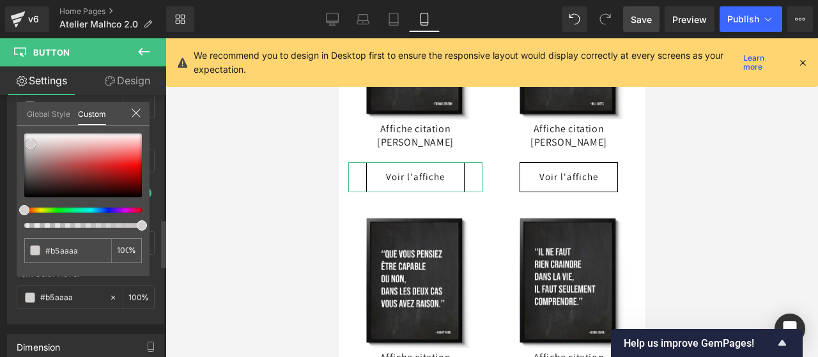
type input "#cfc8c8"
type input "#e6e4e4"
type input "#edecec"
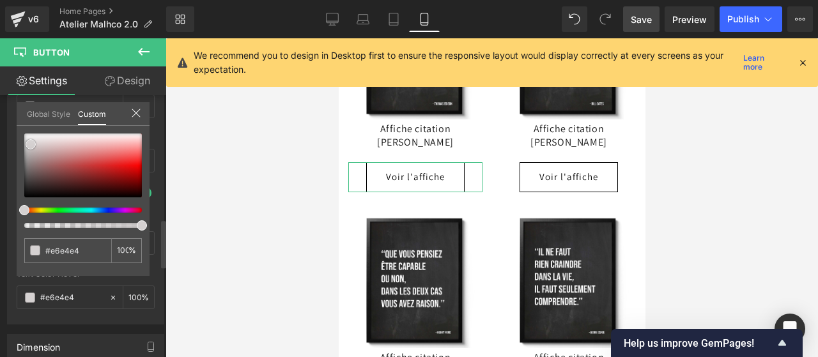
type input "#edecec"
type input "#f5f4f4"
type input "#fcfcfc"
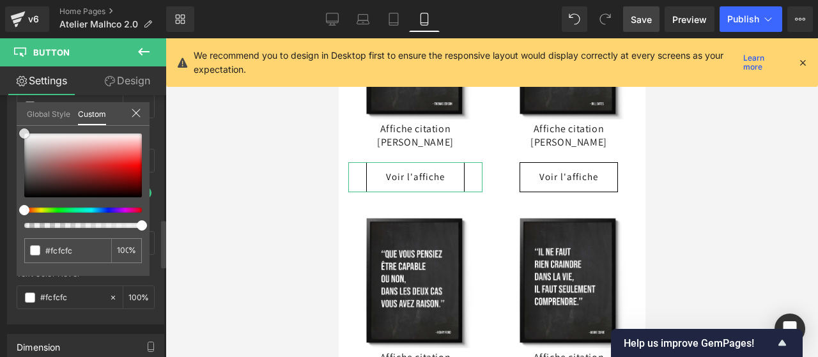
type input "#ffffff"
drag, startPoint x: 22, startPoint y: 200, endPoint x: 15, endPoint y: 125, distance: 75.1
click at [15, 125] on div "Button Color rgba(255, 255, 255, 1) Background Color #ffffff 100 % rgba(0, 0, 0…" at bounding box center [86, 180] width 172 height 290
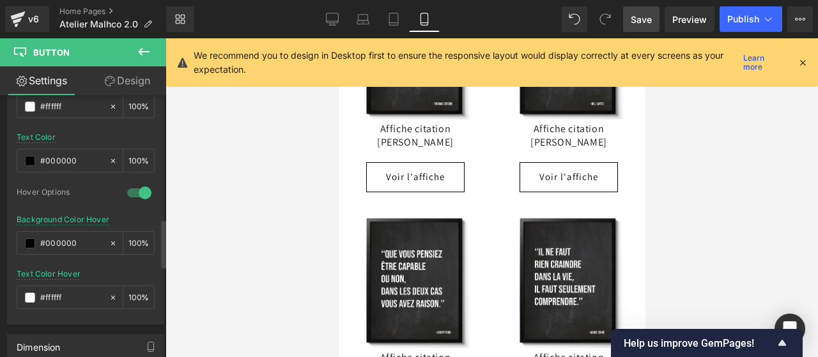
click at [642, 20] on span "Save" at bounding box center [641, 19] width 21 height 13
click at [746, 15] on span "Publish" at bounding box center [744, 19] width 32 height 10
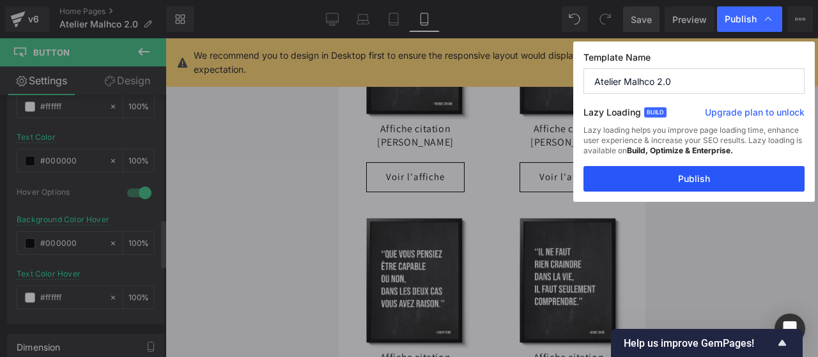
click at [715, 185] on button "Publish" at bounding box center [694, 179] width 221 height 26
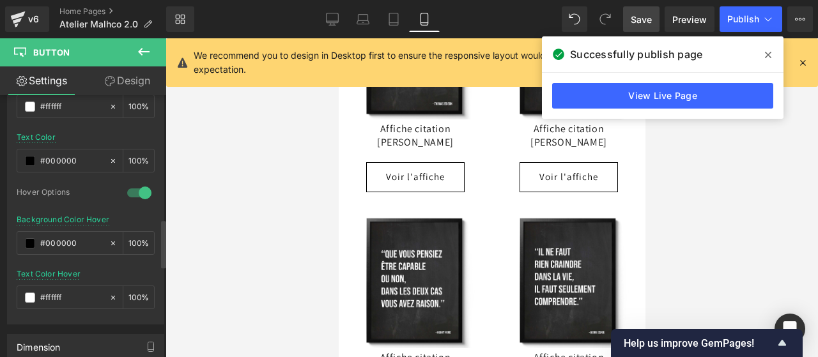
click at [767, 58] on icon at bounding box center [768, 55] width 6 height 10
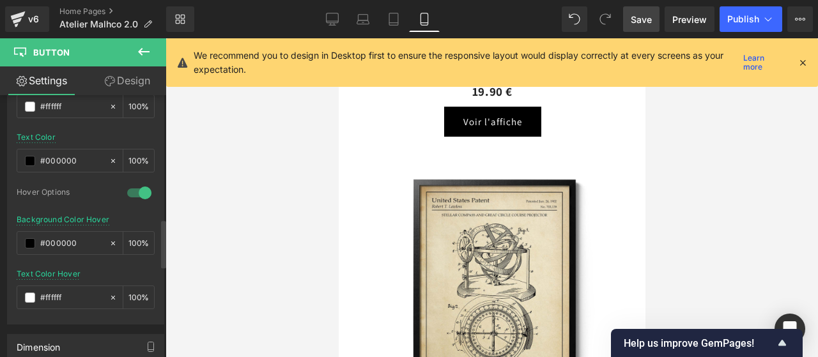
scroll to position [3877, 0]
click at [324, 26] on link "Desktop" at bounding box center [332, 19] width 31 height 26
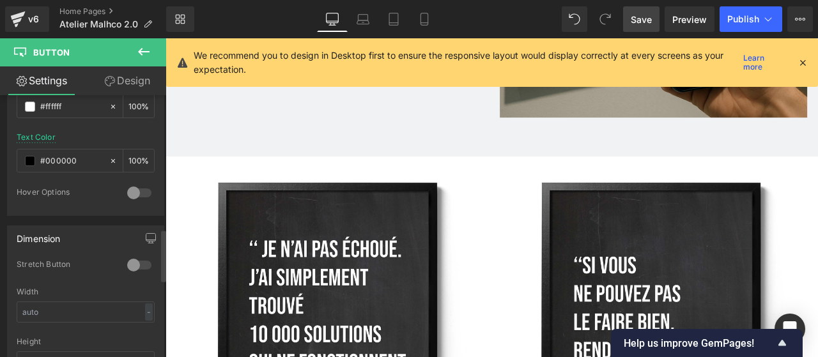
scroll to position [3510, 0]
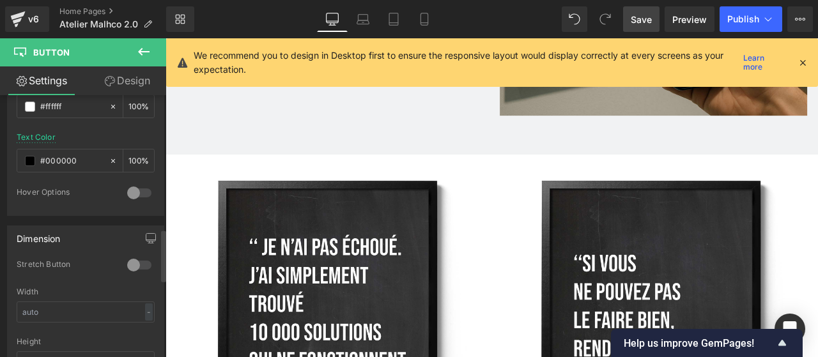
click at [805, 66] on icon at bounding box center [803, 63] width 12 height 12
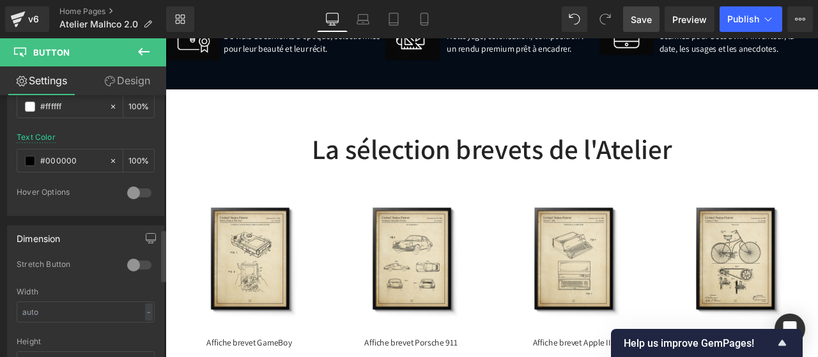
scroll to position [1274, 0]
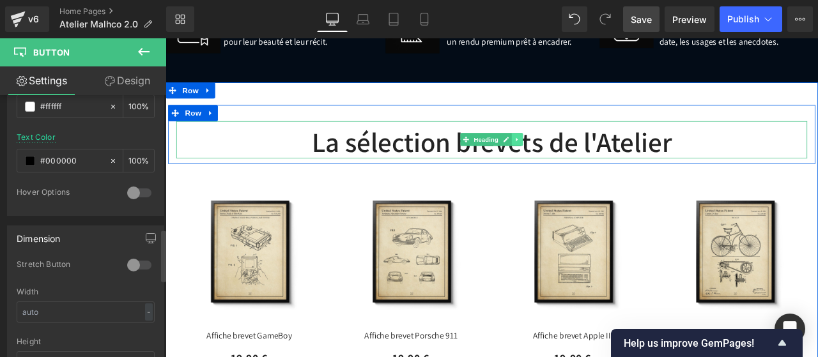
click at [579, 157] on icon at bounding box center [582, 159] width 7 height 8
click at [573, 156] on icon at bounding box center [576, 158] width 7 height 7
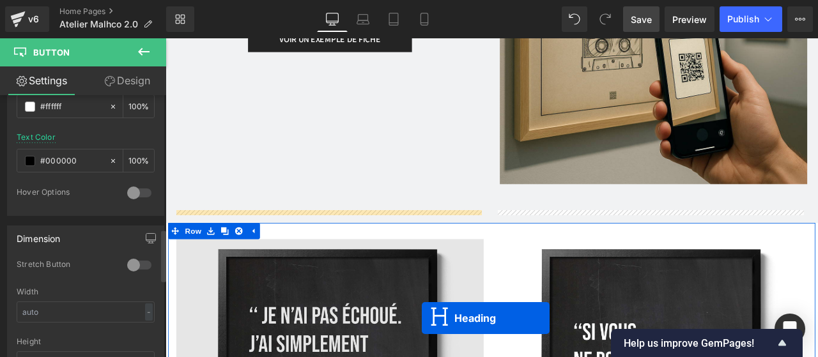
scroll to position [3525, 0]
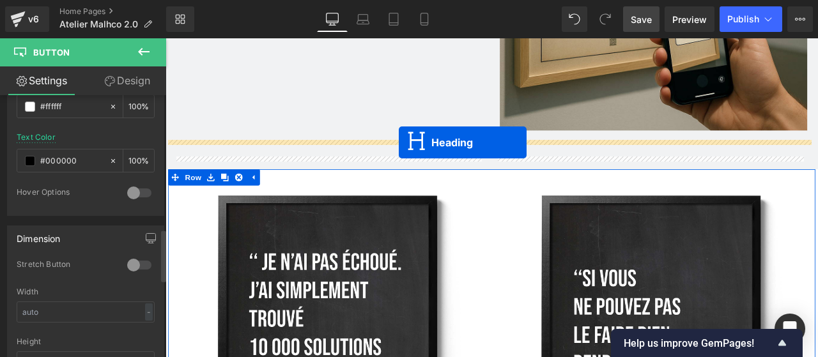
drag, startPoint x: 519, startPoint y: 203, endPoint x: 442, endPoint y: 162, distance: 87.3
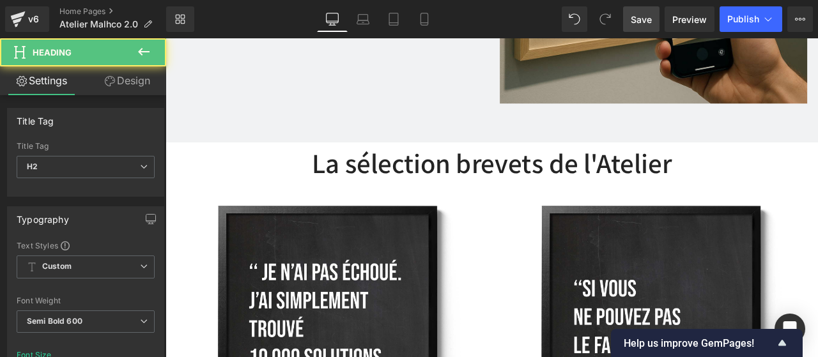
scroll to position [3493, 0]
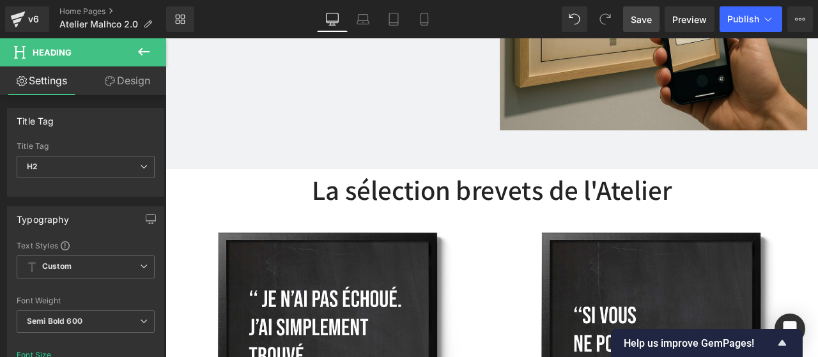
click at [147, 42] on button at bounding box center [143, 52] width 45 height 28
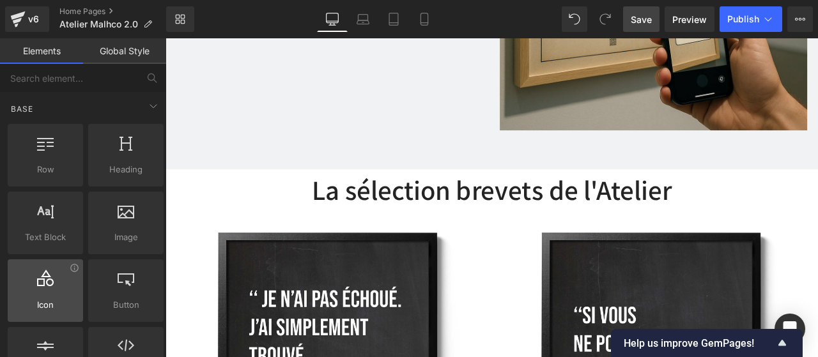
scroll to position [0, 0]
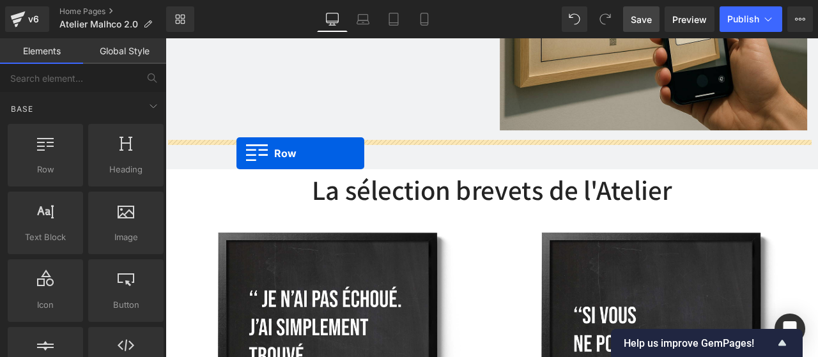
drag, startPoint x: 221, startPoint y: 195, endPoint x: 250, endPoint y: 175, distance: 35.8
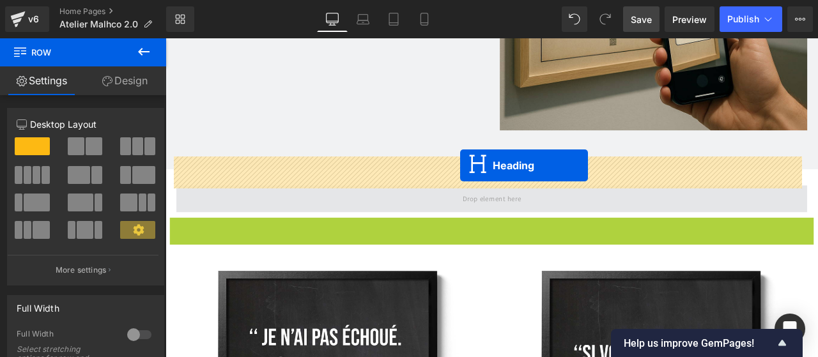
drag, startPoint x: 519, startPoint y: 238, endPoint x: 515, endPoint y: 189, distance: 48.7
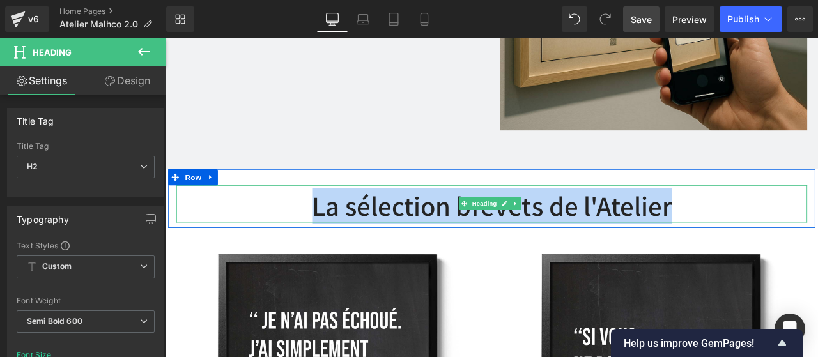
drag, startPoint x: 763, startPoint y: 198, endPoint x: 333, endPoint y: 207, distance: 430.4
click at [333, 218] on h2 "La sélection brevets de l'Atelier" at bounding box center [552, 237] width 748 height 39
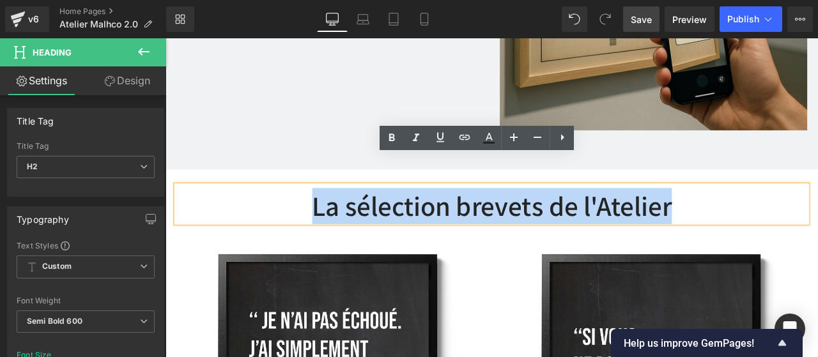
paste div
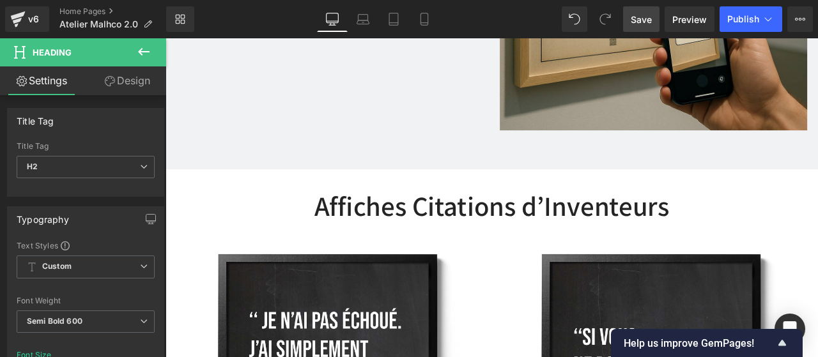
click at [150, 45] on icon at bounding box center [143, 51] width 15 height 15
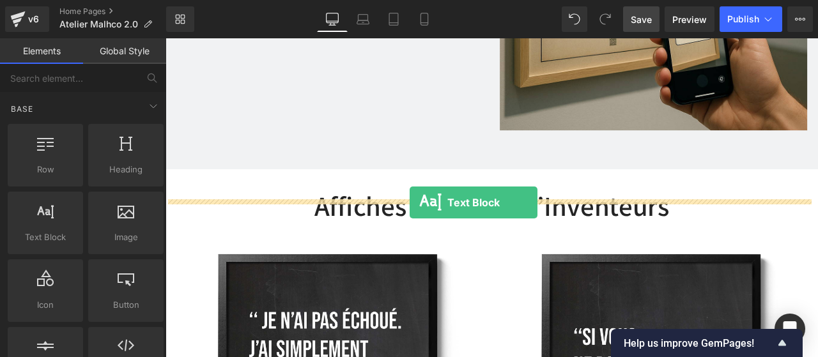
drag, startPoint x: 224, startPoint y: 267, endPoint x: 455, endPoint y: 233, distance: 233.2
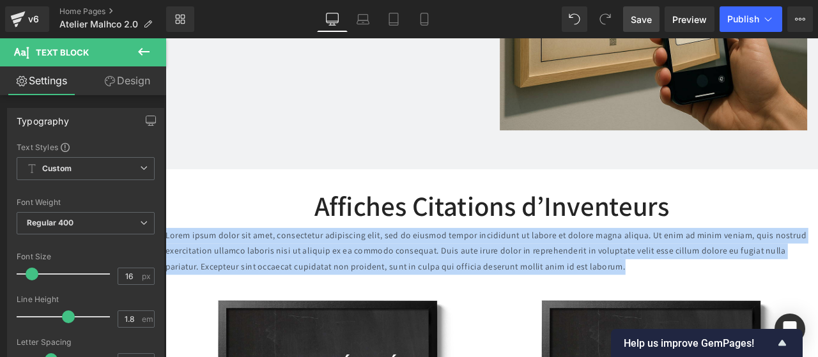
drag, startPoint x: 719, startPoint y: 276, endPoint x: 325, endPoint y: 247, distance: 394.9
paste div
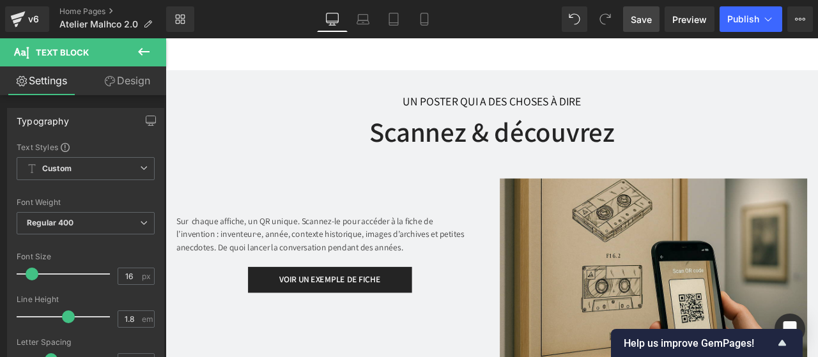
scroll to position [3146, 0]
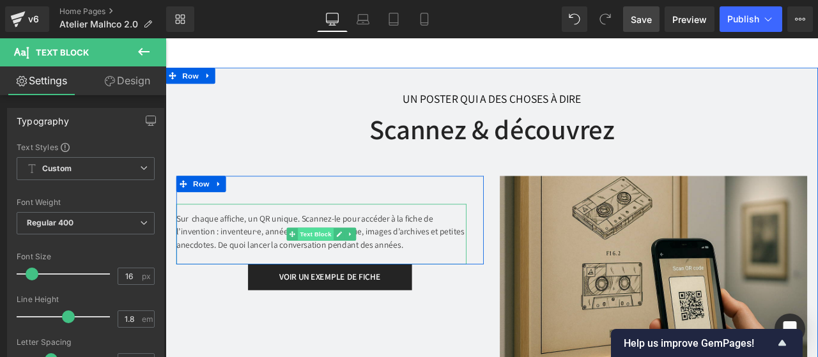
click at [333, 263] on span "Text Block" at bounding box center [343, 270] width 42 height 15
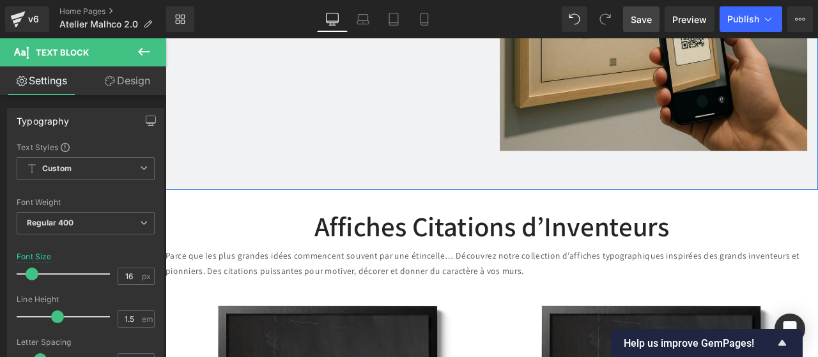
scroll to position [3470, 0]
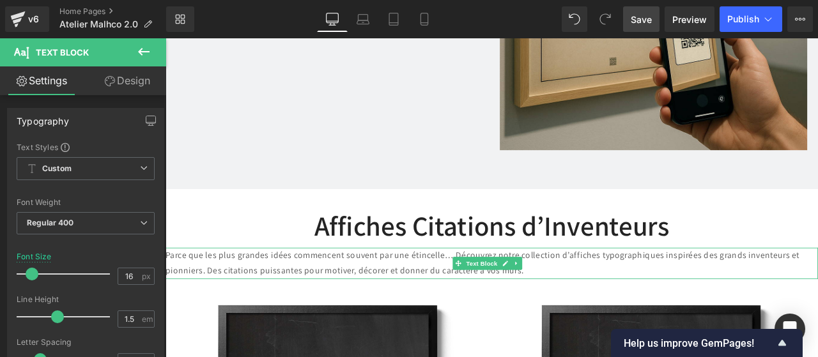
click at [520, 286] on p "Parce que les plus grandes idées commencent souvent par une étincelle… Découvre…" at bounding box center [553, 304] width 774 height 37
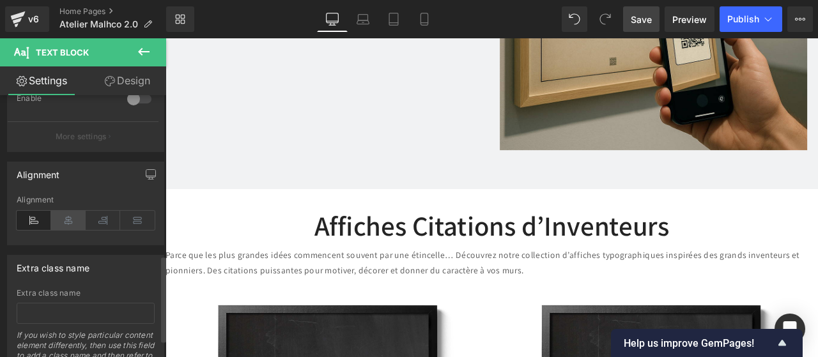
scroll to position [489, 0]
click at [63, 215] on icon at bounding box center [68, 219] width 35 height 19
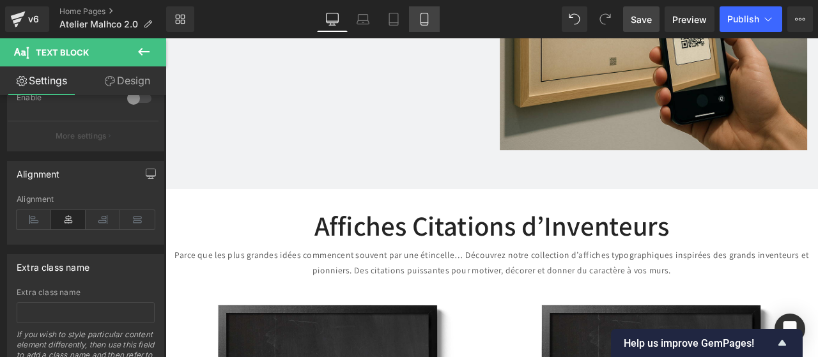
click at [426, 20] on icon at bounding box center [424, 19] width 13 height 13
type input "75"
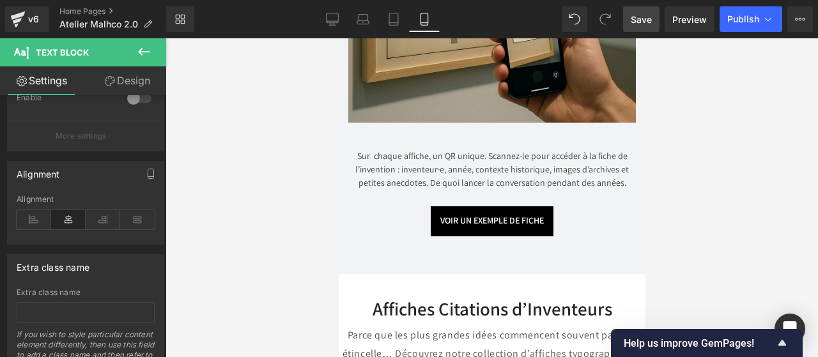
scroll to position [5745, 0]
click at [473, 168] on div "Sur chaque affiche, un QR unique. Scannez-le pour accéder à la fiche de l’inven…" at bounding box center [492, 170] width 288 height 58
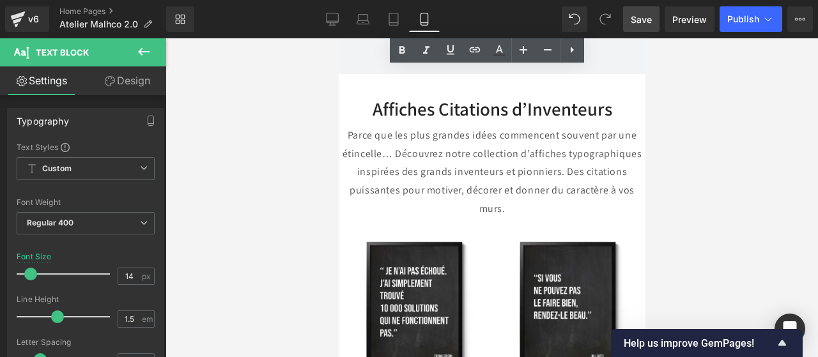
scroll to position [5956, 0]
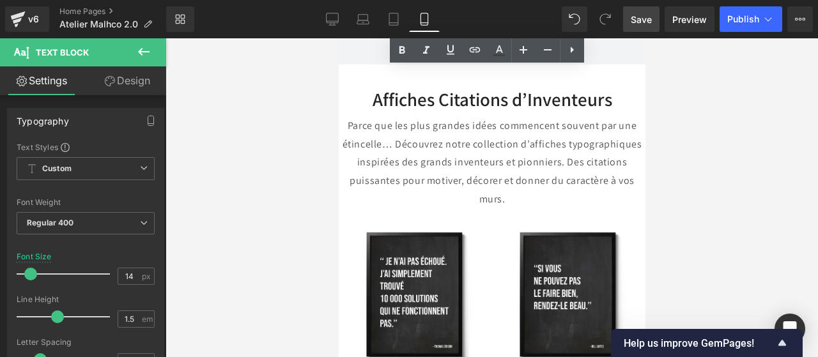
click at [486, 156] on div "Parce que les plus grandes idées commencent souvent par une étincelle… Découvre…" at bounding box center [491, 163] width 307 height 92
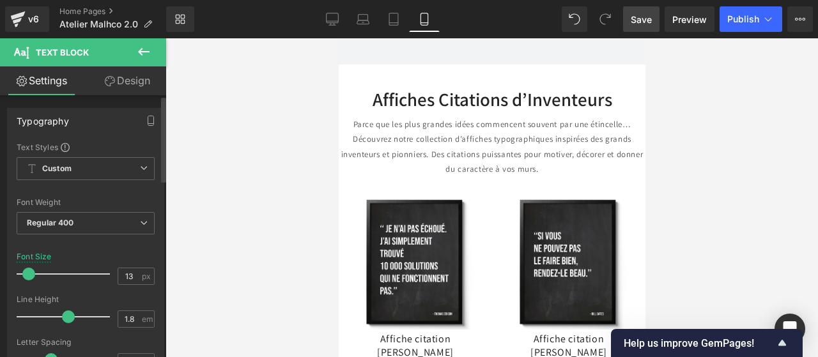
type input "14"
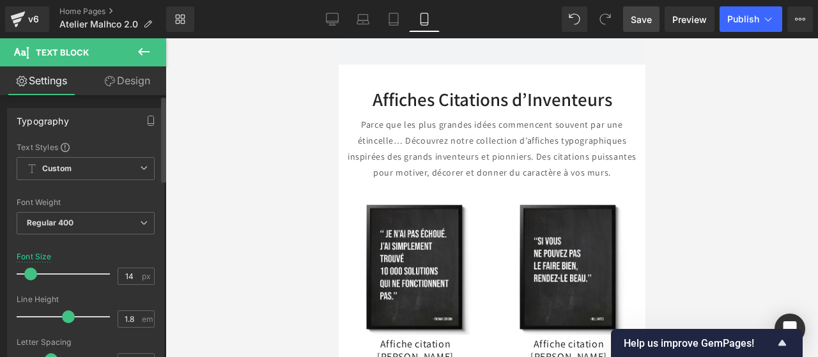
click at [27, 273] on span at bounding box center [30, 274] width 13 height 13
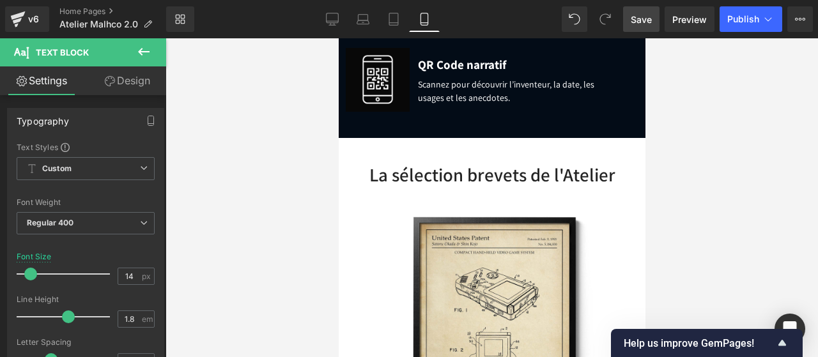
scroll to position [1288, 0]
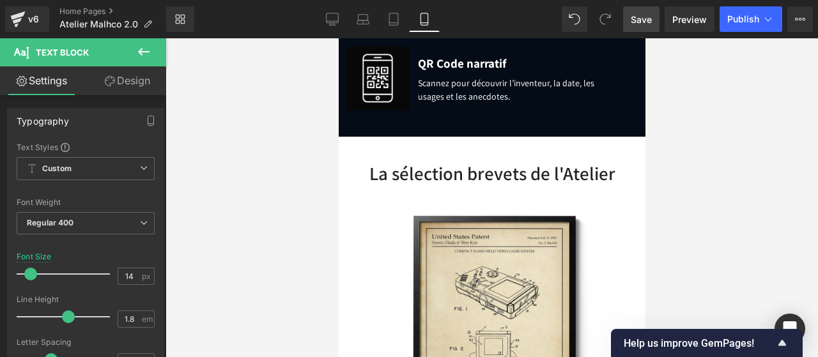
click at [469, 170] on div "La sélection brevets de l'Atelier Heading" at bounding box center [492, 171] width 288 height 27
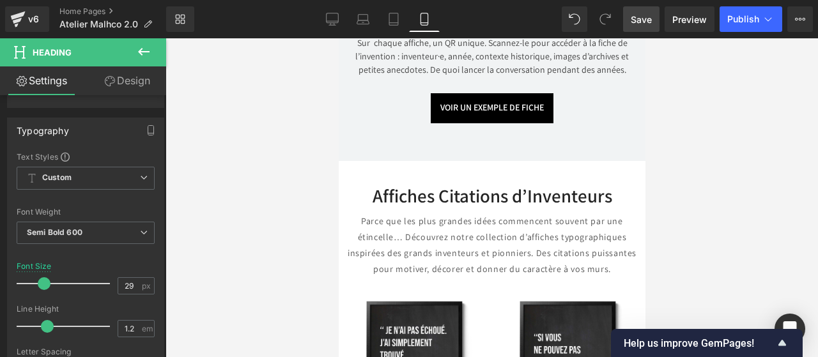
scroll to position [5858, 0]
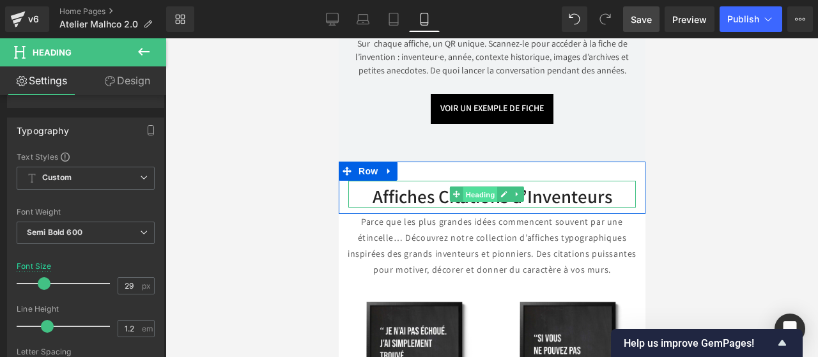
click at [482, 196] on span "Heading" at bounding box center [480, 194] width 35 height 15
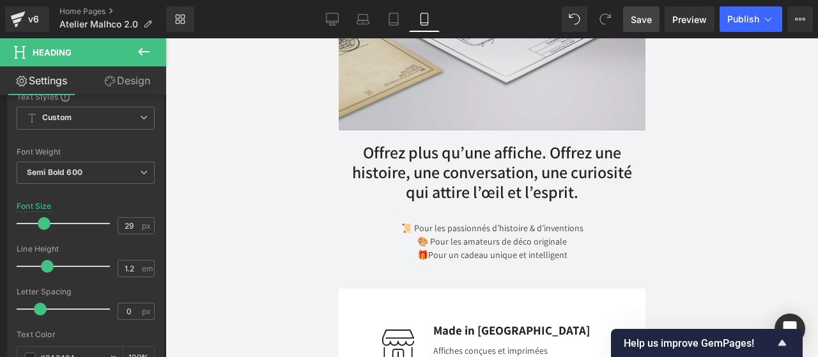
scroll to position [4979, 0]
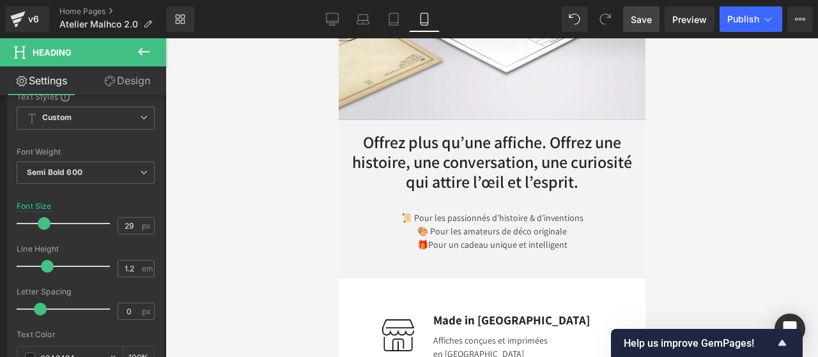
click at [643, 27] on link "Save" at bounding box center [641, 19] width 36 height 26
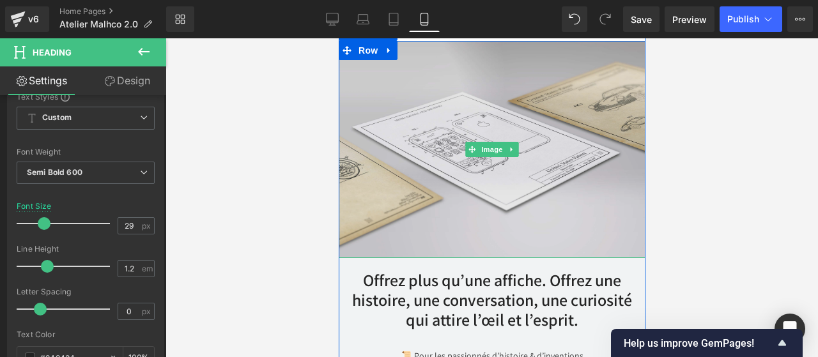
scroll to position [4830, 0]
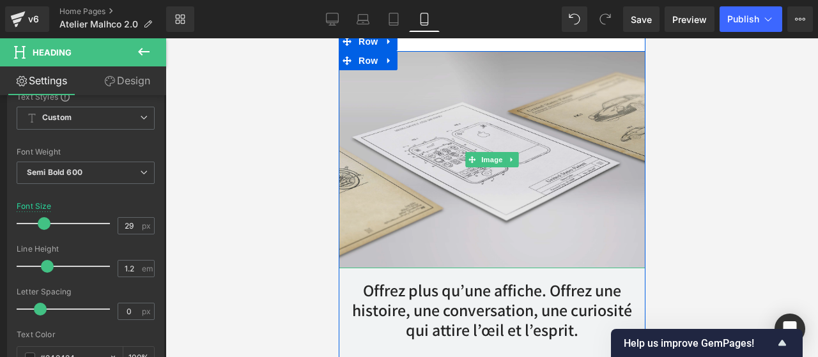
click at [482, 151] on img at bounding box center [492, 159] width 326 height 217
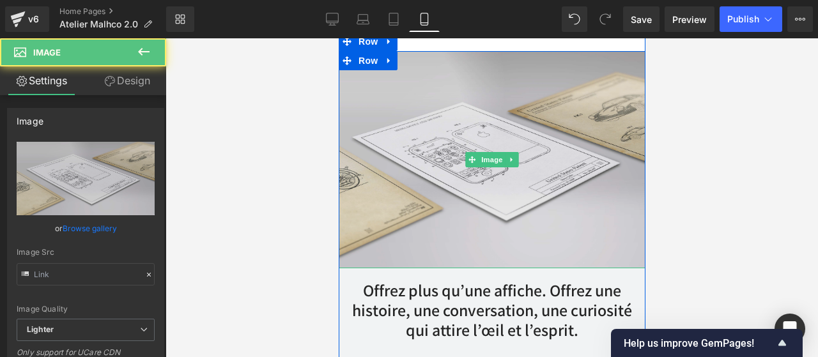
type input "[URL][DOMAIN_NAME]"
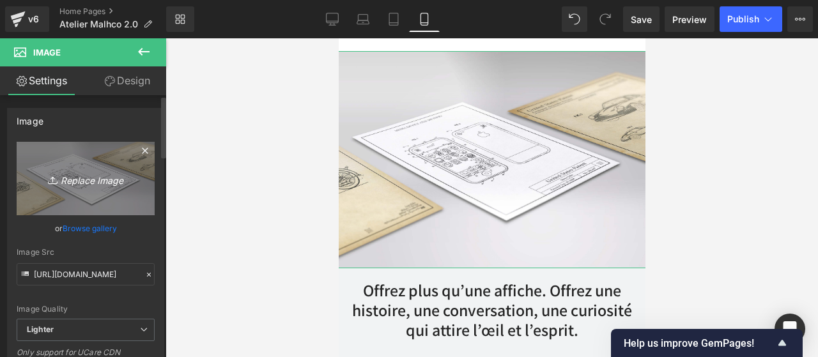
click at [95, 171] on icon "Replace Image" at bounding box center [86, 179] width 102 height 16
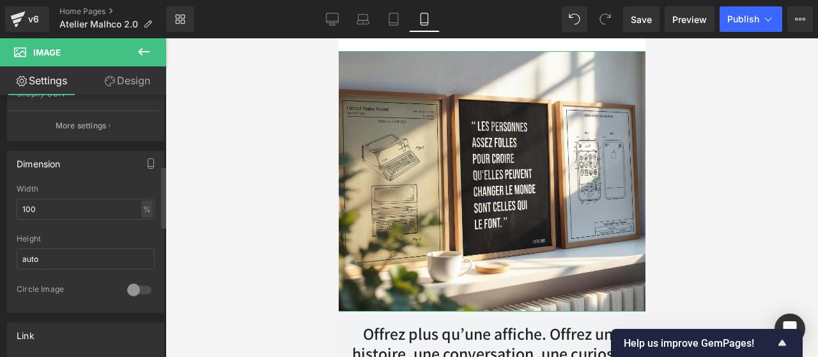
scroll to position [338, 0]
click at [68, 200] on input "100" at bounding box center [86, 205] width 138 height 21
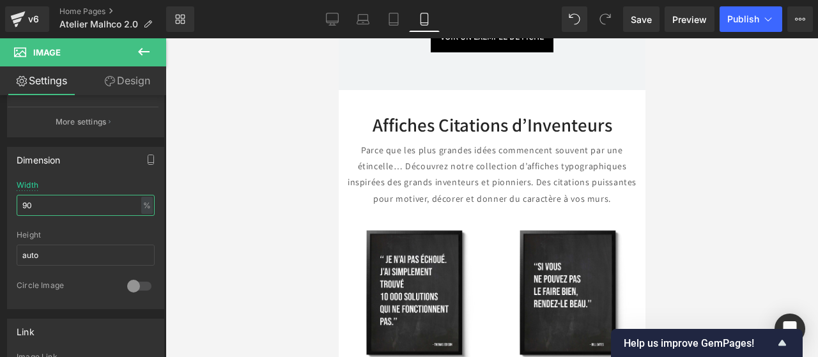
scroll to position [5894, 0]
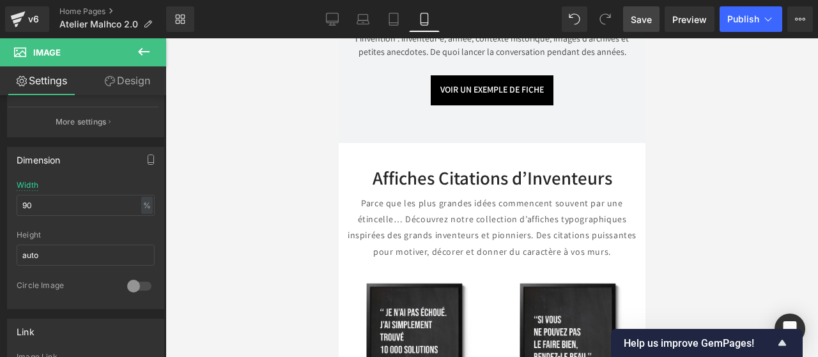
drag, startPoint x: 641, startPoint y: 11, endPoint x: 219, endPoint y: 150, distance: 443.6
click at [641, 11] on link "Save" at bounding box center [641, 19] width 36 height 26
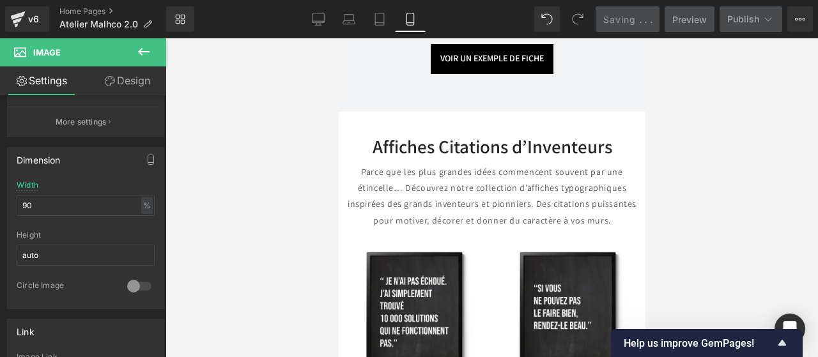
scroll to position [5925, 0]
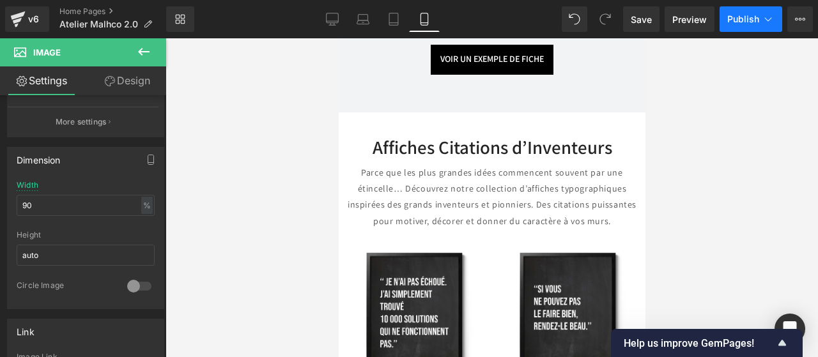
click at [735, 26] on button "Publish" at bounding box center [751, 19] width 63 height 26
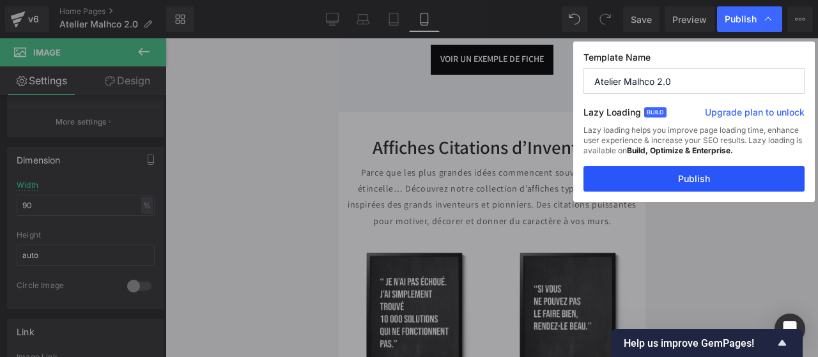
click at [707, 185] on button "Publish" at bounding box center [694, 179] width 221 height 26
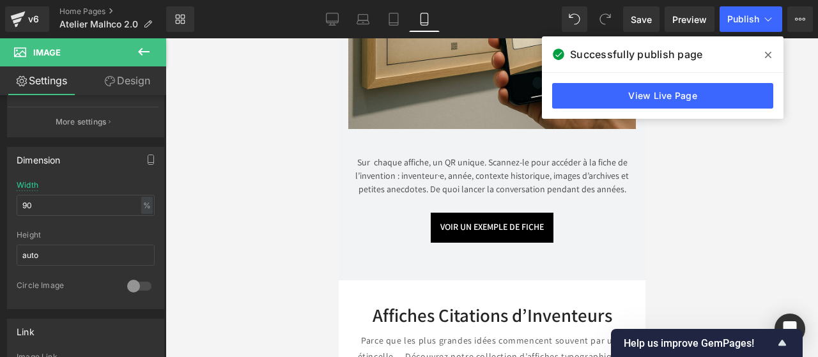
scroll to position [5719, 0]
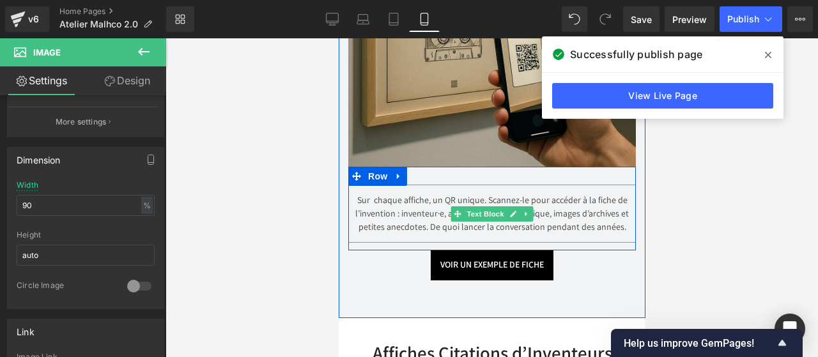
click at [423, 201] on div "Sur chaque affiche, un QR unique. Scannez-le pour accéder à la fiche de l’inven…" at bounding box center [492, 214] width 288 height 58
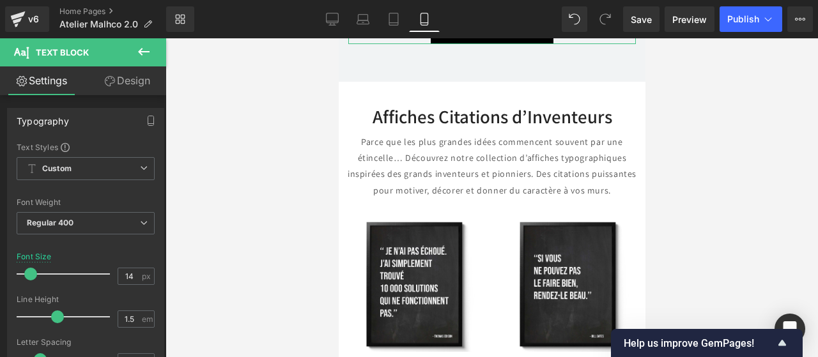
scroll to position [5958, 0]
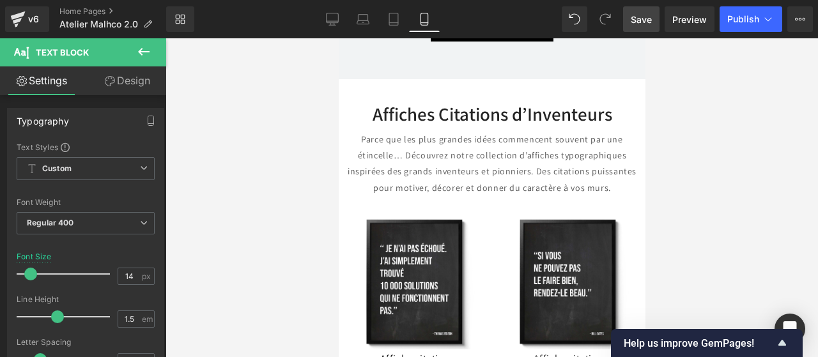
drag, startPoint x: 632, startPoint y: 26, endPoint x: 137, endPoint y: 118, distance: 503.9
click at [632, 26] on link "Save" at bounding box center [641, 19] width 36 height 26
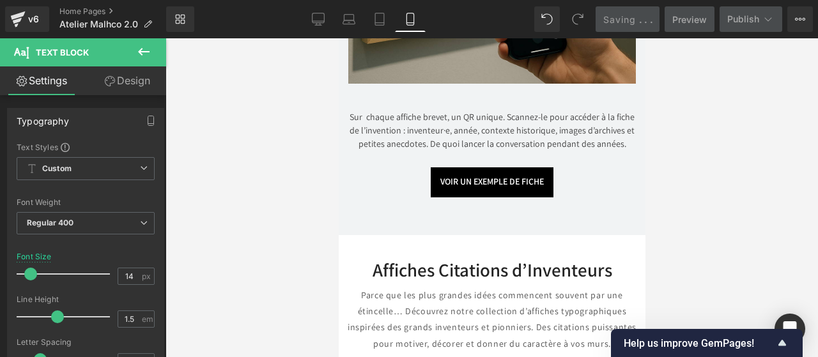
scroll to position [5801, 0]
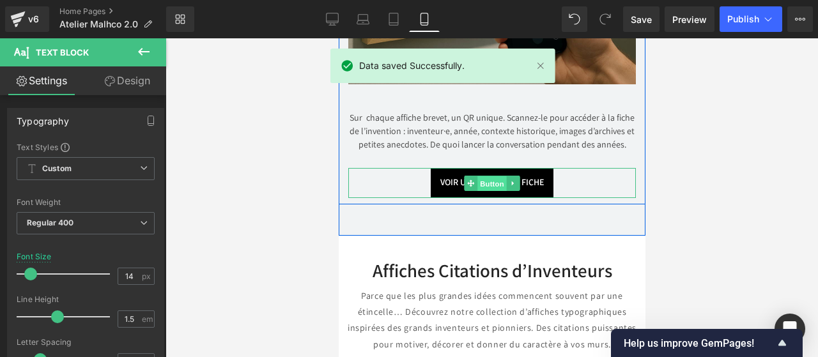
click at [481, 181] on span "Button" at bounding box center [491, 183] width 29 height 15
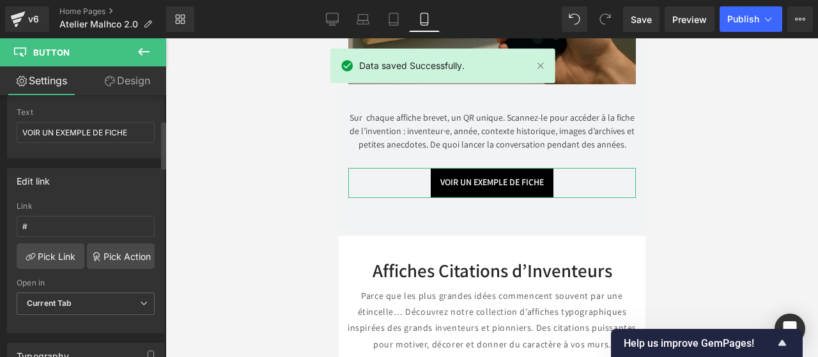
scroll to position [135, 0]
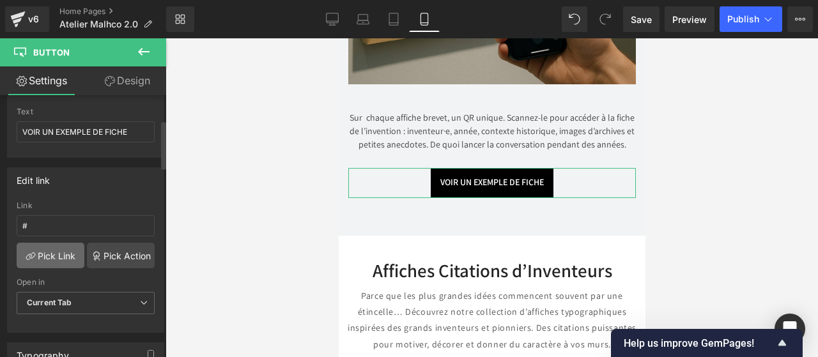
click at [40, 246] on link "Pick Link" at bounding box center [51, 256] width 68 height 26
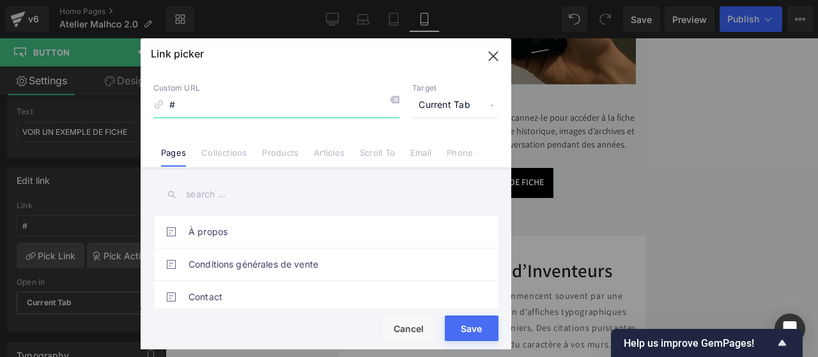
drag, startPoint x: 182, startPoint y: 103, endPoint x: 168, endPoint y: 104, distance: 14.7
click at [168, 104] on input "#" at bounding box center [276, 105] width 246 height 24
paste input "[URL][DOMAIN_NAME]"
click at [469, 325] on button "Save" at bounding box center [472, 329] width 54 height 26
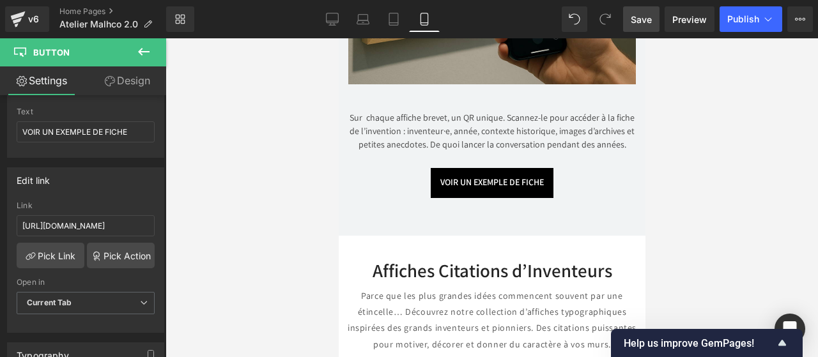
click at [642, 19] on span "Save" at bounding box center [641, 19] width 21 height 13
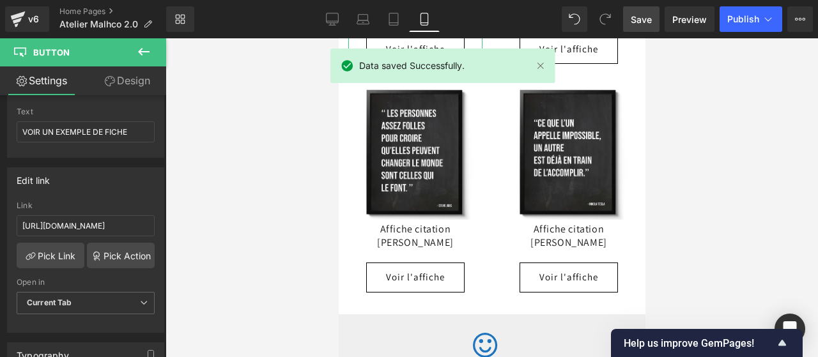
scroll to position [6546, 0]
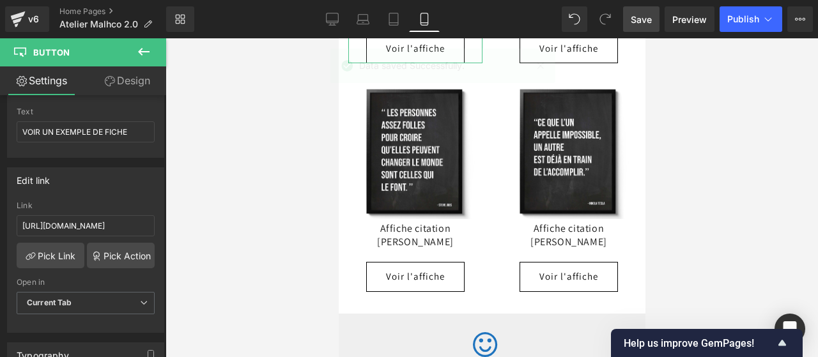
click at [143, 45] on icon at bounding box center [143, 51] width 15 height 15
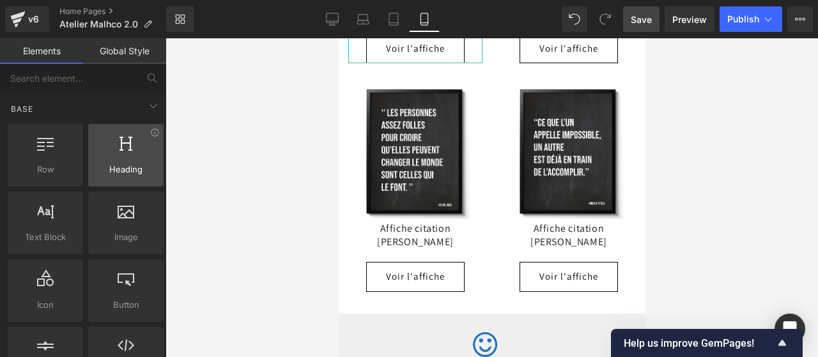
scroll to position [65, 0]
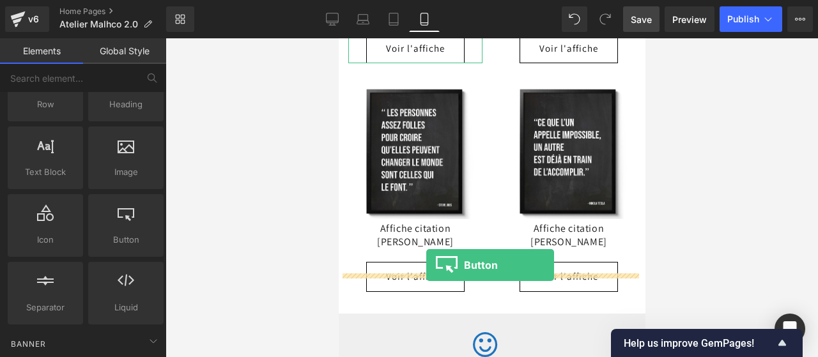
drag, startPoint x: 461, startPoint y: 254, endPoint x: 426, endPoint y: 265, distance: 37.0
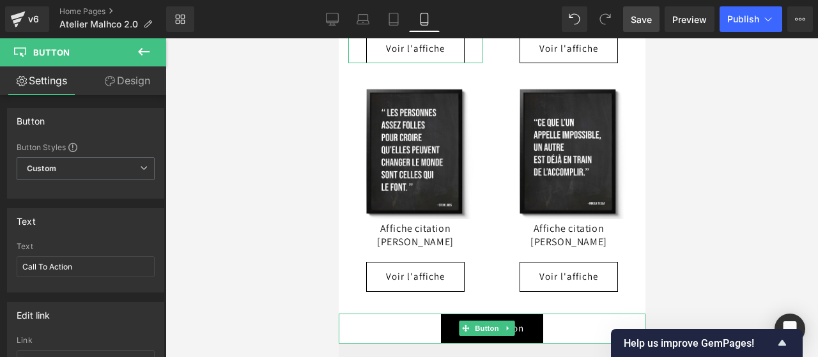
drag, startPoint x: 542, startPoint y: 301, endPoint x: 545, endPoint y: 294, distance: 7.5
click at [545, 314] on div "Call To Action Button" at bounding box center [491, 329] width 307 height 30
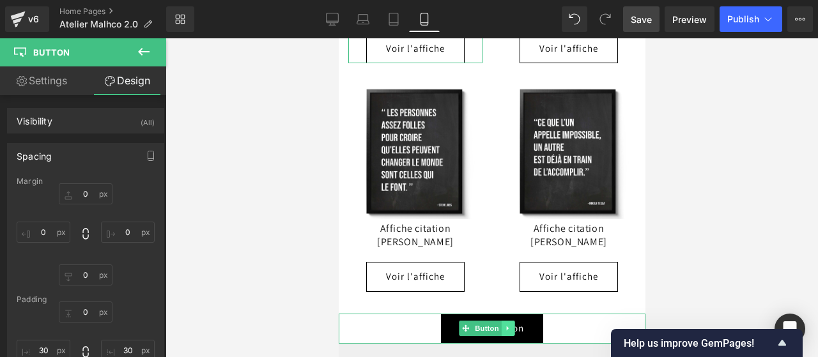
click at [506, 327] on icon at bounding box center [507, 329] width 2 height 4
click at [511, 325] on icon at bounding box center [514, 328] width 7 height 7
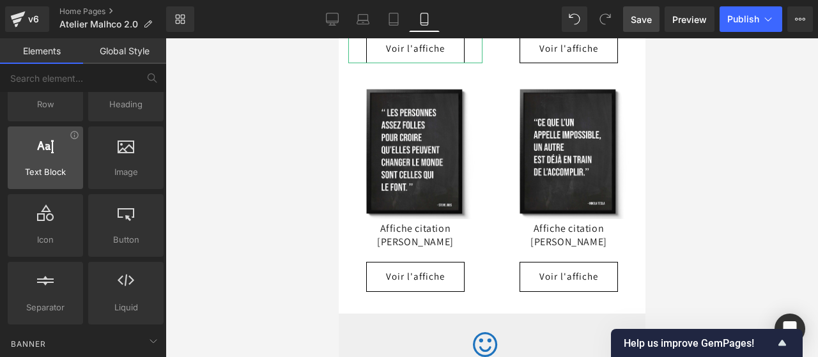
scroll to position [0, 0]
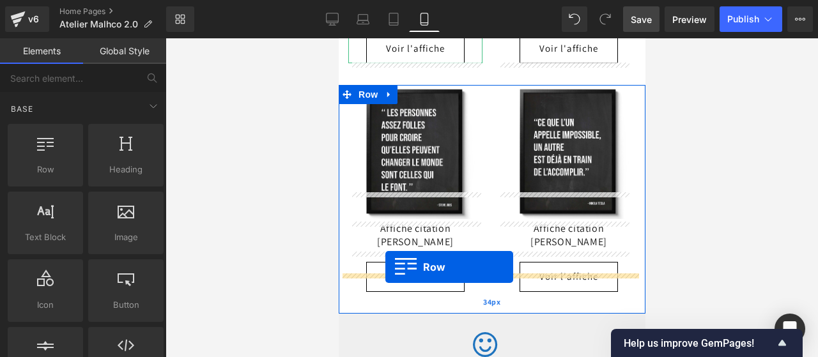
drag, startPoint x: 391, startPoint y: 187, endPoint x: 385, endPoint y: 267, distance: 80.8
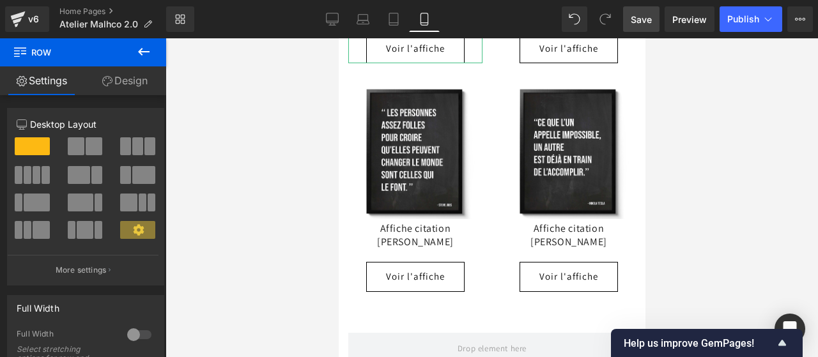
click at [137, 61] on button at bounding box center [143, 52] width 45 height 28
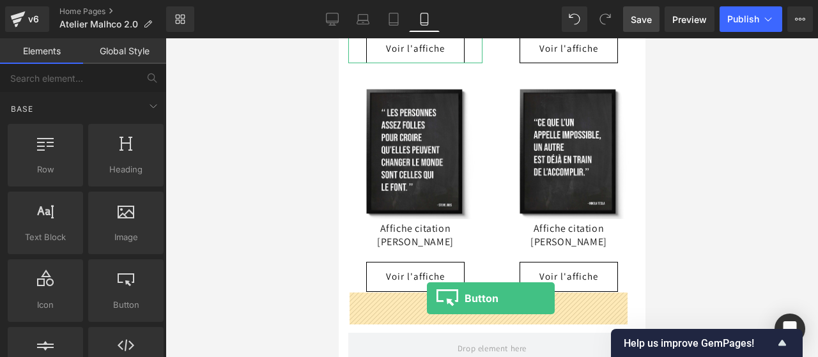
drag, startPoint x: 122, startPoint y: 288, endPoint x: 427, endPoint y: 300, distance: 305.2
click at [427, 0] on div "Button You are previewing how the will restyle your page. You can not edit Elem…" at bounding box center [409, 0] width 818 height 0
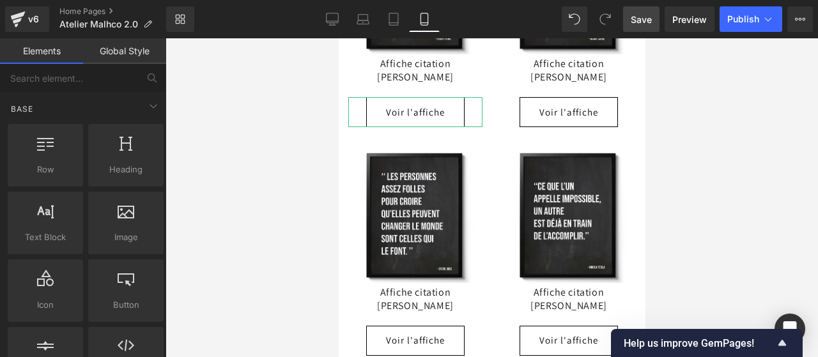
scroll to position [6610, 0]
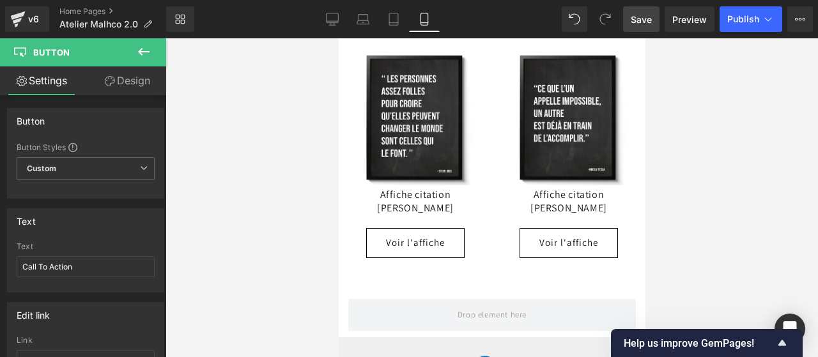
click at [146, 55] on icon at bounding box center [143, 51] width 15 height 15
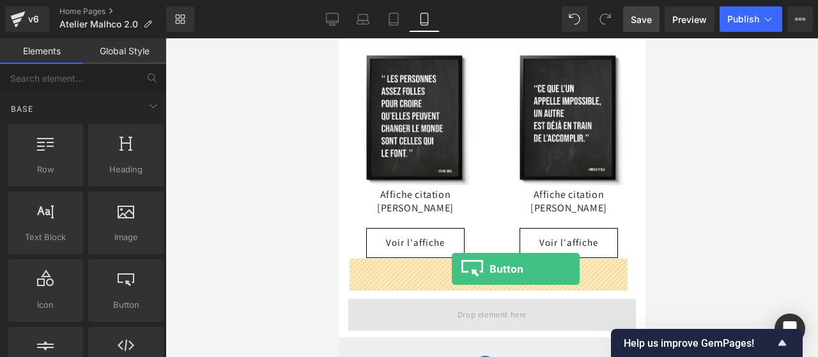
drag, startPoint x: 470, startPoint y: 329, endPoint x: 451, endPoint y: 269, distance: 62.9
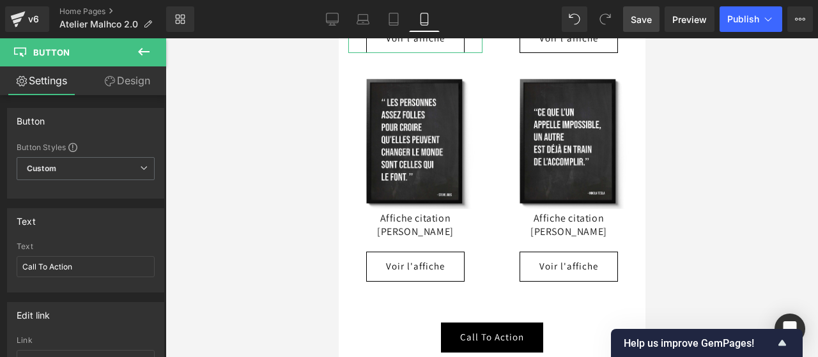
scroll to position [6587, 0]
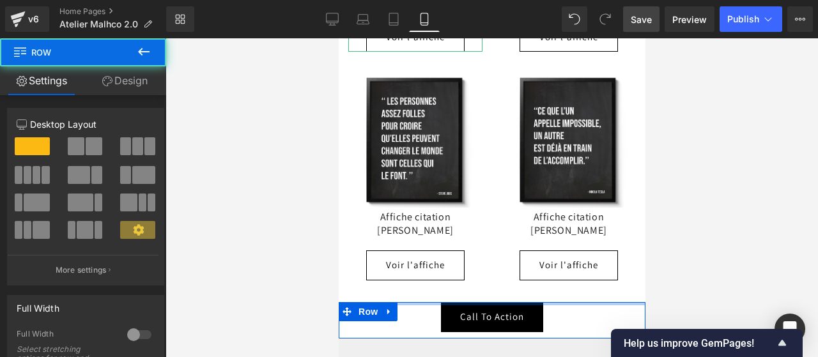
drag, startPoint x: 478, startPoint y: 275, endPoint x: 477, endPoint y: 242, distance: 32.6
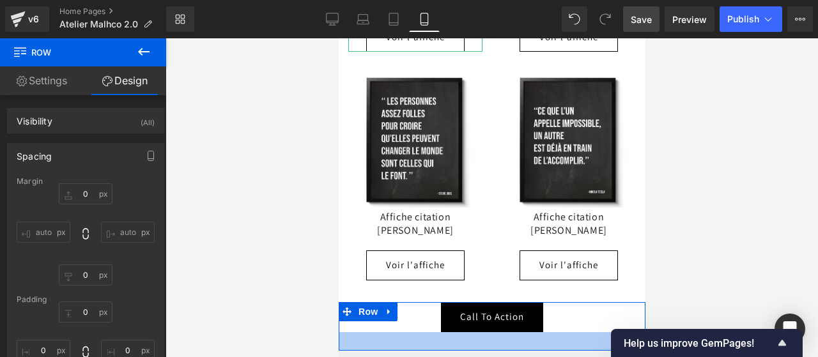
drag, startPoint x: 471, startPoint y: 296, endPoint x: 471, endPoint y: 309, distance: 12.8
click at [471, 333] on div at bounding box center [491, 342] width 307 height 19
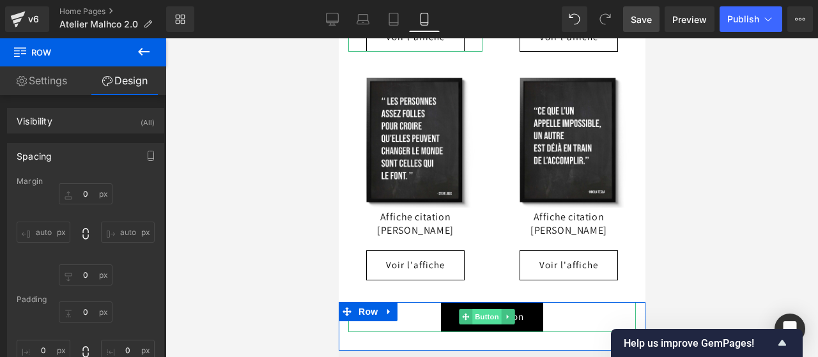
click at [485, 309] on span "Button" at bounding box center [487, 316] width 29 height 15
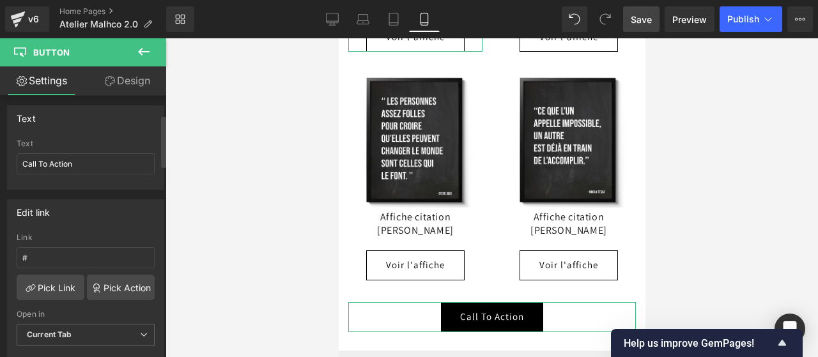
scroll to position [105, 0]
drag, startPoint x: 75, startPoint y: 165, endPoint x: 0, endPoint y: 163, distance: 75.5
click at [0, 163] on div "Text Call To Action Text Call To Action" at bounding box center [86, 141] width 172 height 94
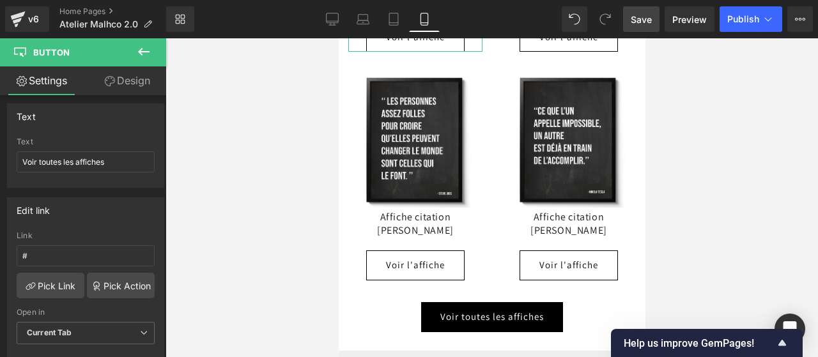
click at [644, 20] on span "Save" at bounding box center [641, 19] width 21 height 13
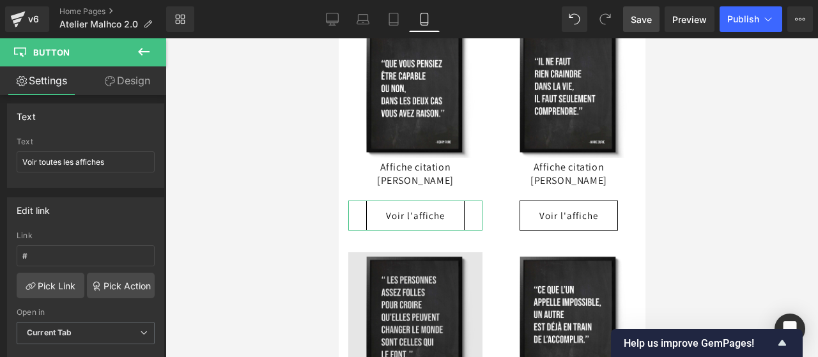
scroll to position [6409, 0]
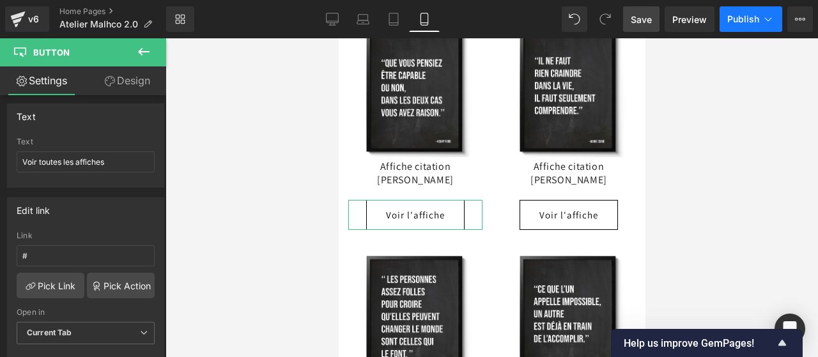
click at [743, 14] on span "Publish" at bounding box center [744, 19] width 32 height 10
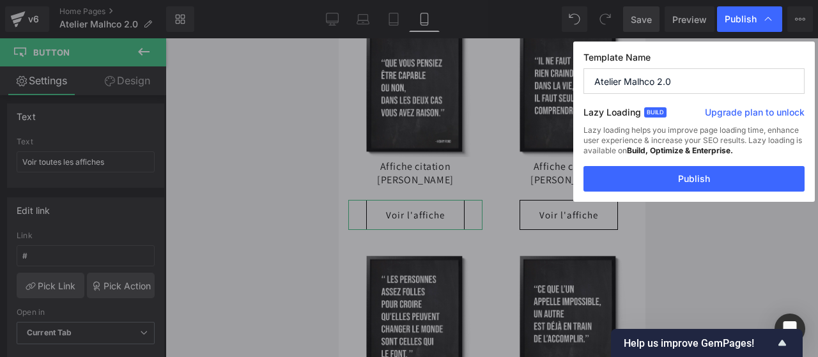
click at [715, 141] on div "Lazy loading helps you improve page loading time, enhance user experience & inc…" at bounding box center [694, 145] width 221 height 41
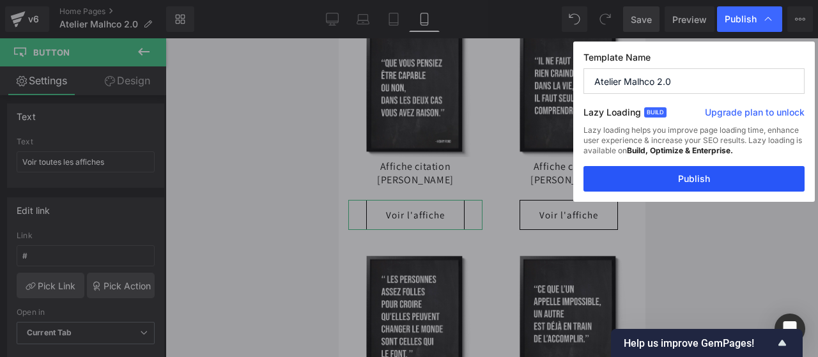
click at [710, 172] on button "Publish" at bounding box center [694, 179] width 221 height 26
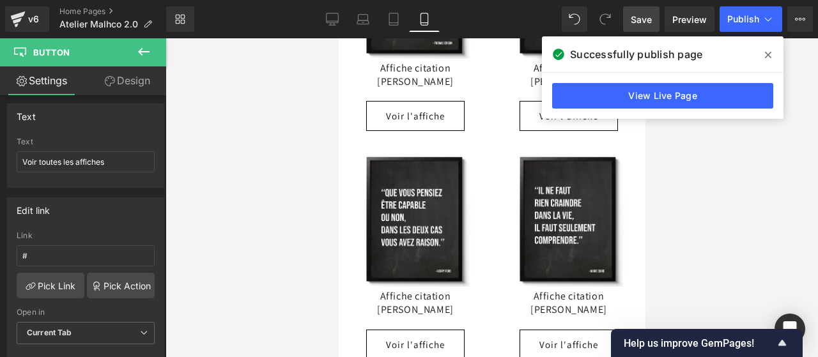
scroll to position [6277, 0]
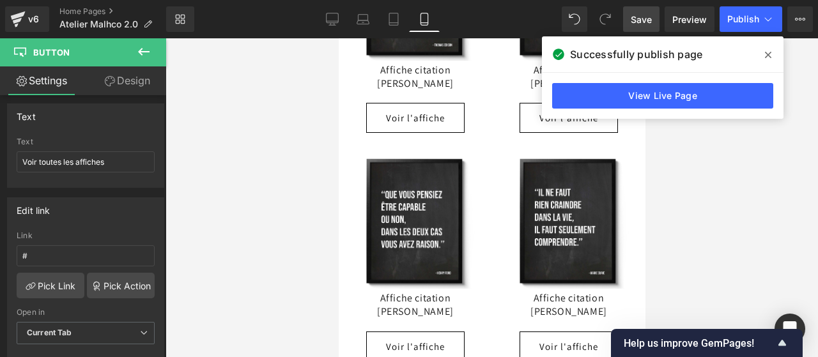
click at [769, 52] on icon at bounding box center [768, 55] width 6 height 10
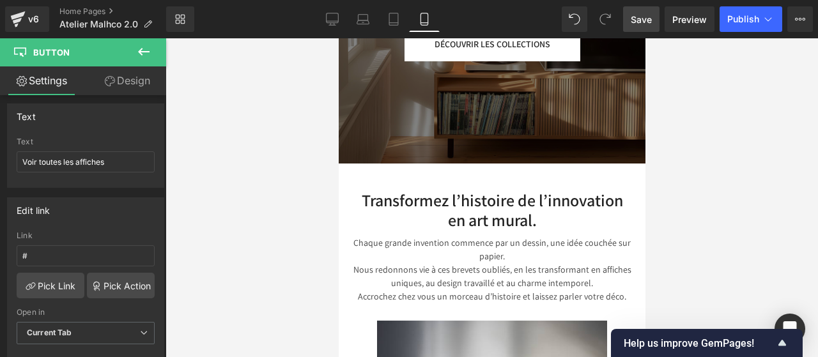
scroll to position [0, 0]
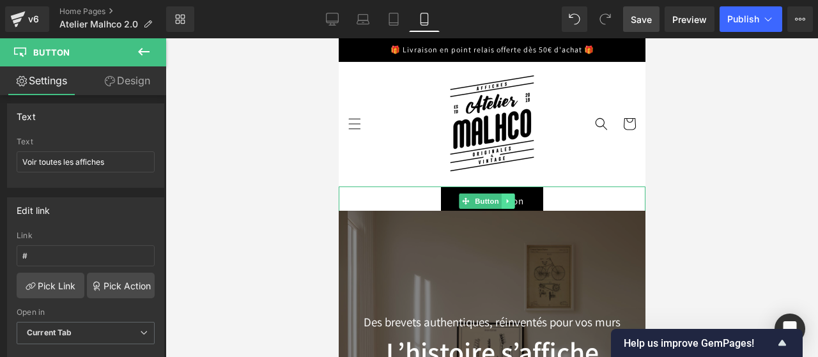
click at [509, 200] on icon at bounding box center [508, 202] width 7 height 8
click at [512, 200] on icon at bounding box center [514, 201] width 7 height 7
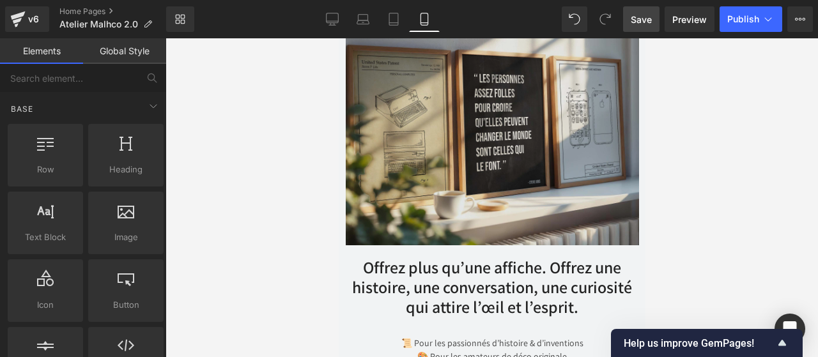
scroll to position [4783, 0]
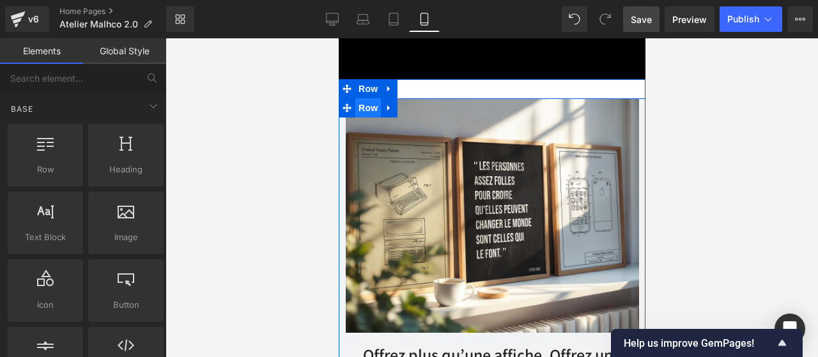
click at [367, 113] on span "Row" at bounding box center [368, 107] width 26 height 19
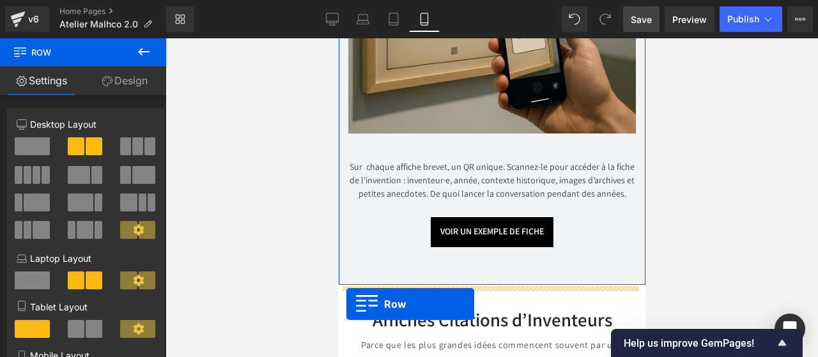
scroll to position [5397, 0]
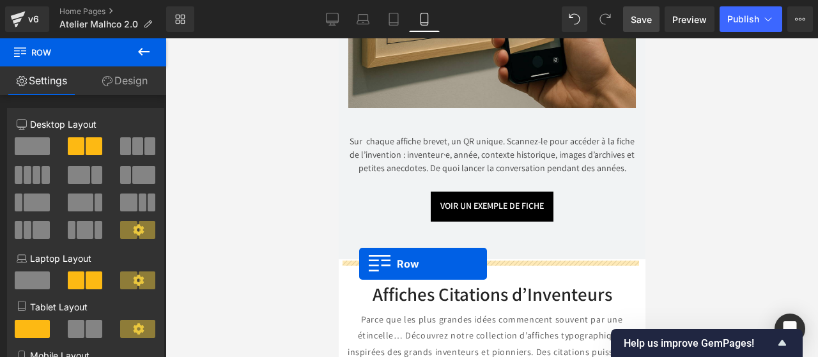
drag, startPoint x: 346, startPoint y: 90, endPoint x: 358, endPoint y: 264, distance: 174.3
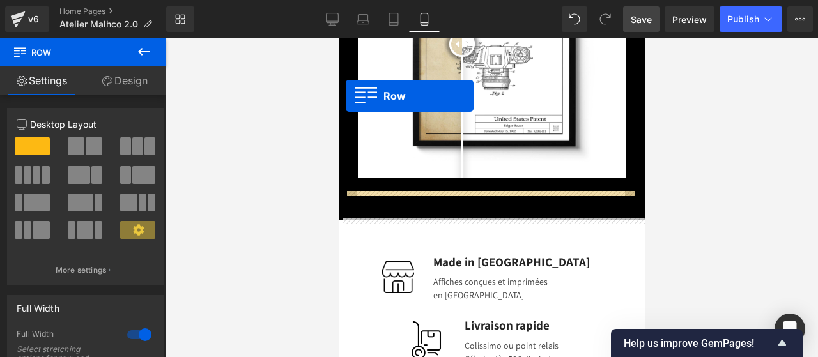
scroll to position [4629, 0]
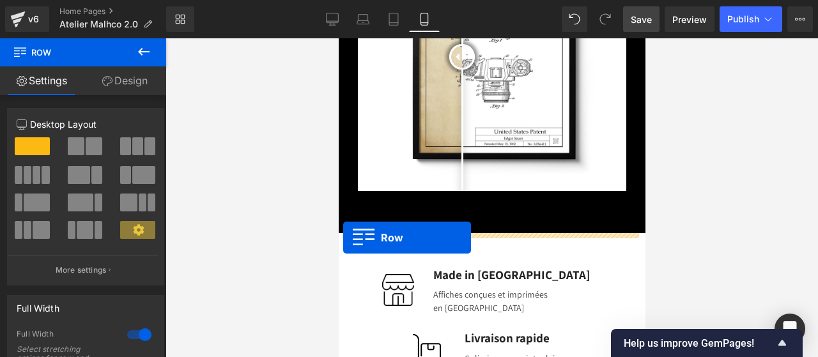
drag, startPoint x: 344, startPoint y: 183, endPoint x: 343, endPoint y: 237, distance: 54.4
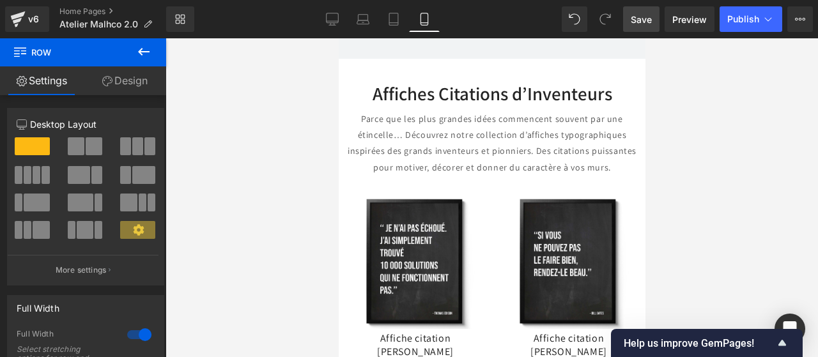
scroll to position [5979, 0]
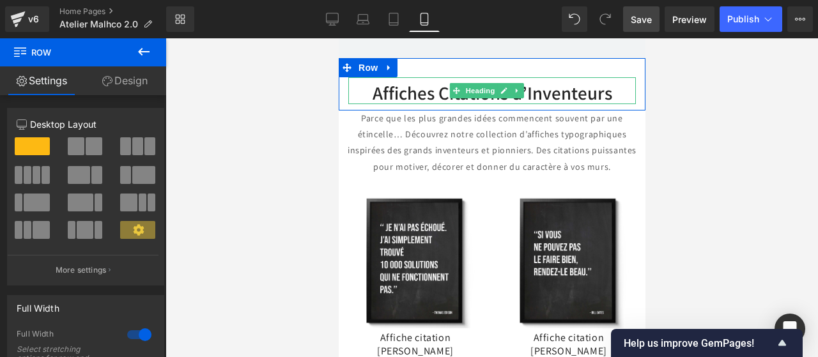
click at [440, 95] on h2 "Affiches Citations d’Inventeurs" at bounding box center [492, 93] width 288 height 22
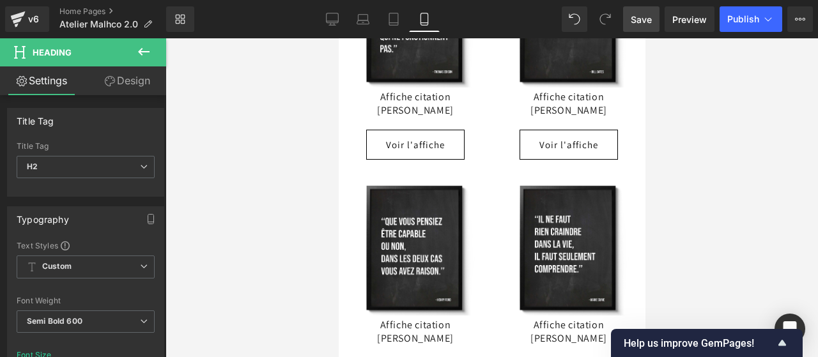
scroll to position [6230, 0]
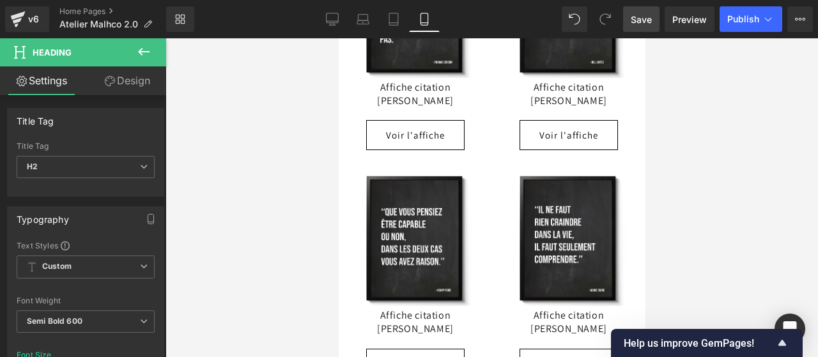
drag, startPoint x: 636, startPoint y: 17, endPoint x: 146, endPoint y: 116, distance: 499.1
click at [636, 17] on span "Save" at bounding box center [641, 19] width 21 height 13
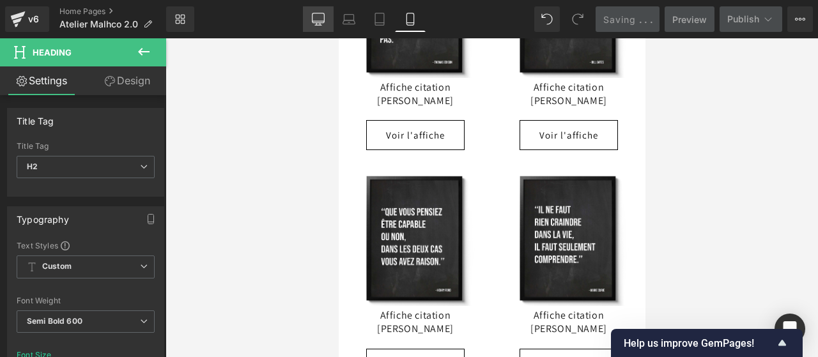
click at [321, 20] on icon at bounding box center [318, 19] width 13 height 13
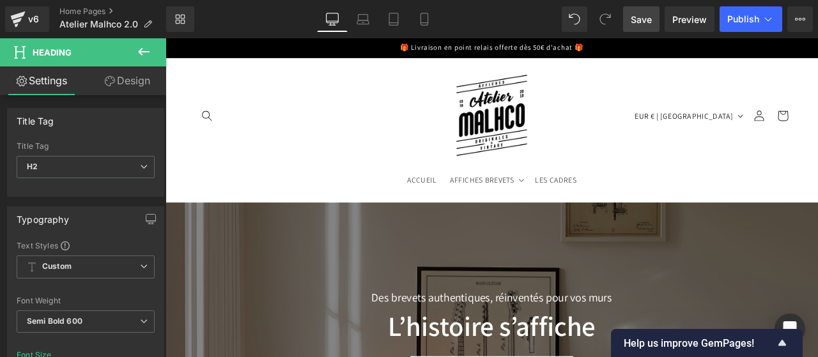
scroll to position [0, 0]
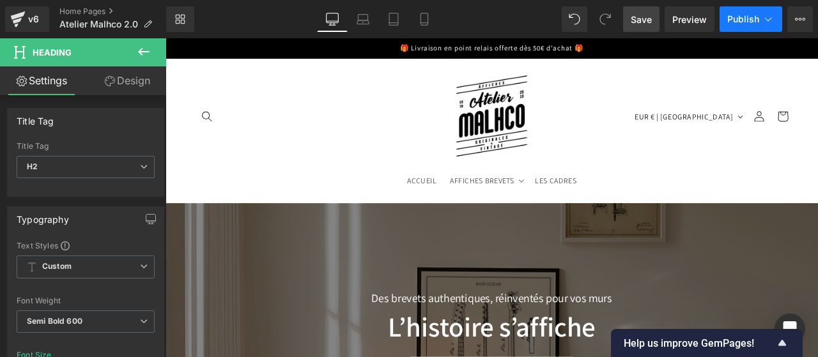
click at [737, 24] on span "Publish" at bounding box center [744, 19] width 32 height 10
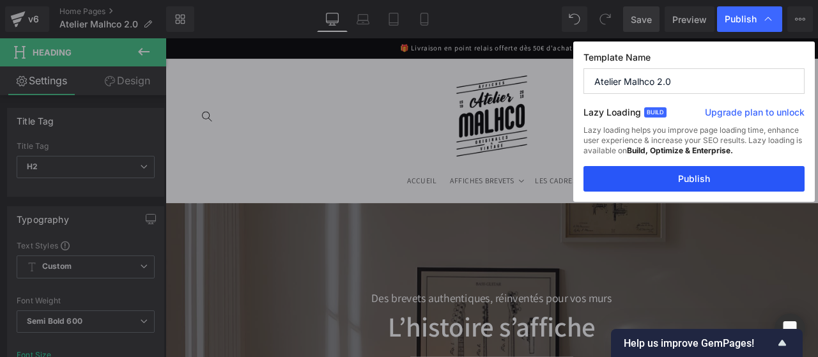
click at [696, 176] on button "Publish" at bounding box center [694, 179] width 221 height 26
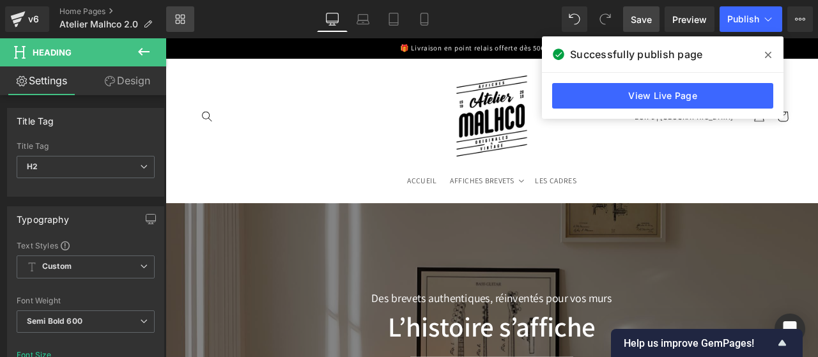
click at [176, 17] on icon at bounding box center [180, 19] width 10 height 10
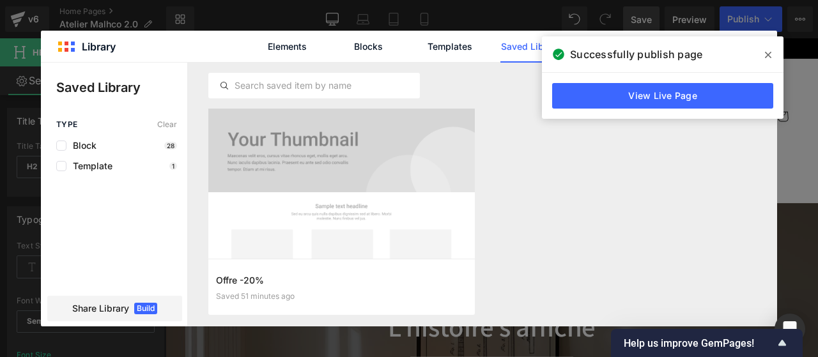
click at [770, 54] on icon at bounding box center [768, 55] width 6 height 10
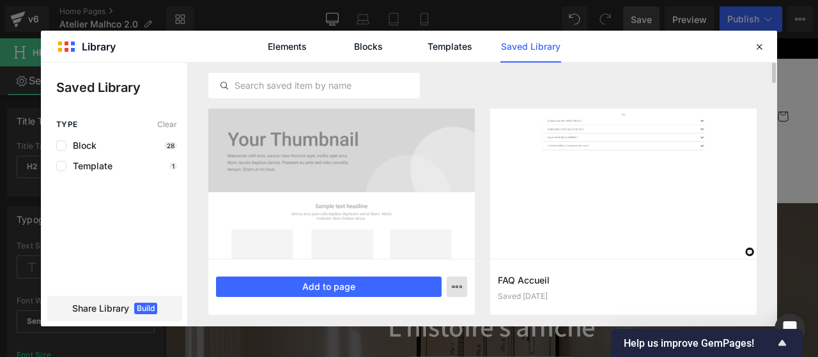
click at [455, 287] on icon "button" at bounding box center [457, 287] width 10 height 10
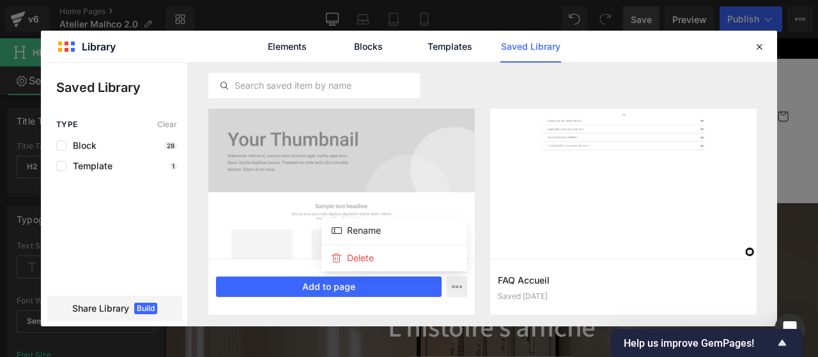
click at [324, 180] on div at bounding box center [409, 195] width 737 height 264
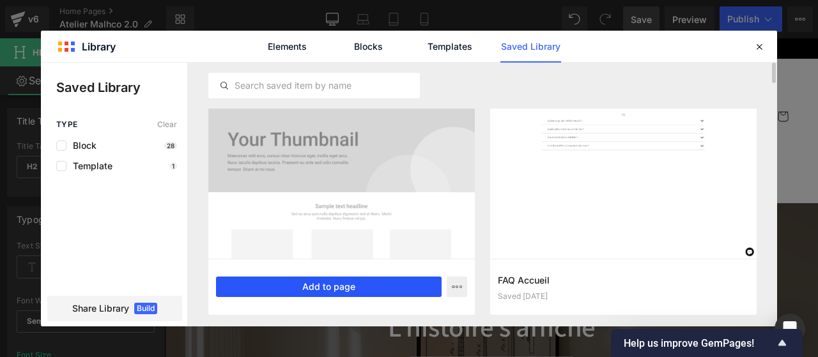
click at [303, 287] on button "Add to page" at bounding box center [329, 287] width 226 height 20
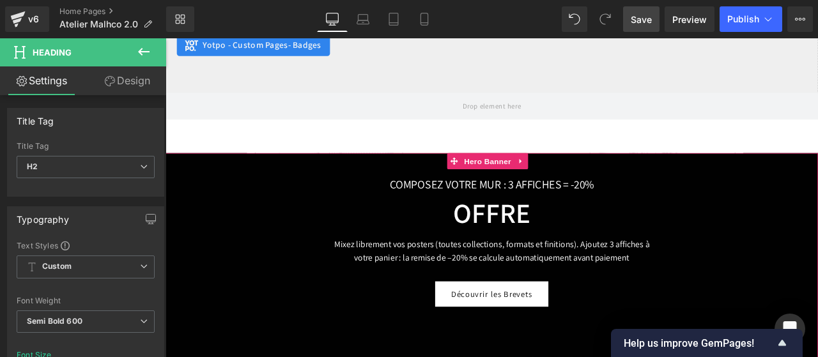
scroll to position [5435, 0]
